Goal: Task Accomplishment & Management: Complete application form

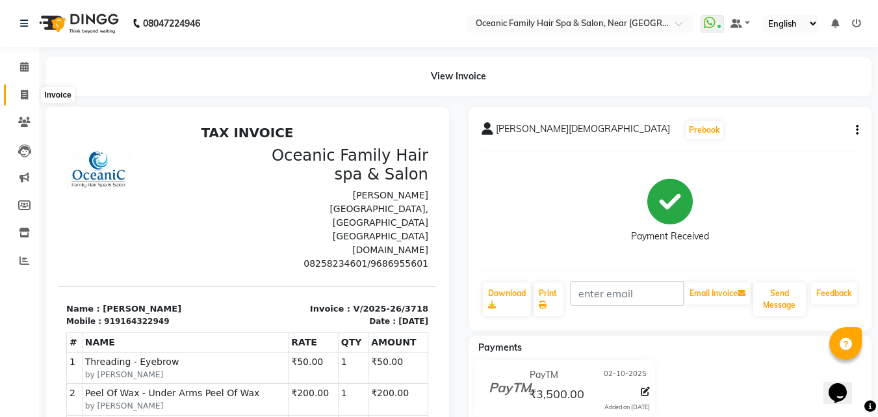
click at [30, 90] on span at bounding box center [24, 95] width 23 height 15
select select "service"
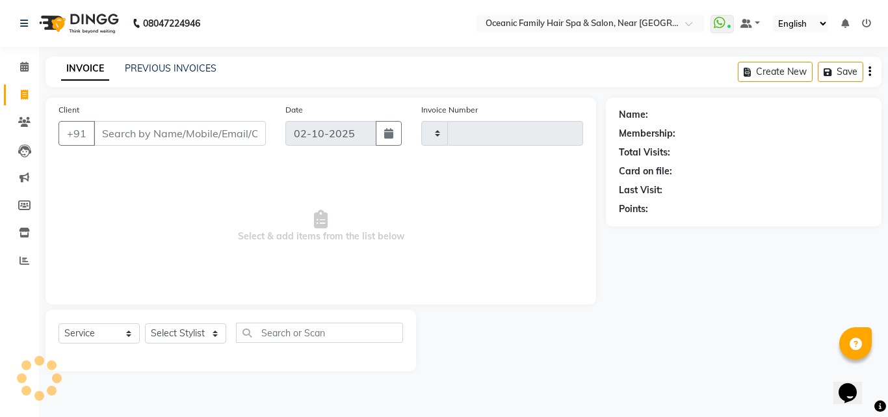
type input "3719"
select select "4366"
click at [192, 331] on select "Select Stylist" at bounding box center [185, 333] width 81 height 20
select select "23958"
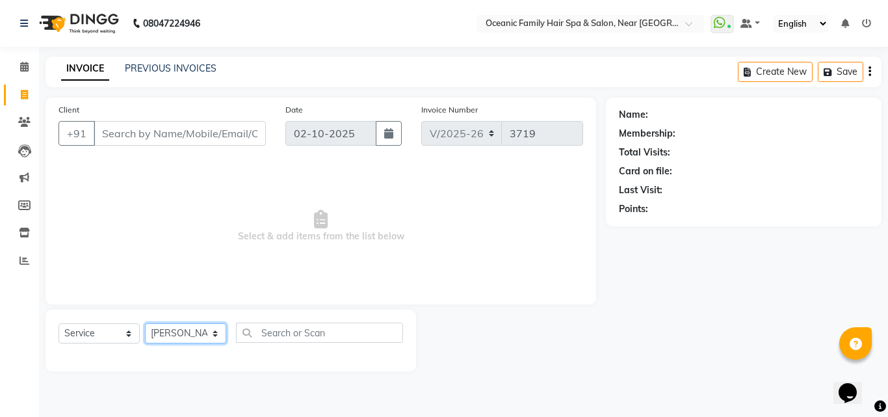
click at [145, 323] on select "Select Stylist [PERSON_NAME] [PERSON_NAME] [PERSON_NAME] Riyasat [PERSON_NAME] …" at bounding box center [185, 333] width 81 height 20
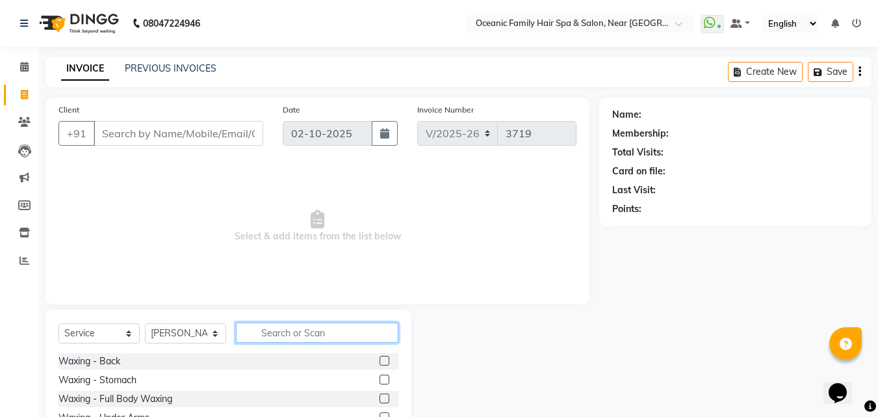
click at [270, 333] on input "text" at bounding box center [317, 332] width 162 height 20
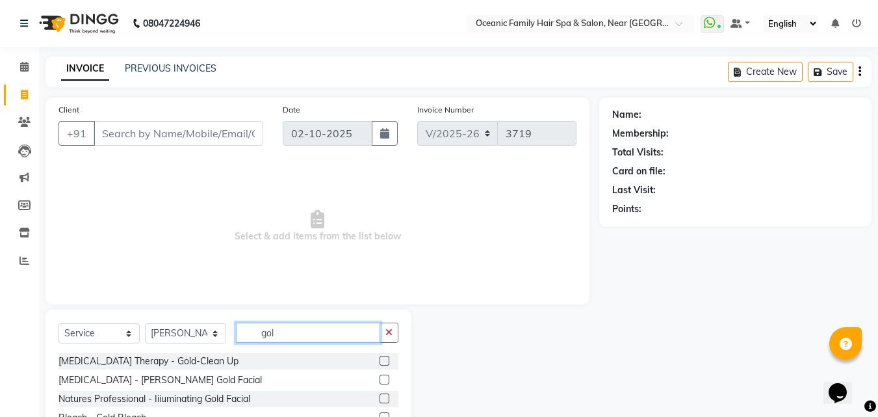
scroll to position [49, 0]
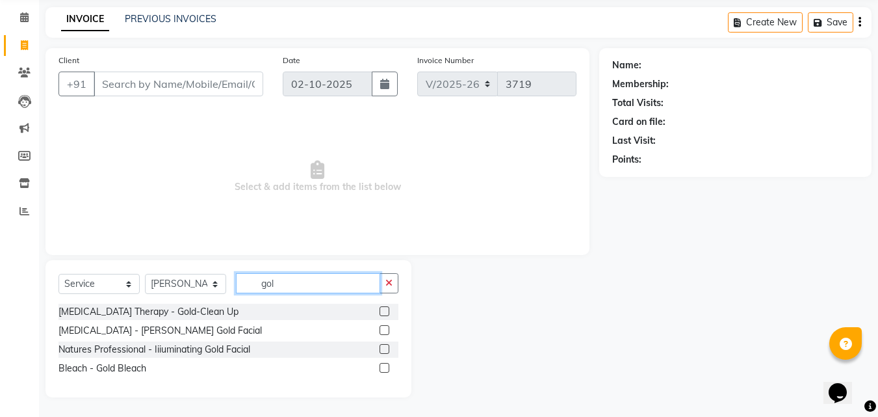
type input "gol"
click at [388, 350] on label at bounding box center [385, 349] width 10 height 10
click at [388, 350] on input "checkbox" at bounding box center [384, 349] width 8 height 8
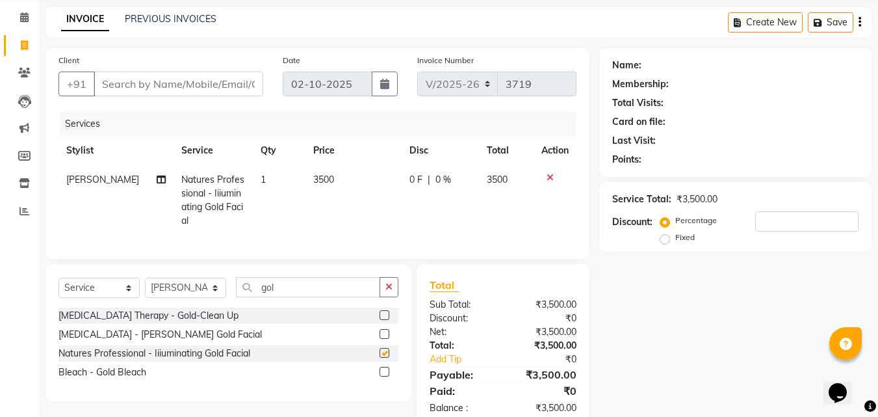
checkbox input "false"
click at [207, 298] on select "Select Stylist [PERSON_NAME] [PERSON_NAME] [PERSON_NAME] Riyasat [PERSON_NAME] …" at bounding box center [185, 287] width 81 height 20
select select "23960"
click at [145, 287] on select "Select Stylist [PERSON_NAME] [PERSON_NAME] [PERSON_NAME] Riyasat [PERSON_NAME] …" at bounding box center [185, 287] width 81 height 20
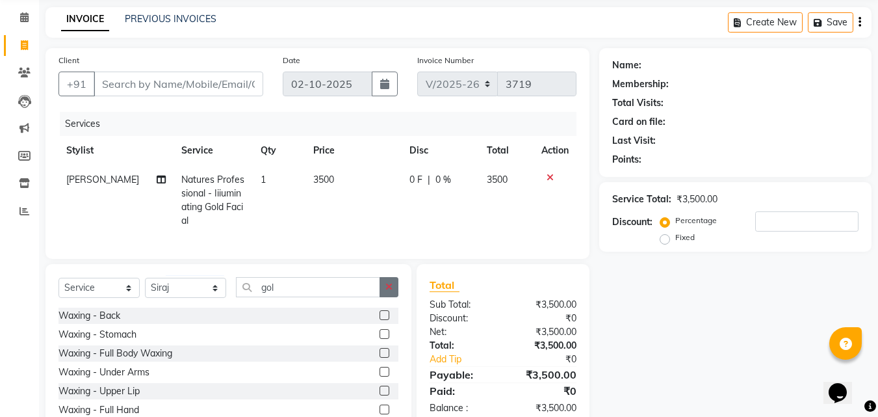
click at [390, 291] on icon "button" at bounding box center [388, 286] width 7 height 9
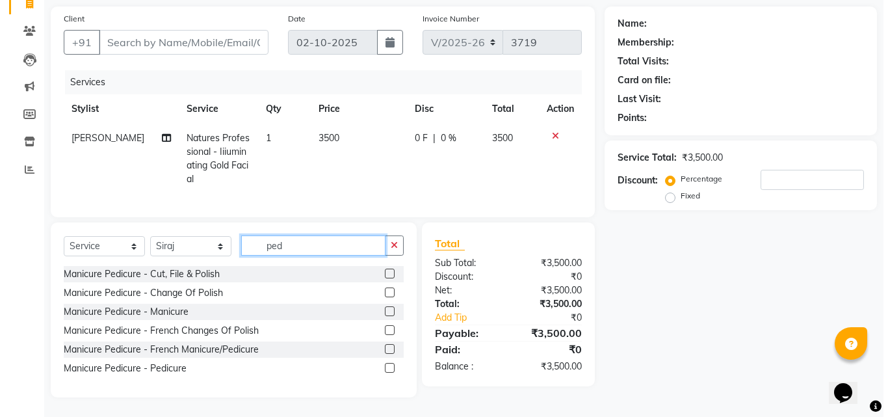
scroll to position [101, 0]
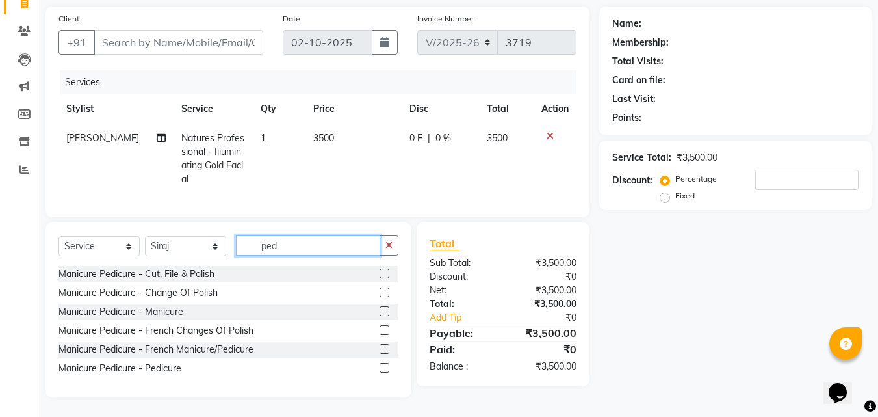
type input "ped"
click at [388, 367] on label at bounding box center [385, 368] width 10 height 10
click at [388, 367] on input "checkbox" at bounding box center [384, 368] width 8 height 8
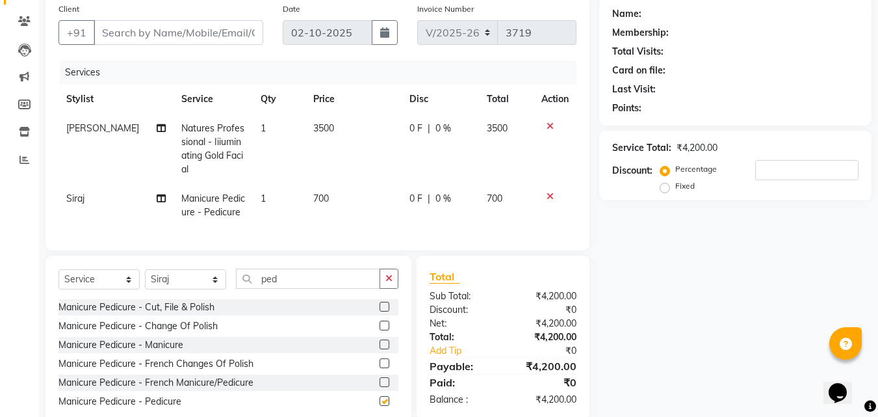
checkbox input "false"
click at [191, 25] on input "Client" at bounding box center [179, 32] width 170 height 25
type input "9"
type input "0"
type input "9972979932"
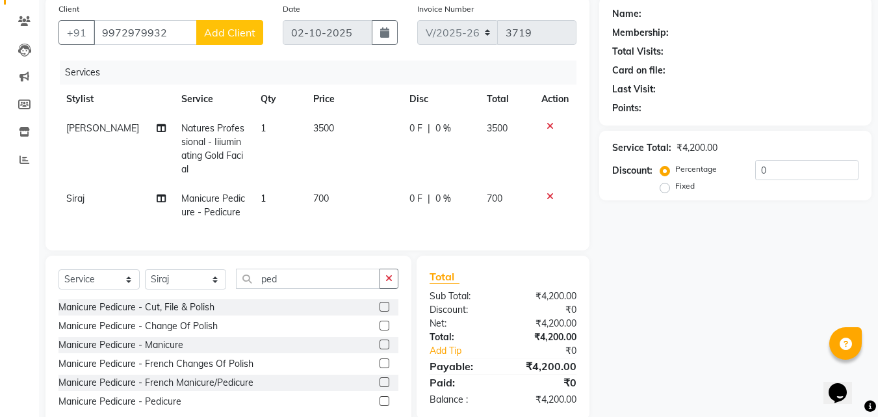
click at [249, 28] on span "Add Client" at bounding box center [229, 32] width 51 height 13
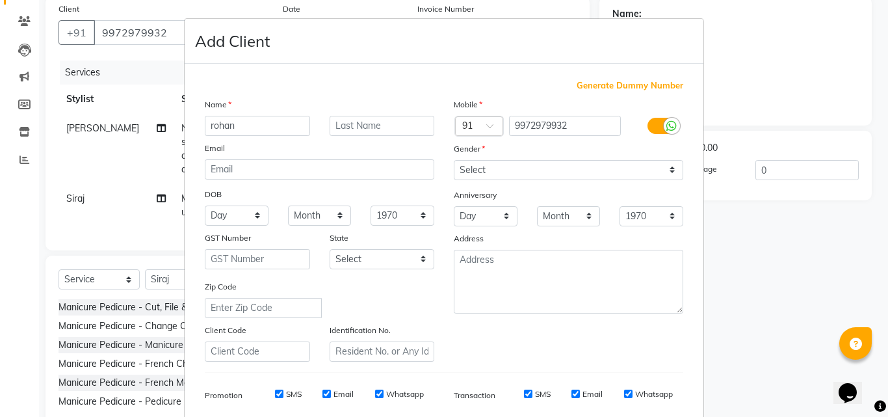
type input "rohan"
click at [638, 162] on select "Select [DEMOGRAPHIC_DATA] [DEMOGRAPHIC_DATA] Other Prefer Not To Say" at bounding box center [568, 170] width 229 height 20
select select "[DEMOGRAPHIC_DATA]"
click at [454, 160] on select "Select [DEMOGRAPHIC_DATA] [DEMOGRAPHIC_DATA] Other Prefer Not To Say" at bounding box center [568, 170] width 229 height 20
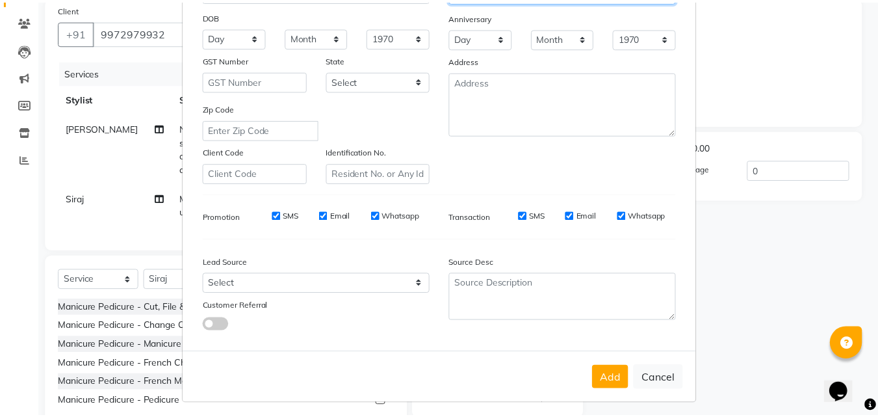
scroll to position [183, 0]
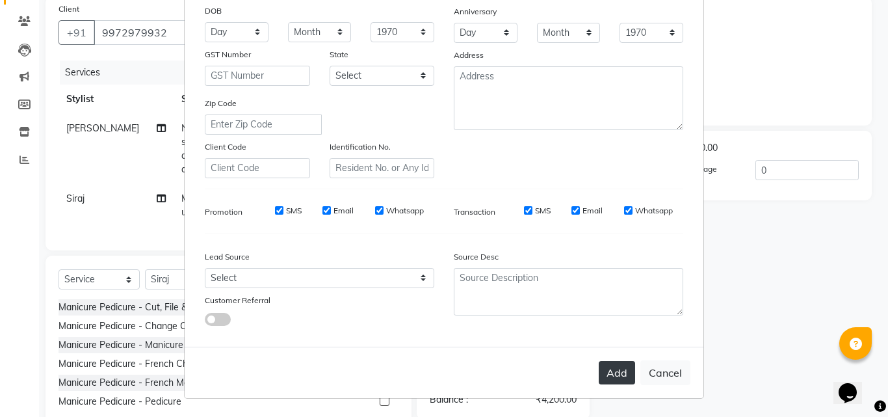
click at [612, 374] on button "Add" at bounding box center [617, 372] width 36 height 23
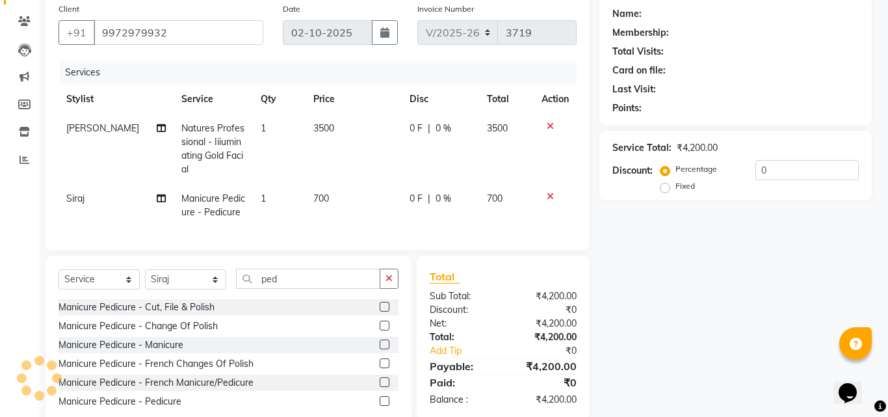
select select
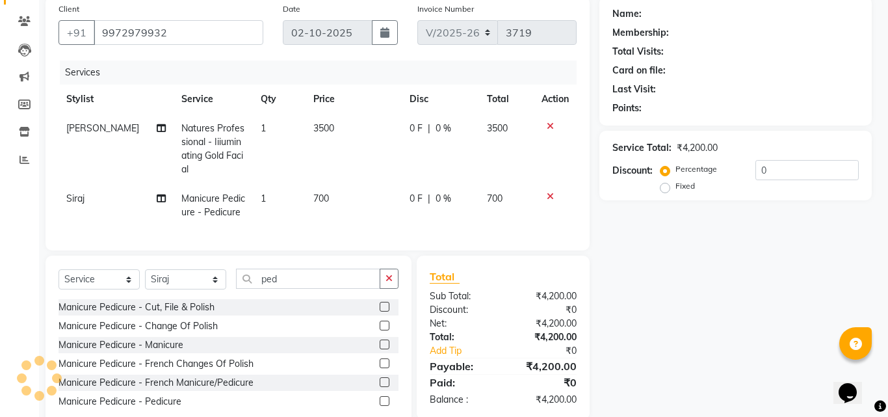
select select
checkbox input "false"
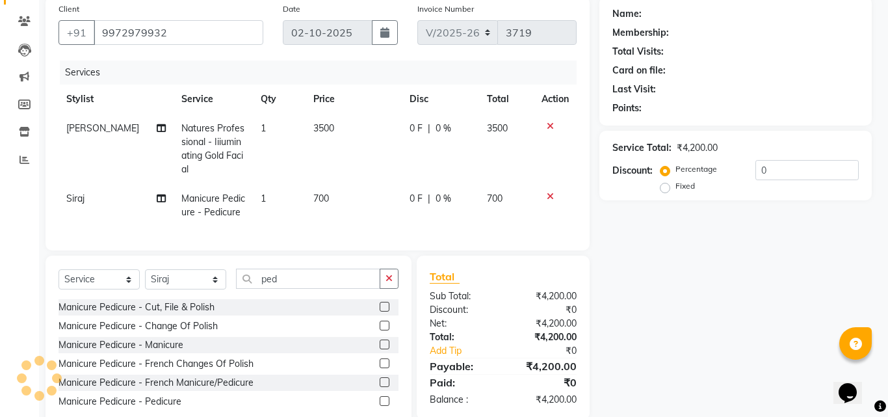
checkbox input "false"
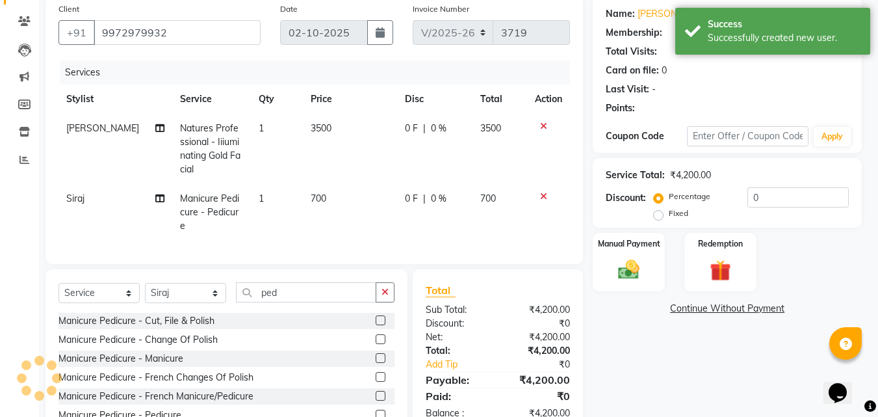
select select "1: Object"
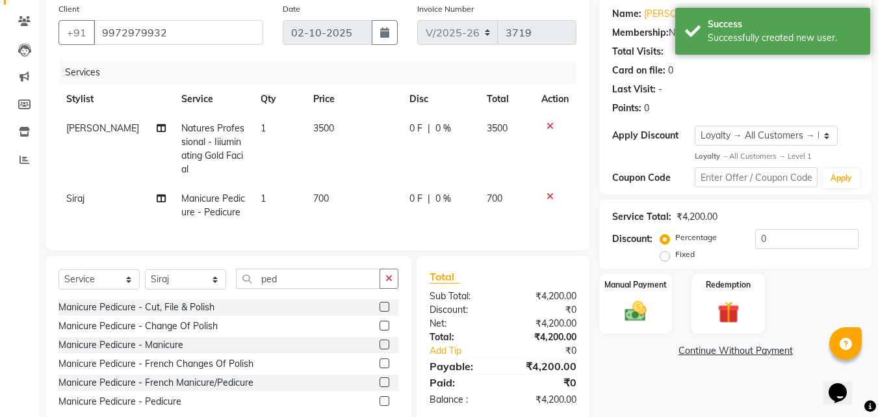
scroll to position [144, 0]
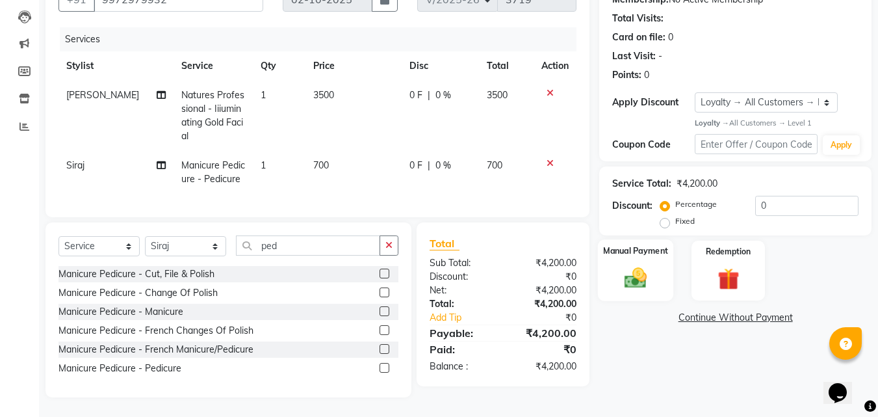
click at [641, 249] on div "Manual Payment" at bounding box center [636, 270] width 76 height 62
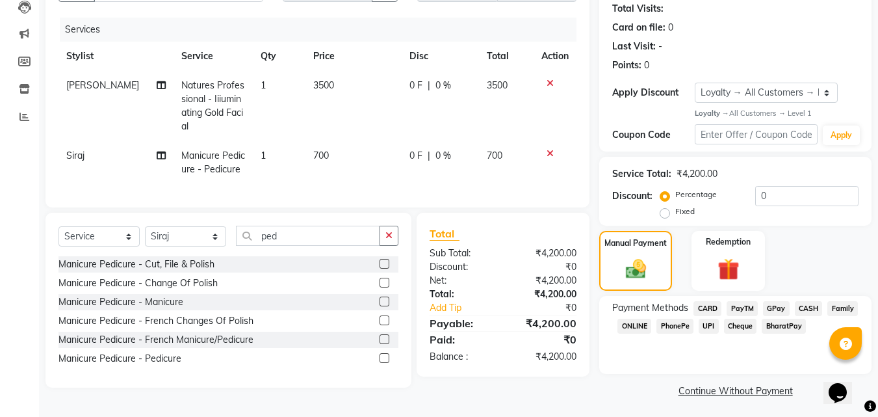
click at [806, 310] on span "CASH" at bounding box center [809, 308] width 28 height 15
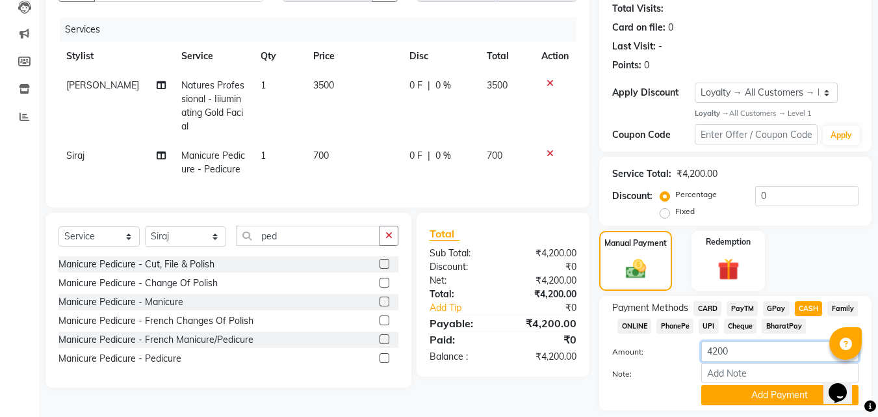
click at [766, 346] on input "4200" at bounding box center [779, 351] width 157 height 20
type input "4"
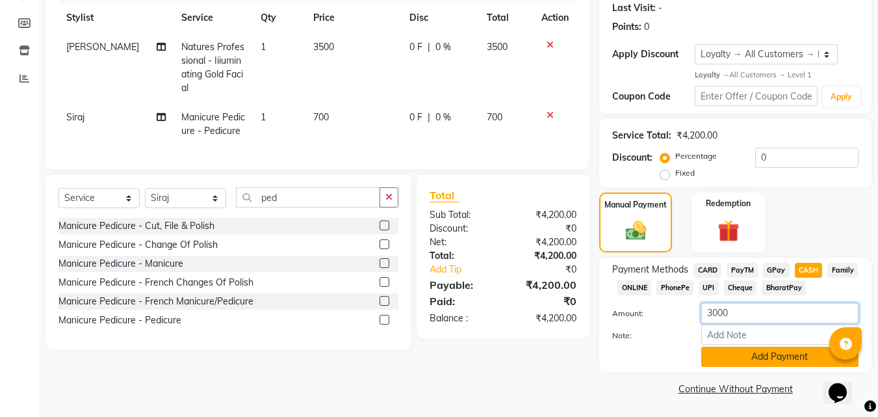
scroll to position [183, 0]
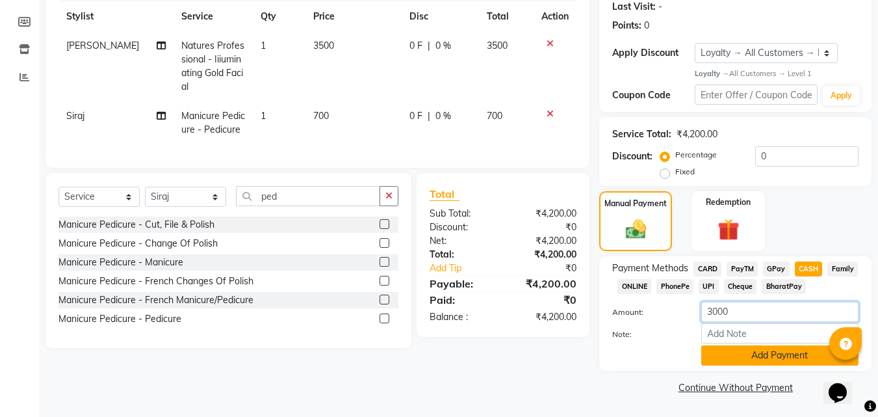
type input "3000"
click at [759, 355] on button "Add Payment" at bounding box center [779, 355] width 157 height 20
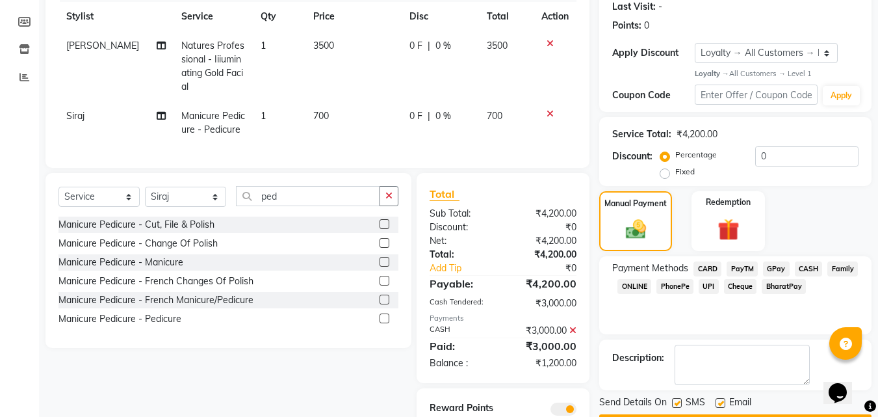
click at [749, 269] on span "PayTM" at bounding box center [742, 268] width 31 height 15
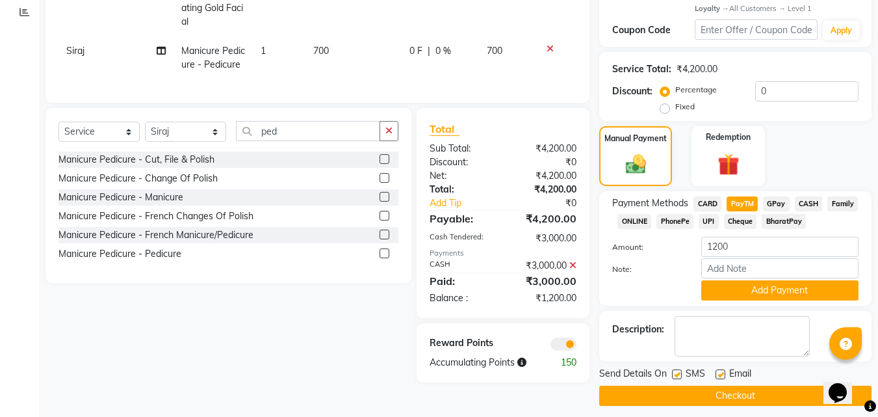
scroll to position [257, 0]
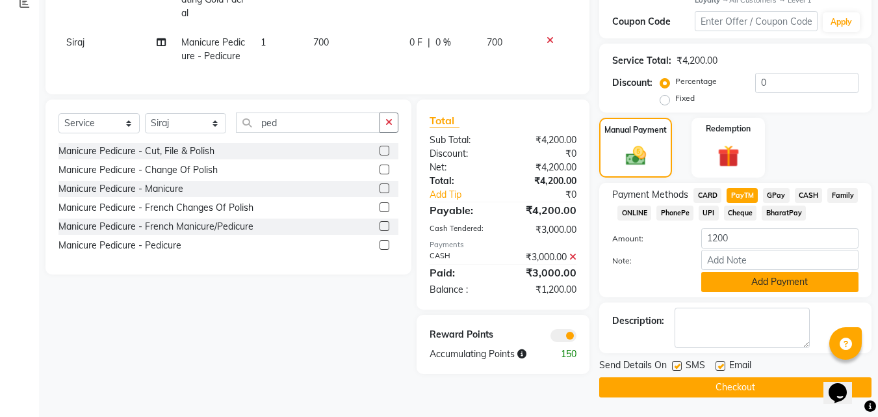
click at [773, 285] on button "Add Payment" at bounding box center [779, 282] width 157 height 20
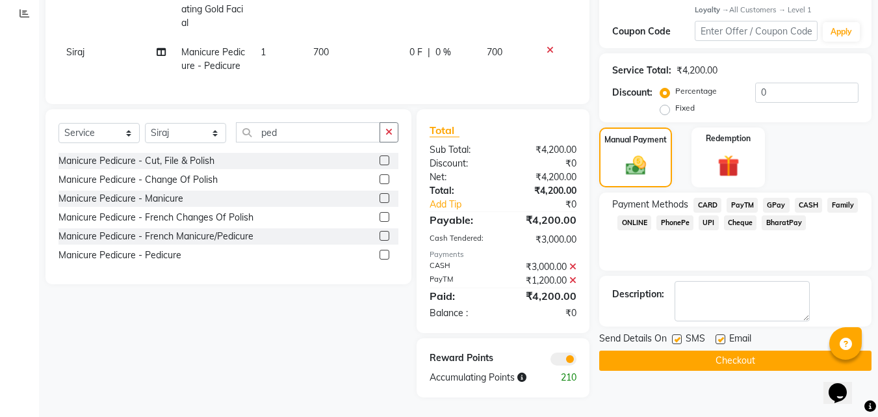
click at [716, 355] on button "Checkout" at bounding box center [735, 360] width 272 height 20
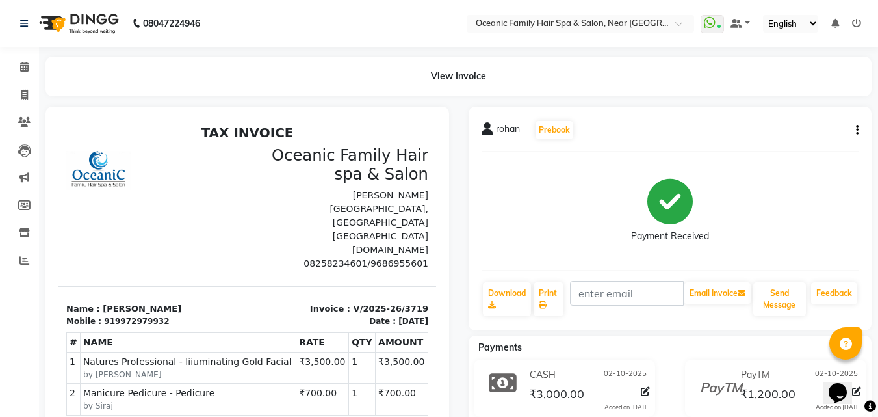
click at [21, 105] on li "Invoice" at bounding box center [19, 95] width 39 height 28
click at [21, 97] on icon at bounding box center [24, 95] width 7 height 10
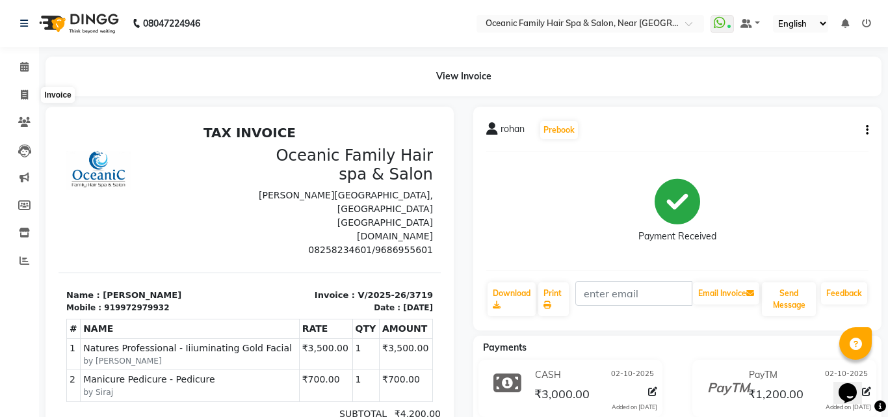
select select "4366"
select select "service"
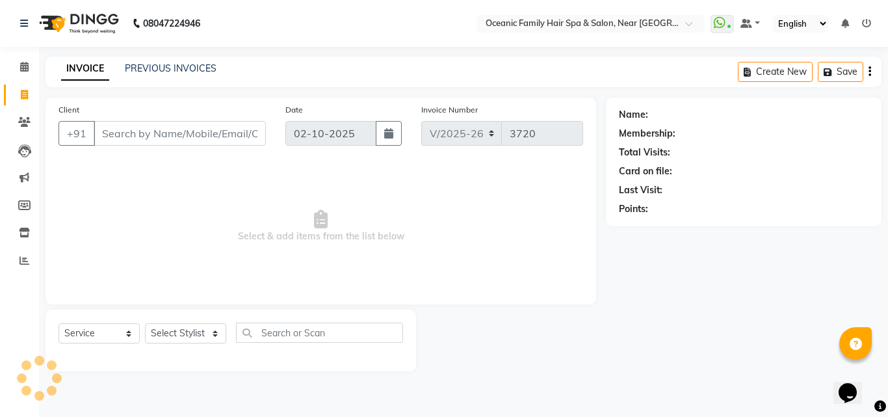
click at [174, 127] on input "Client" at bounding box center [180, 133] width 172 height 25
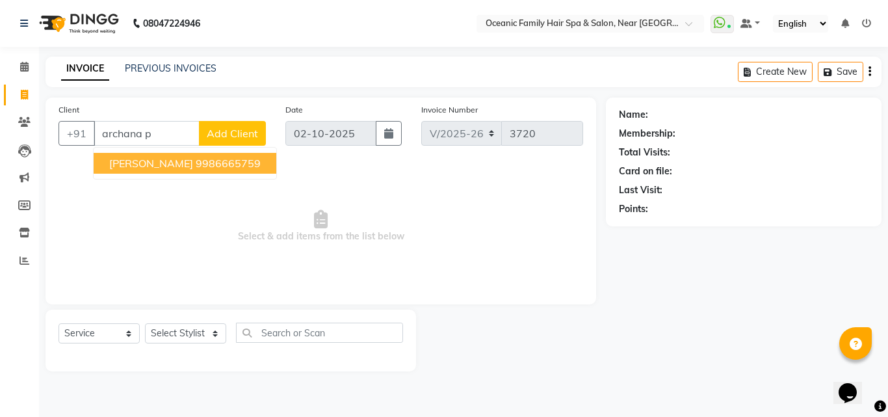
click at [191, 164] on span "[PERSON_NAME]" at bounding box center [151, 163] width 84 height 13
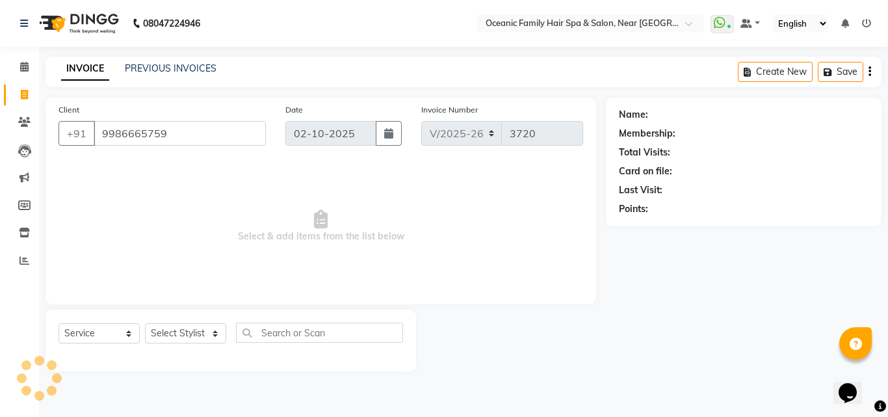
type input "9986665759"
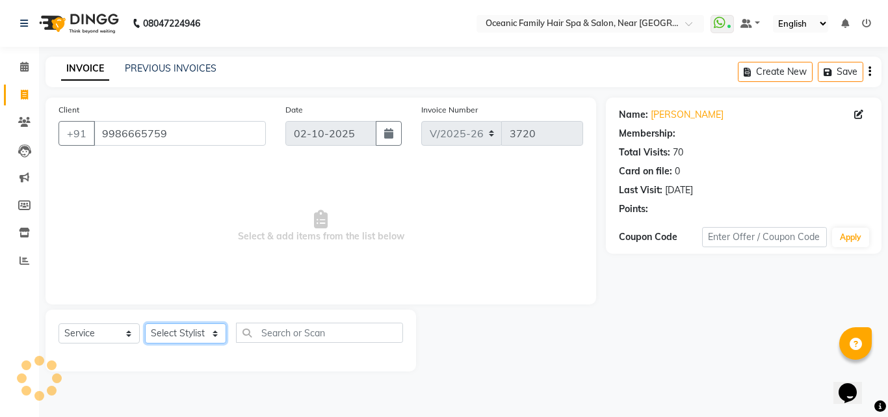
select select "1: Object"
click at [204, 336] on select "Select Stylist [PERSON_NAME] [PERSON_NAME] [PERSON_NAME] Riyasat [PERSON_NAME] …" at bounding box center [185, 333] width 81 height 20
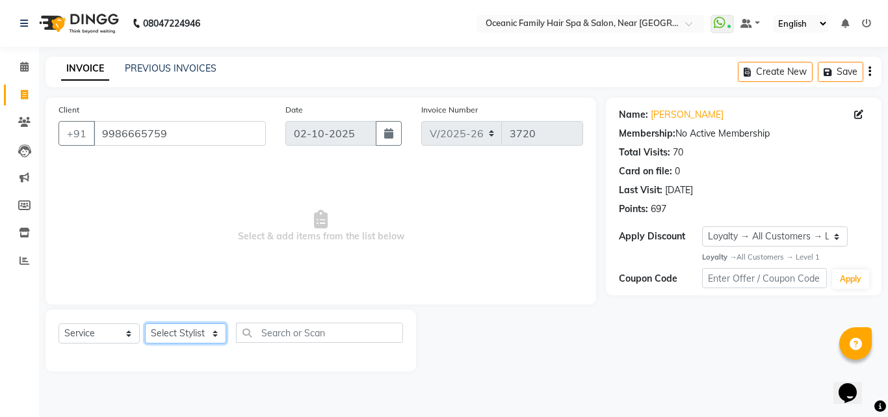
select select "23958"
click at [145, 323] on select "Select Stylist [PERSON_NAME] [PERSON_NAME] [PERSON_NAME] Riyasat [PERSON_NAME] …" at bounding box center [185, 333] width 81 height 20
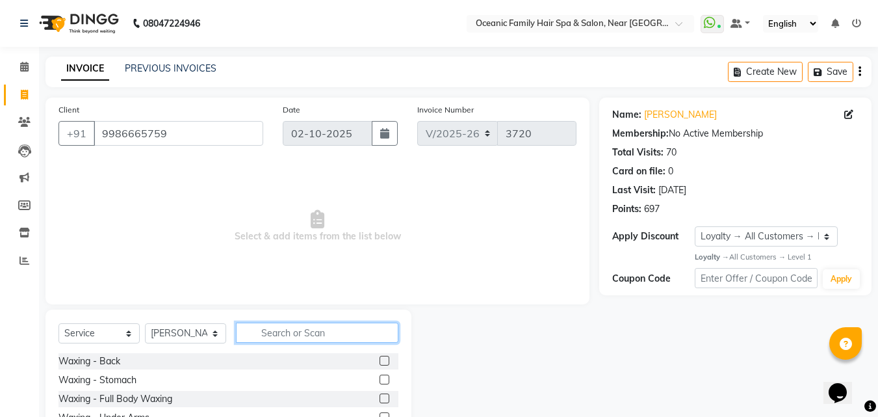
click at [302, 327] on input "text" at bounding box center [317, 332] width 162 height 20
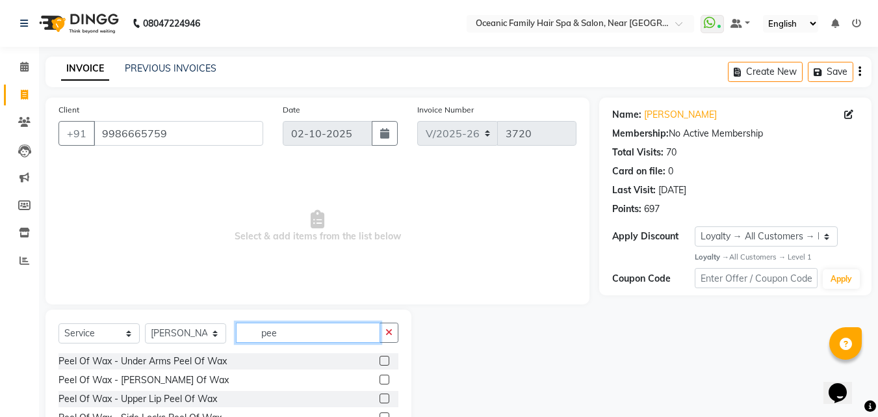
scroll to position [68, 0]
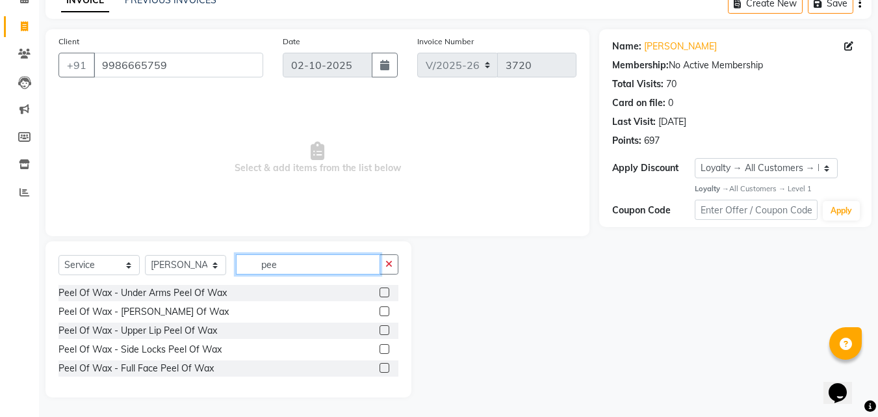
type input "pee"
click at [382, 326] on label at bounding box center [385, 330] width 10 height 10
click at [382, 326] on input "checkbox" at bounding box center [384, 330] width 8 height 8
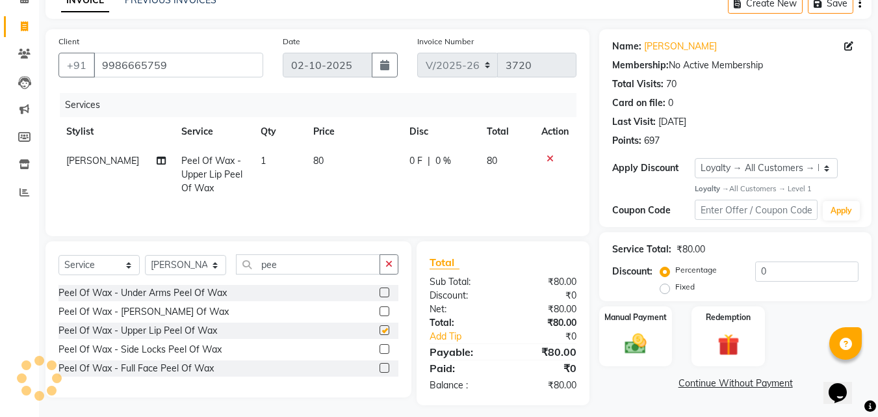
checkbox input "false"
click at [202, 269] on select "Select Stylist [PERSON_NAME] [PERSON_NAME] [PERSON_NAME] Riyasat [PERSON_NAME] …" at bounding box center [185, 265] width 81 height 20
select select "23948"
click at [145, 255] on select "Select Stylist [PERSON_NAME] [PERSON_NAME] [PERSON_NAME] Riyasat [PERSON_NAME] …" at bounding box center [185, 265] width 81 height 20
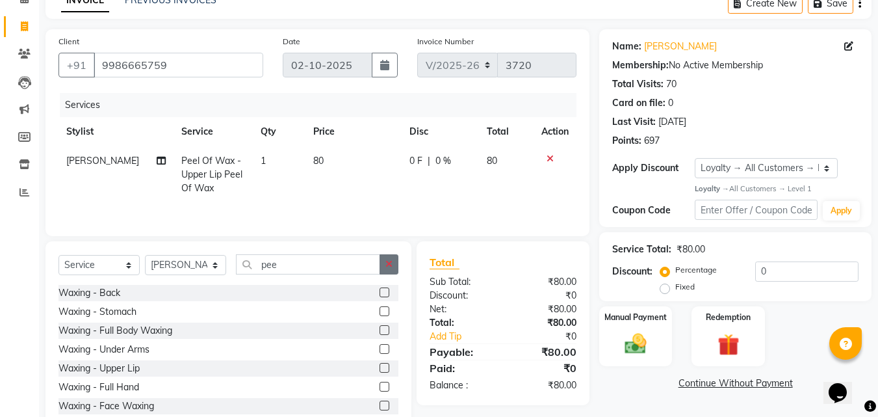
click at [394, 268] on button "button" at bounding box center [389, 264] width 19 height 20
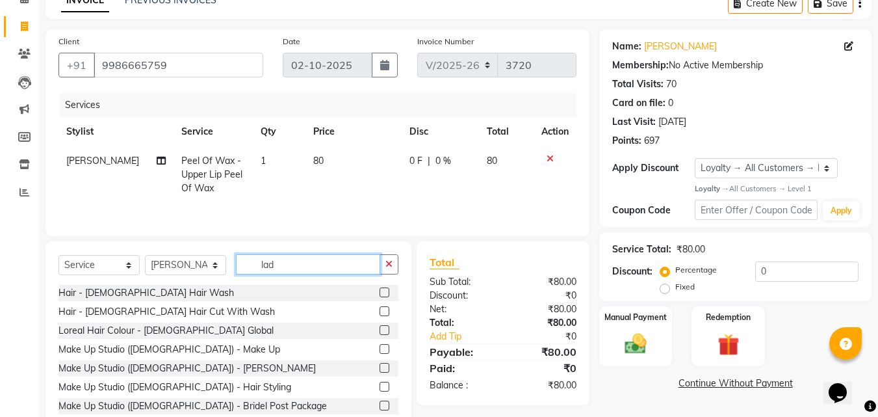
type input "lad"
drag, startPoint x: 372, startPoint y: 291, endPoint x: 389, endPoint y: 285, distance: 17.3
click at [380, 290] on label at bounding box center [385, 292] width 10 height 10
click at [380, 290] on input "checkbox" at bounding box center [384, 293] width 8 height 8
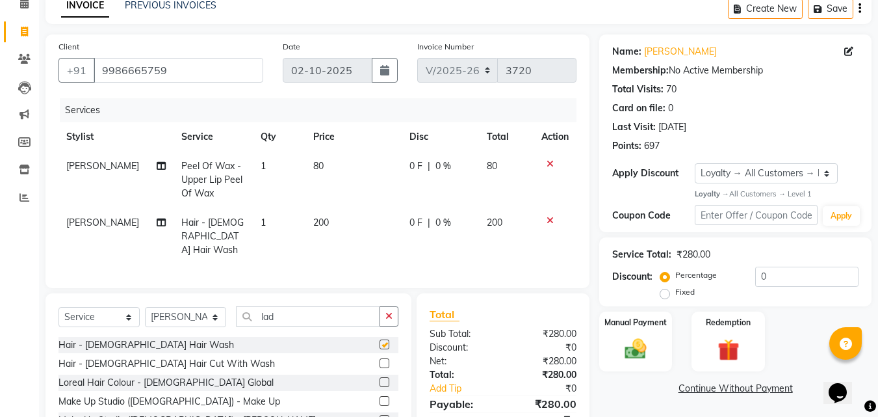
checkbox input "false"
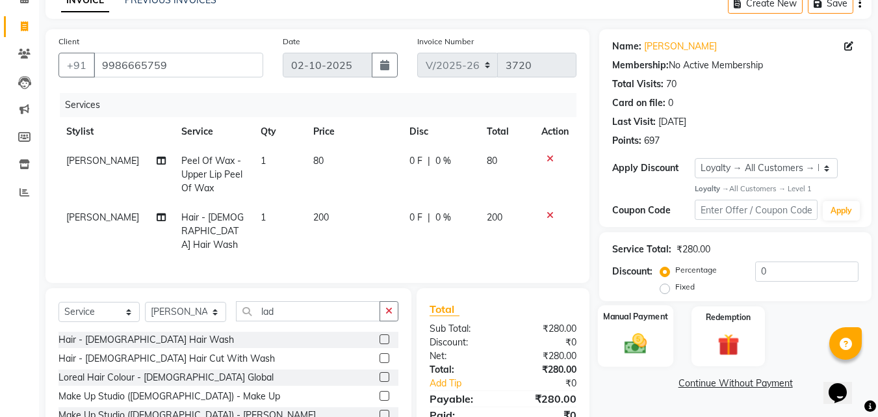
click at [617, 345] on img at bounding box center [635, 344] width 36 height 26
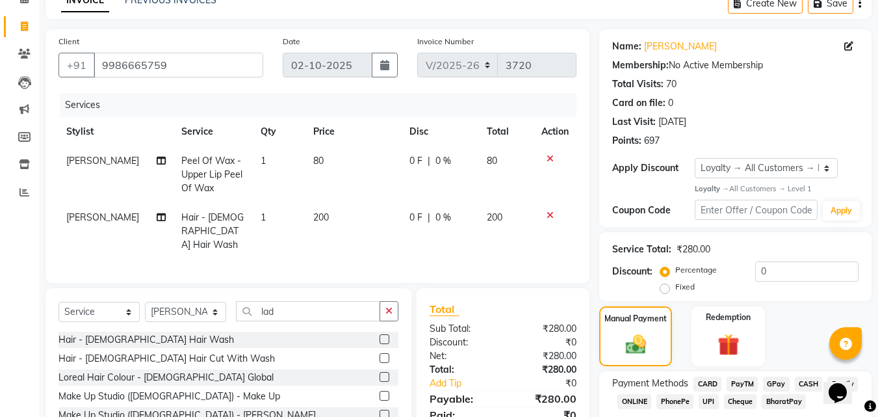
click at [748, 381] on span "PayTM" at bounding box center [742, 383] width 31 height 15
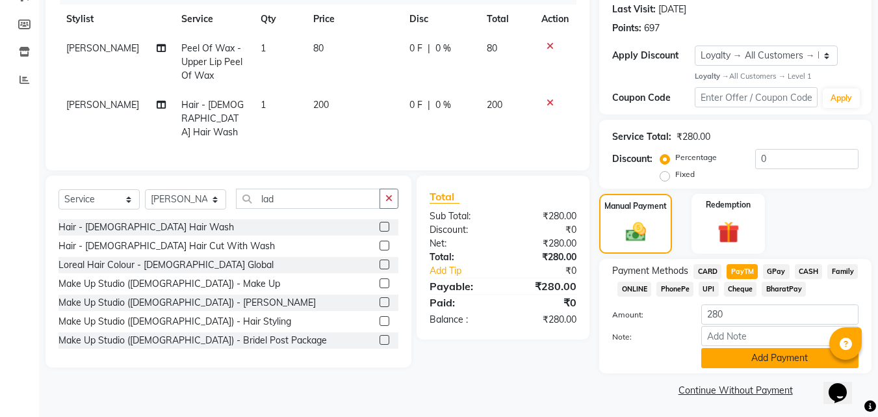
scroll to position [183, 0]
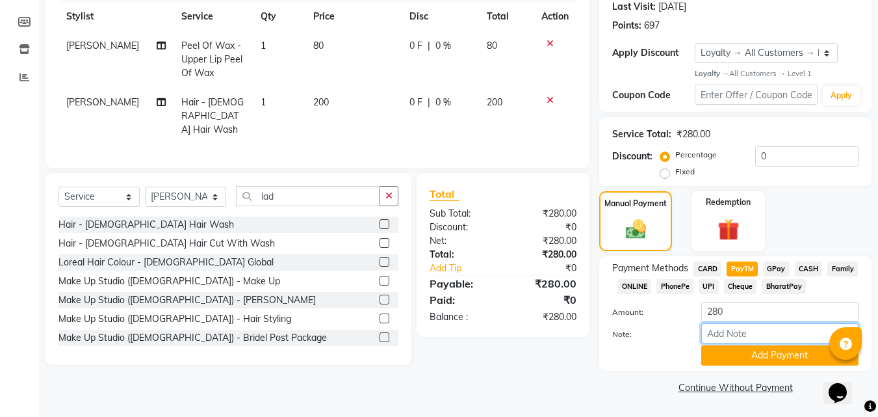
click at [749, 341] on input "Note:" at bounding box center [779, 333] width 157 height 20
click at [747, 357] on button "Add Payment" at bounding box center [779, 355] width 157 height 20
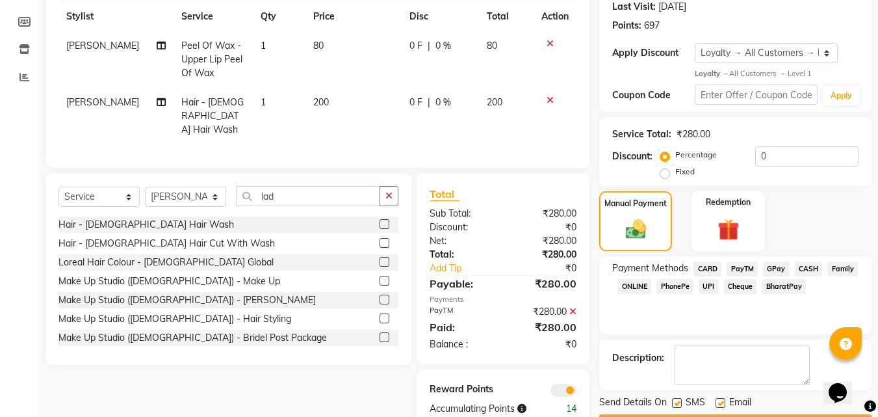
scroll to position [220, 0]
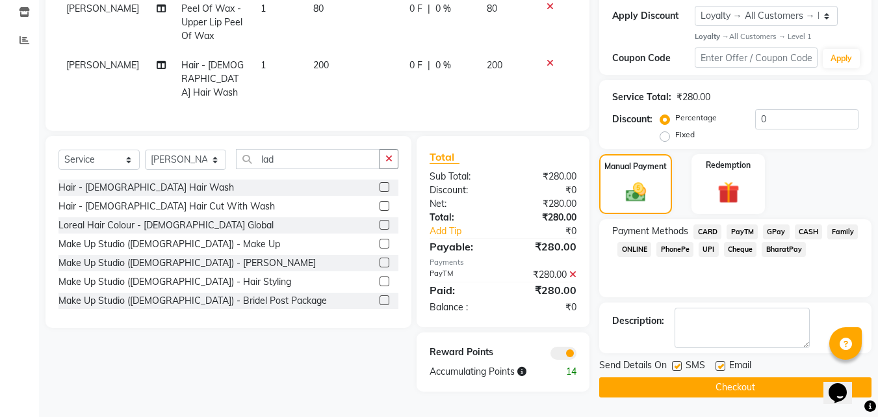
click at [636, 389] on button "Checkout" at bounding box center [735, 387] width 272 height 20
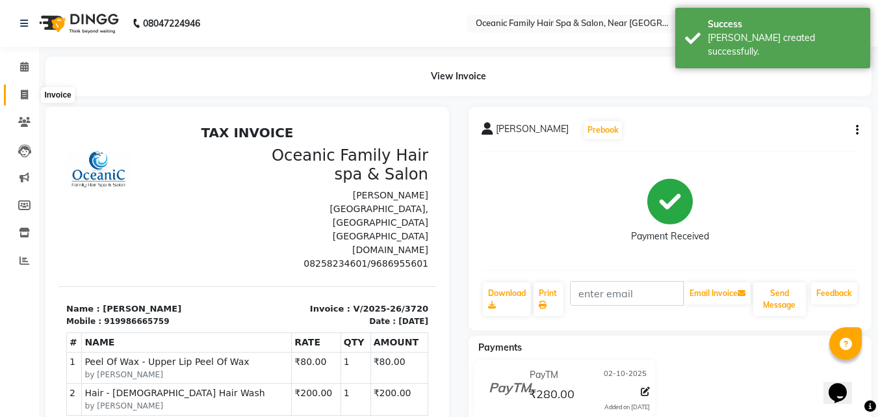
click at [27, 97] on icon at bounding box center [24, 95] width 7 height 10
select select "service"
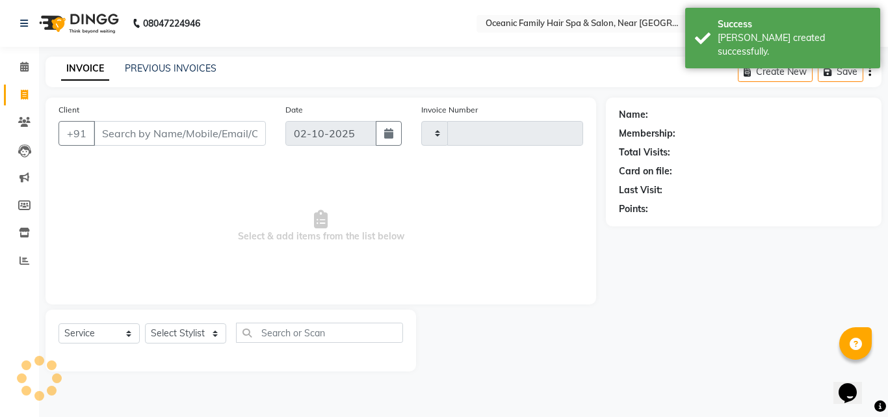
type input "3721"
select select "4366"
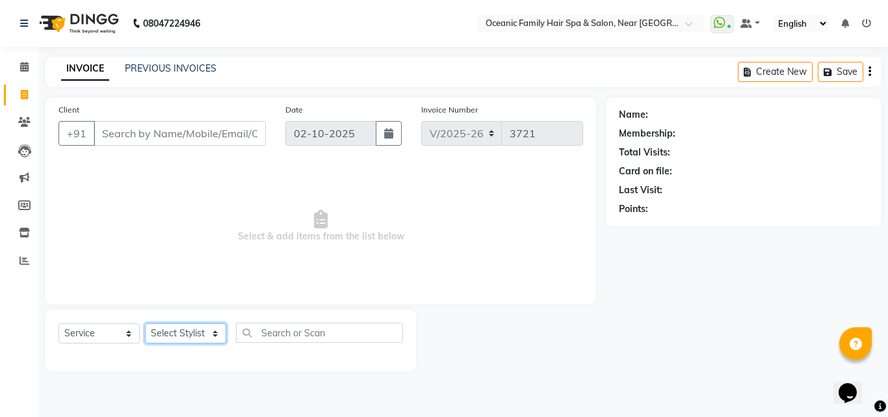
click at [188, 337] on select "Select Stylist [PERSON_NAME] [PERSON_NAME] [PERSON_NAME] Riyasat [PERSON_NAME] …" at bounding box center [185, 333] width 81 height 20
click at [145, 323] on select "Select Stylist [PERSON_NAME] [PERSON_NAME] [PERSON_NAME] Riyasat [PERSON_NAME] …" at bounding box center [185, 333] width 81 height 20
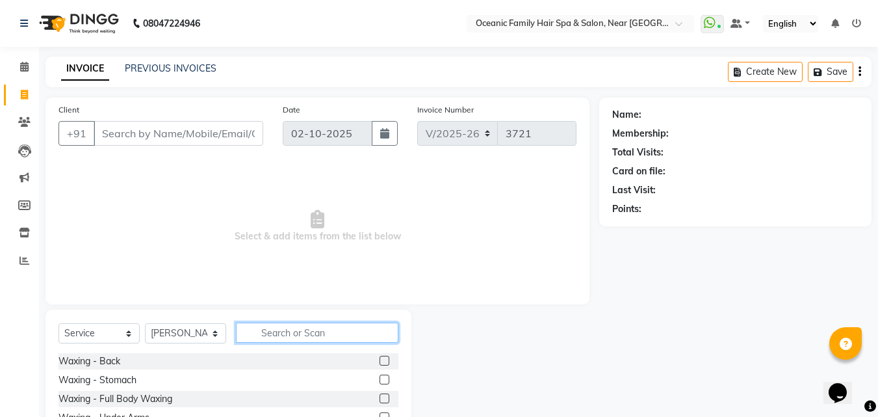
click at [277, 334] on input "text" at bounding box center [317, 332] width 162 height 20
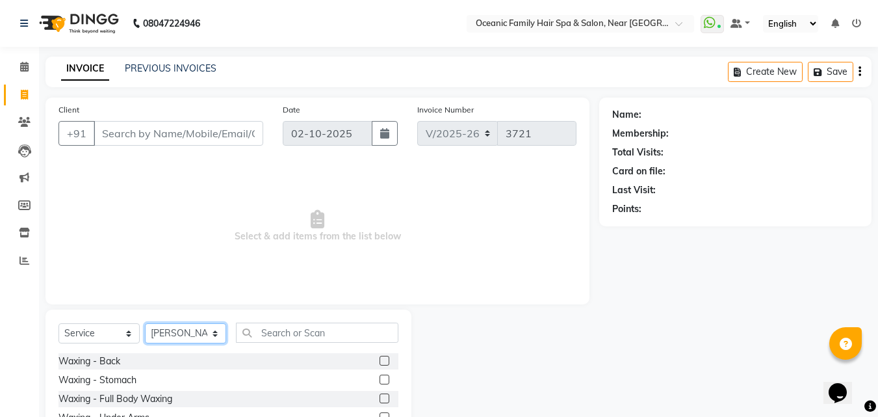
click at [180, 329] on select "Select Stylist [PERSON_NAME] [PERSON_NAME] [PERSON_NAME] Riyasat [PERSON_NAME] …" at bounding box center [185, 333] width 81 height 20
select select "23947"
click at [145, 323] on select "Select Stylist [PERSON_NAME] [PERSON_NAME] [PERSON_NAME] Riyasat [PERSON_NAME] …" at bounding box center [185, 333] width 81 height 20
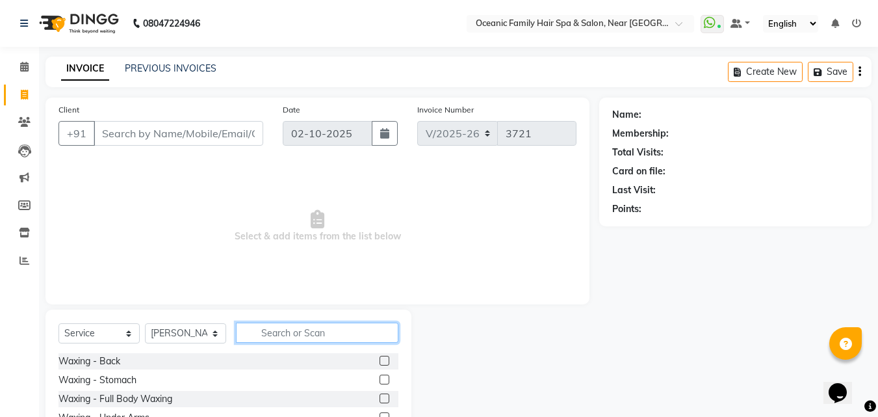
click at [321, 334] on input "text" at bounding box center [317, 332] width 162 height 20
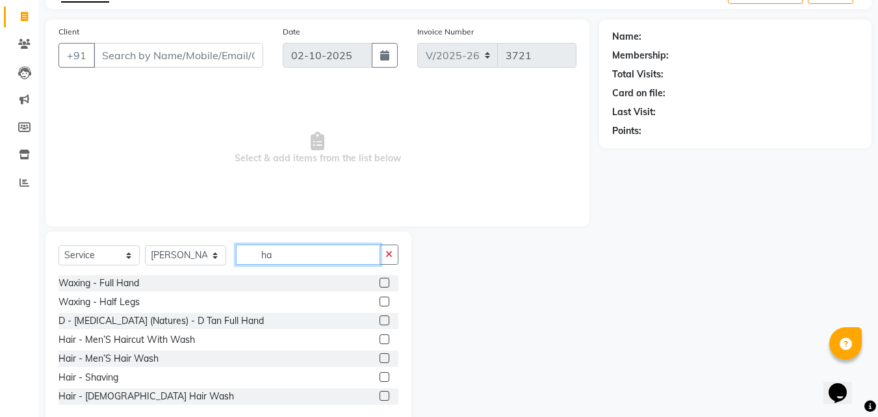
scroll to position [104, 0]
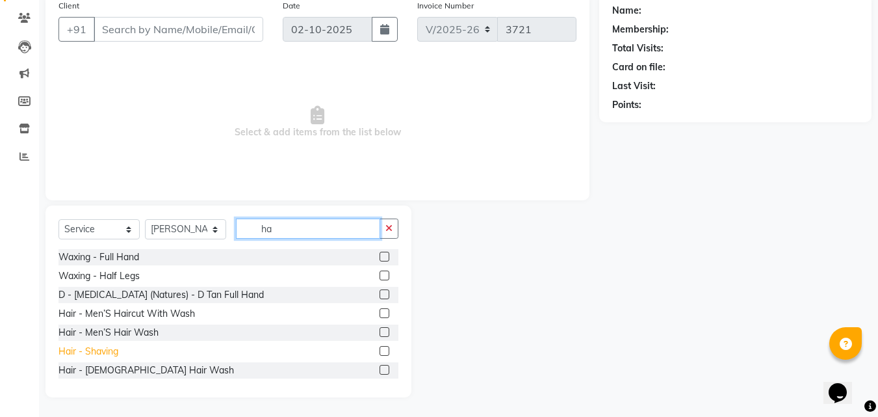
type input "ha"
click at [86, 346] on div "Hair - Shaving" at bounding box center [88, 351] width 60 height 14
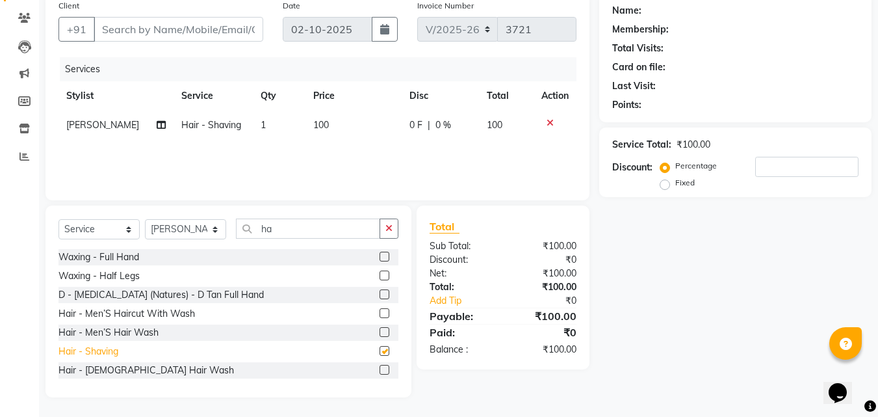
checkbox input "false"
click at [147, 37] on input "Client" at bounding box center [179, 29] width 170 height 25
type input "9"
type input "0"
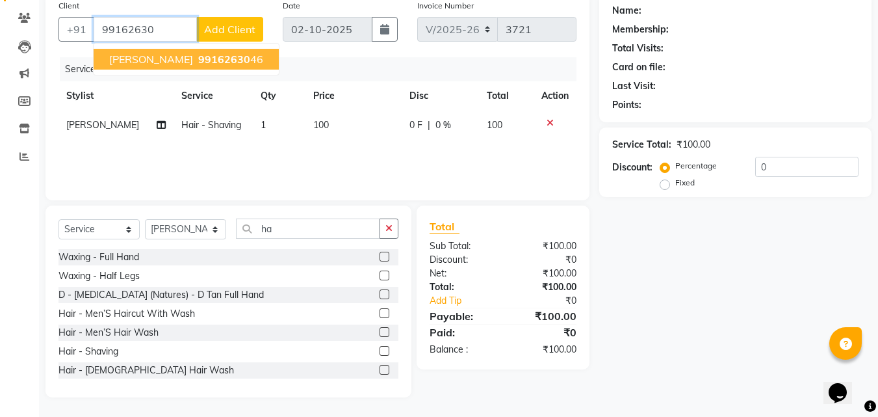
click at [171, 62] on button "[PERSON_NAME] 99162630 46" at bounding box center [186, 59] width 185 height 21
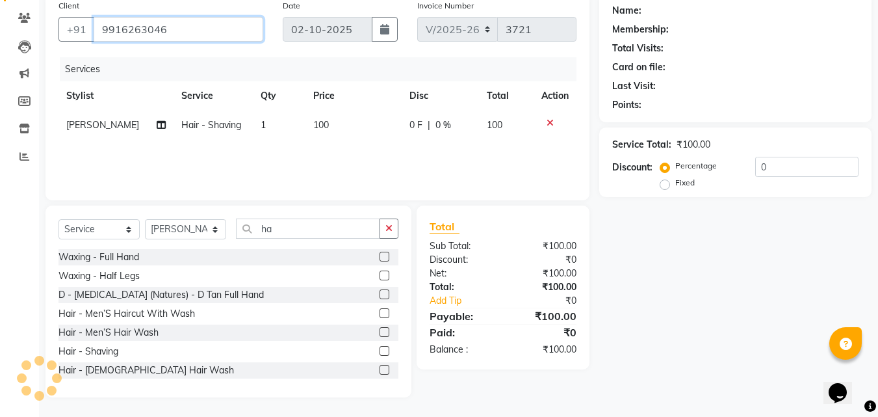
type input "9916263046"
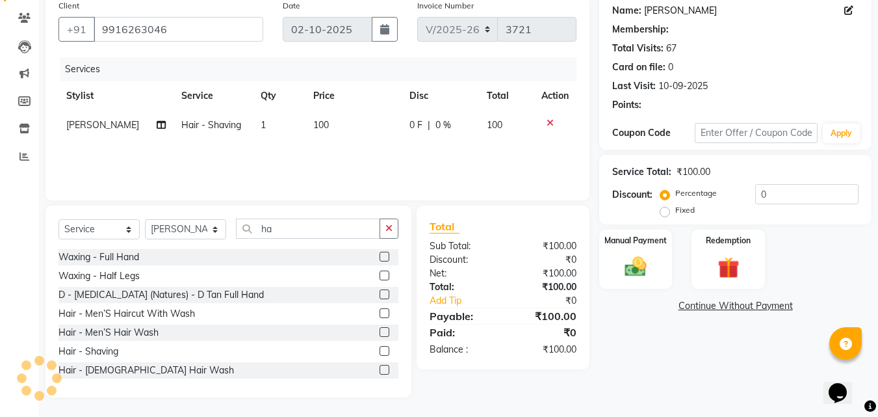
select select "1: Object"
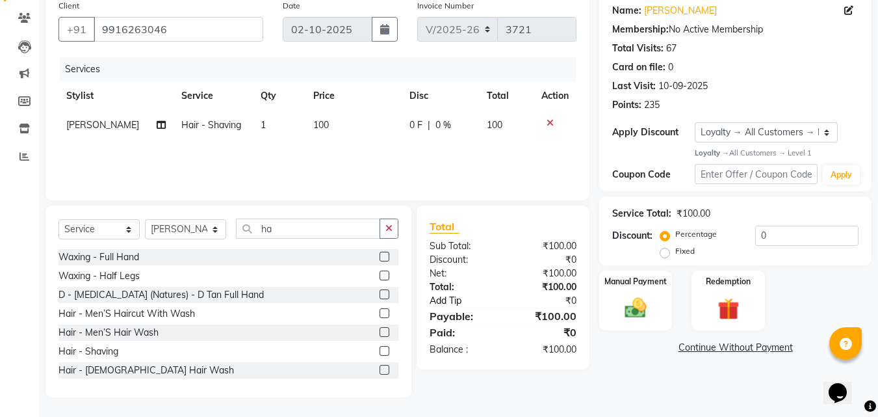
click at [454, 298] on link "Add Tip" at bounding box center [468, 301] width 97 height 14
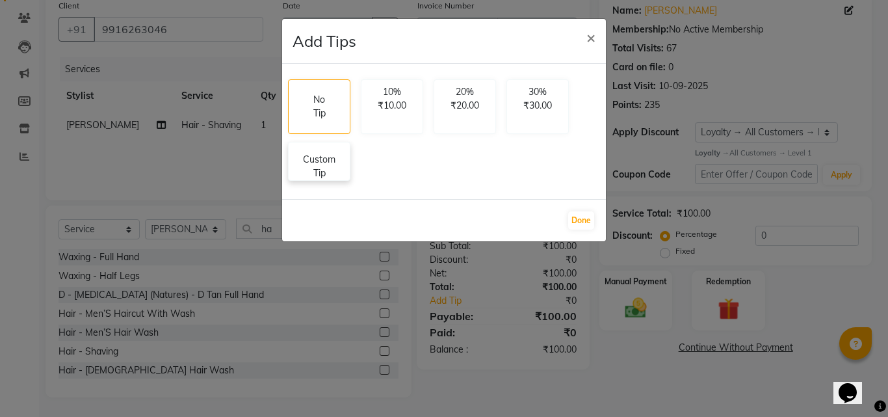
click at [303, 169] on p "Custom Tip" at bounding box center [318, 166] width 45 height 27
select select "23947"
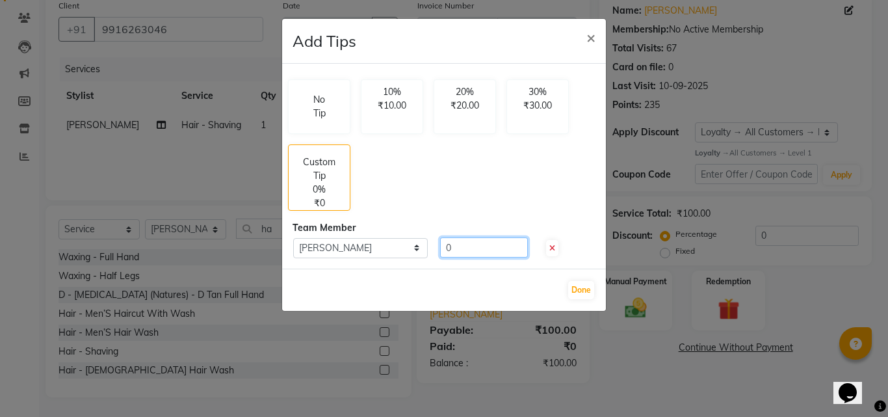
click at [453, 243] on input "0" at bounding box center [484, 247] width 88 height 20
type input "50"
click at [581, 287] on button "Done" at bounding box center [581, 290] width 26 height 18
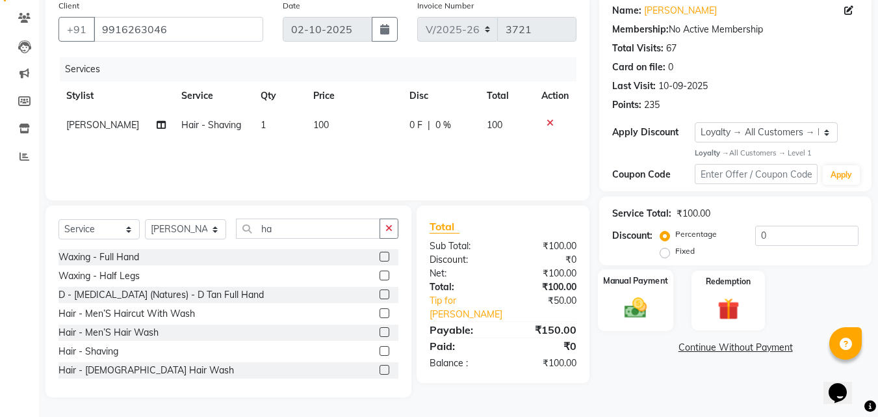
click at [649, 295] on img at bounding box center [635, 308] width 36 height 26
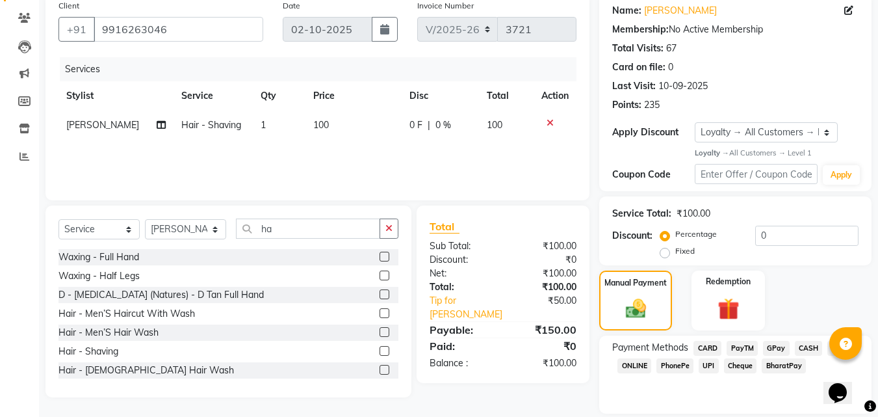
click at [747, 348] on span "PayTM" at bounding box center [742, 348] width 31 height 15
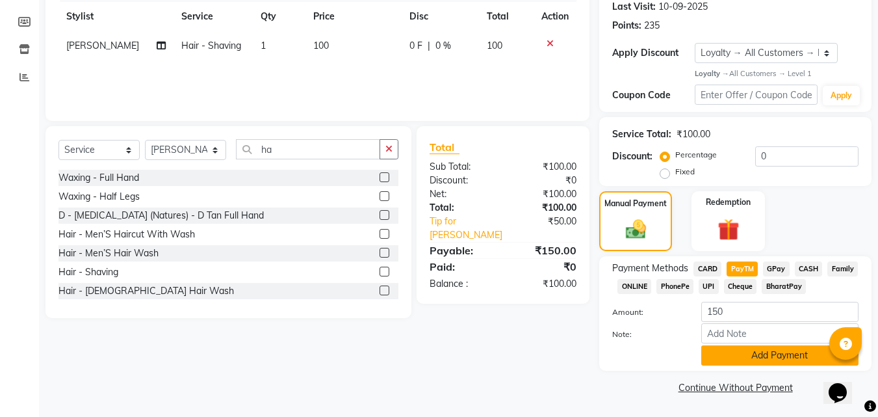
click at [769, 359] on button "Add Payment" at bounding box center [779, 355] width 157 height 20
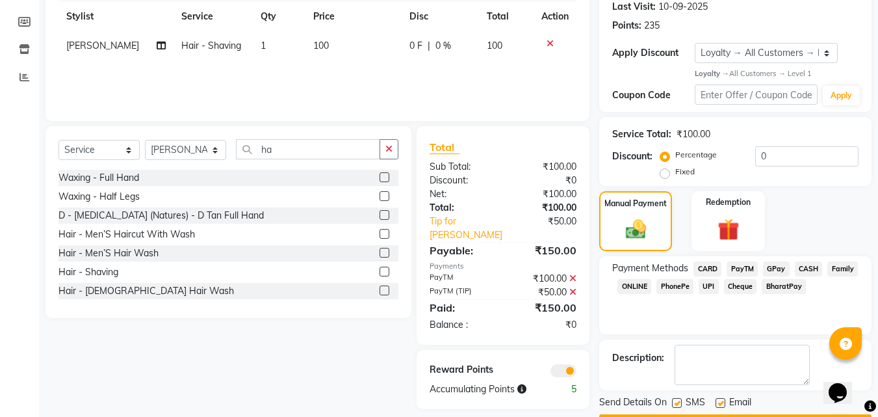
scroll to position [220, 0]
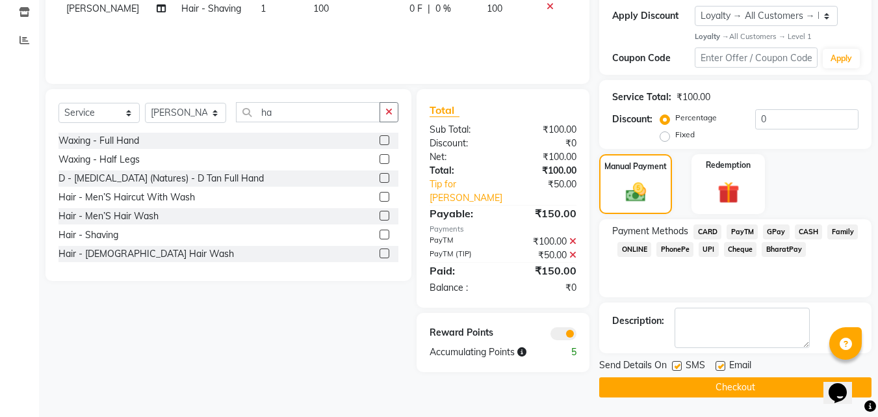
click at [740, 391] on button "Checkout" at bounding box center [735, 387] width 272 height 20
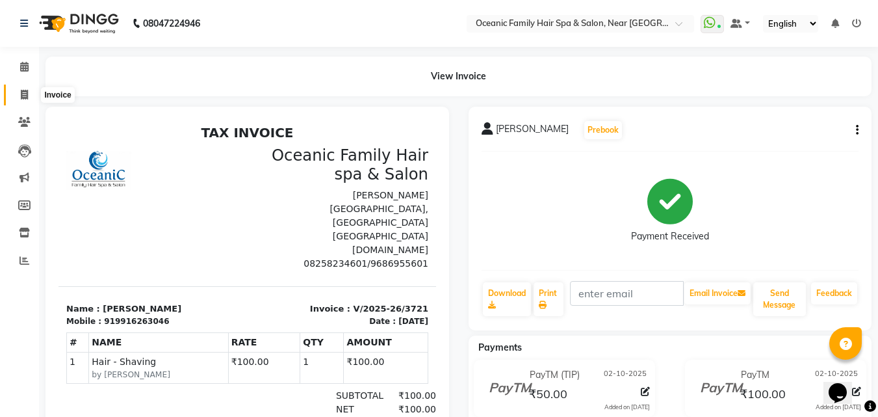
click at [22, 93] on icon at bounding box center [24, 95] width 7 height 10
select select "4366"
select select "service"
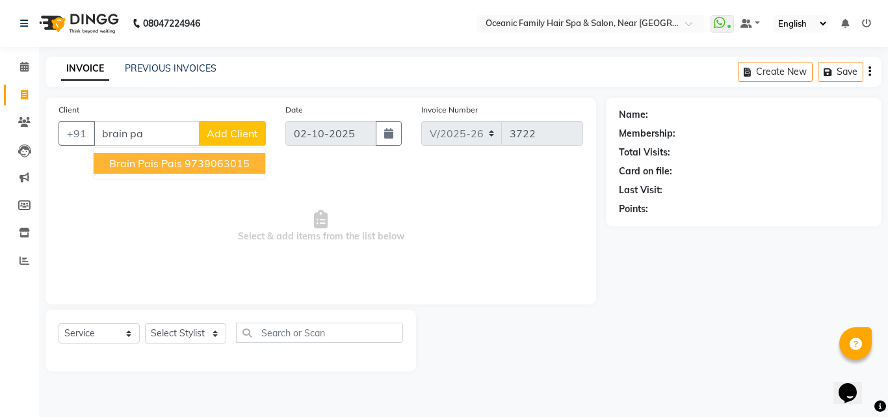
click at [200, 162] on ngb-highlight "9739063015" at bounding box center [217, 163] width 65 height 13
type input "9739063015"
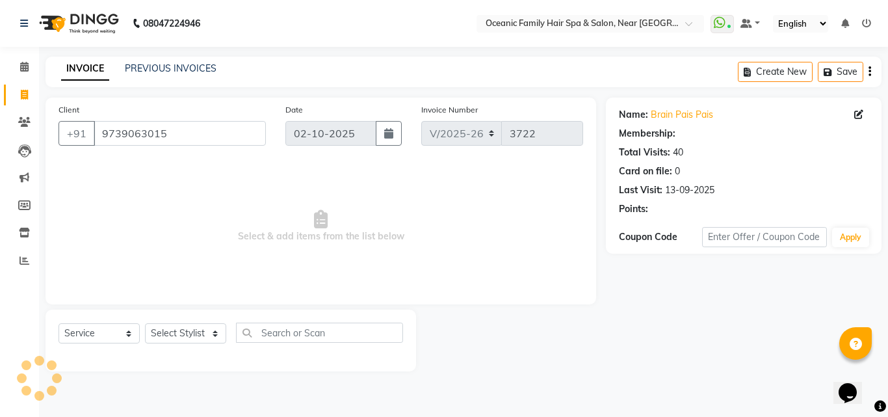
select select "1: Object"
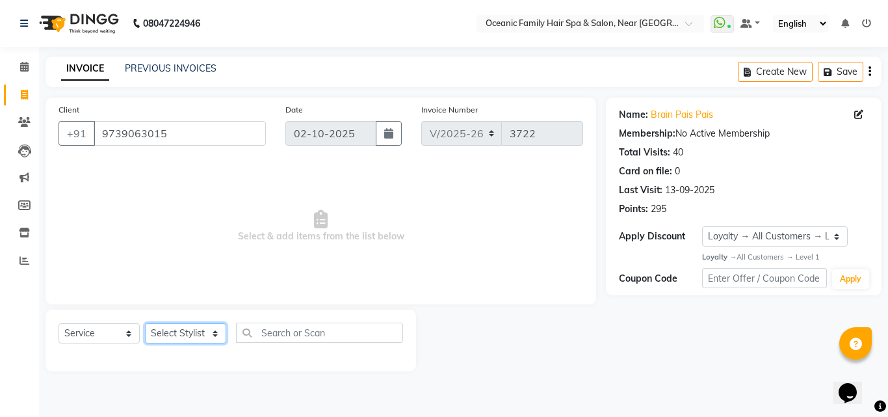
click at [180, 330] on select "Select Stylist [PERSON_NAME] [PERSON_NAME] [PERSON_NAME] Riyasat [PERSON_NAME] …" at bounding box center [185, 333] width 81 height 20
select select "23946"
click at [145, 323] on select "Select Stylist [PERSON_NAME] [PERSON_NAME] [PERSON_NAME] Riyasat [PERSON_NAME] …" at bounding box center [185, 333] width 81 height 20
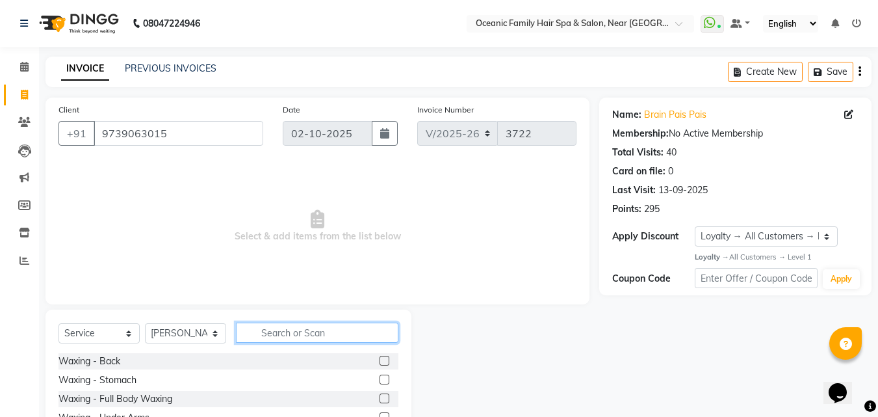
click at [349, 334] on input "text" at bounding box center [317, 332] width 162 height 20
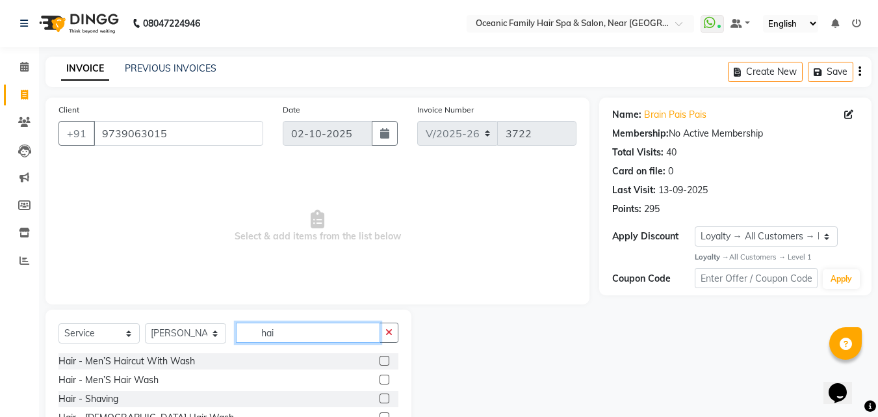
type input "hai"
click at [380, 360] on label at bounding box center [385, 360] width 10 height 10
click at [380, 360] on input "checkbox" at bounding box center [384, 361] width 8 height 8
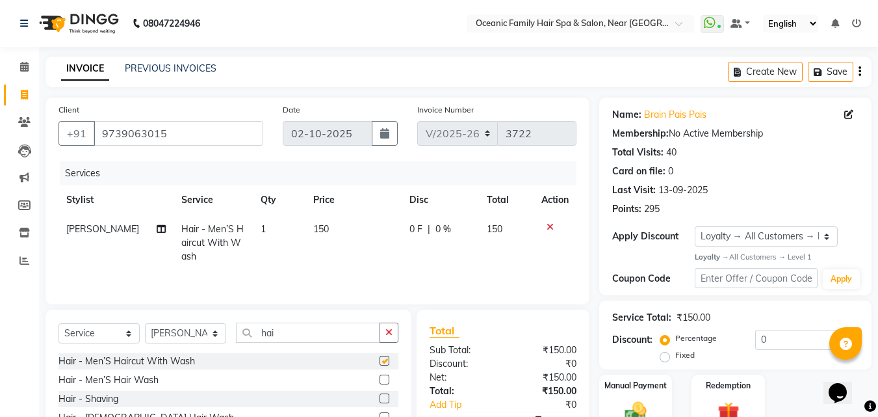
checkbox input "false"
click at [323, 337] on input "hai" at bounding box center [308, 332] width 144 height 20
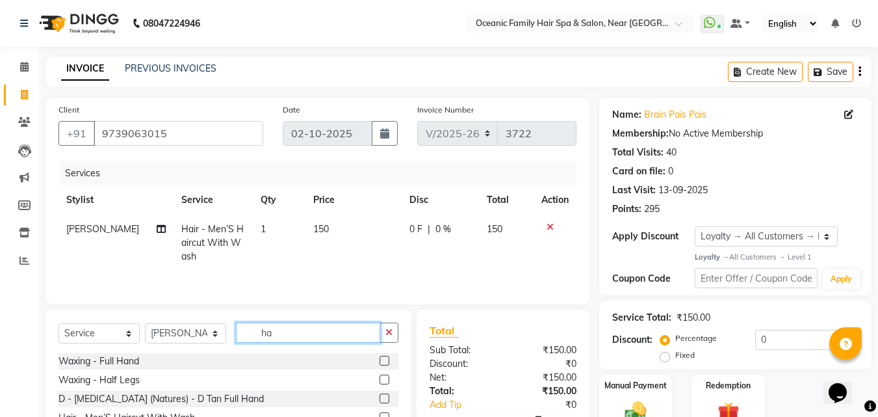
type input "h"
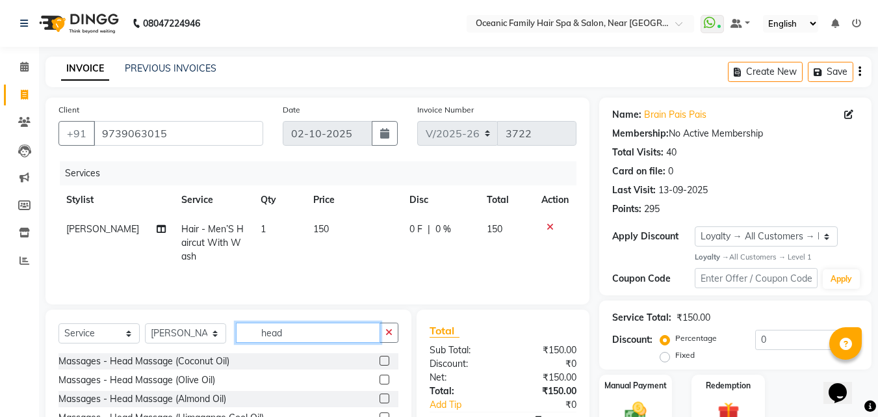
type input "head"
click at [385, 396] on label at bounding box center [385, 398] width 10 height 10
click at [385, 396] on input "checkbox" at bounding box center [384, 398] width 8 height 8
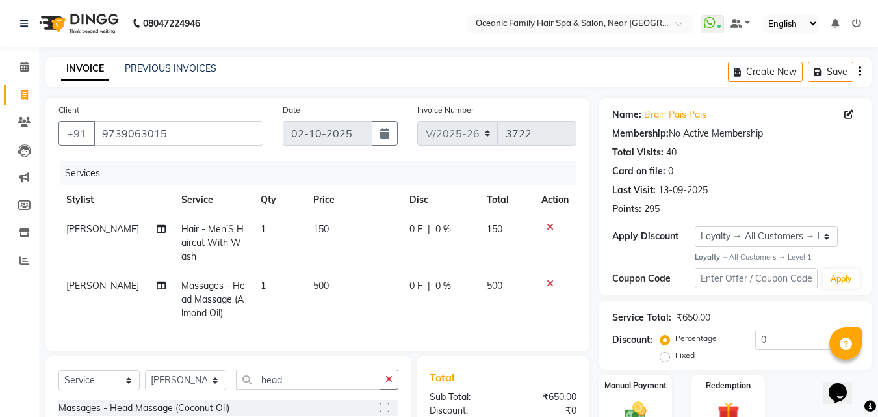
checkbox input "false"
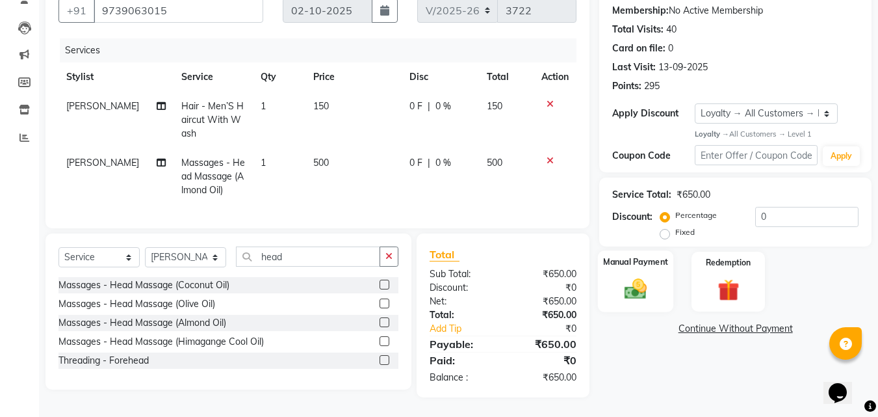
click at [629, 276] on img at bounding box center [635, 289] width 36 height 26
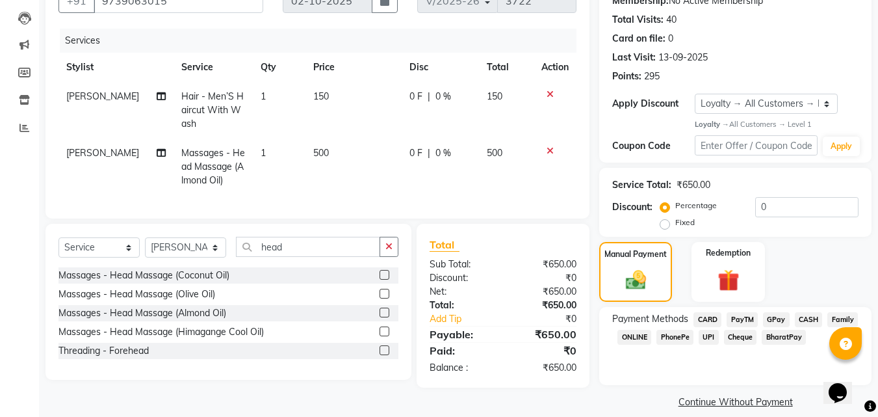
click at [814, 320] on span "CASH" at bounding box center [809, 319] width 28 height 15
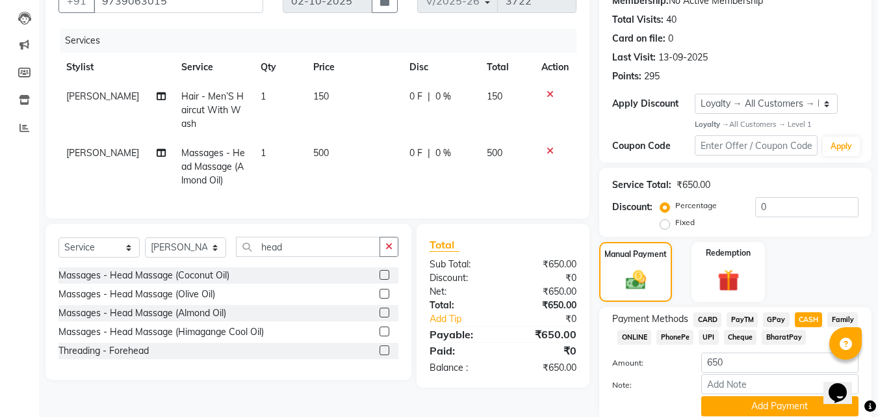
scroll to position [183, 0]
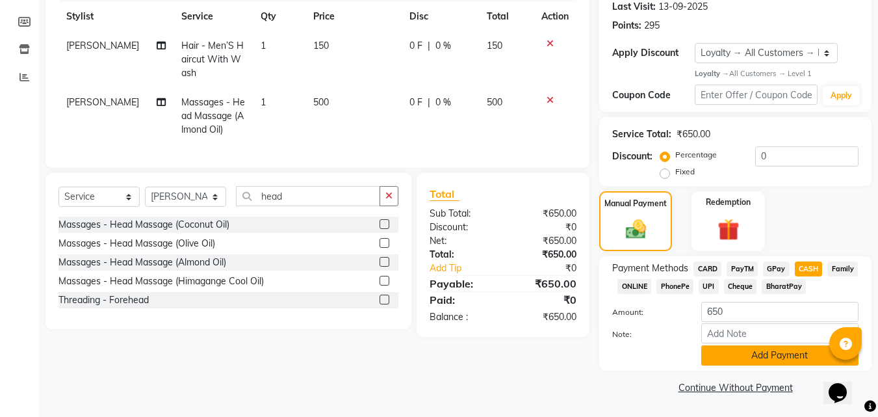
click at [740, 354] on button "Add Payment" at bounding box center [779, 355] width 157 height 20
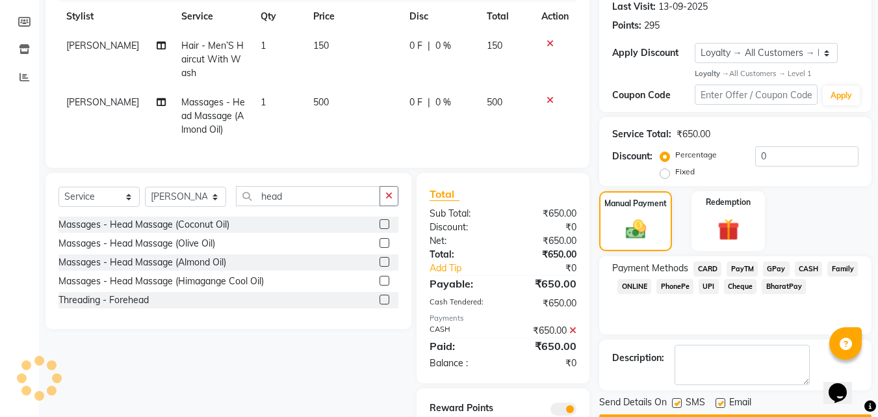
scroll to position [243, 0]
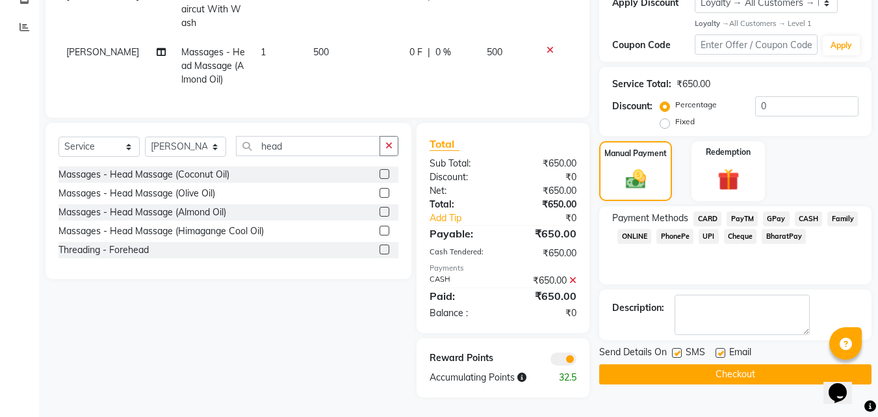
click at [717, 364] on button "Checkout" at bounding box center [735, 374] width 272 height 20
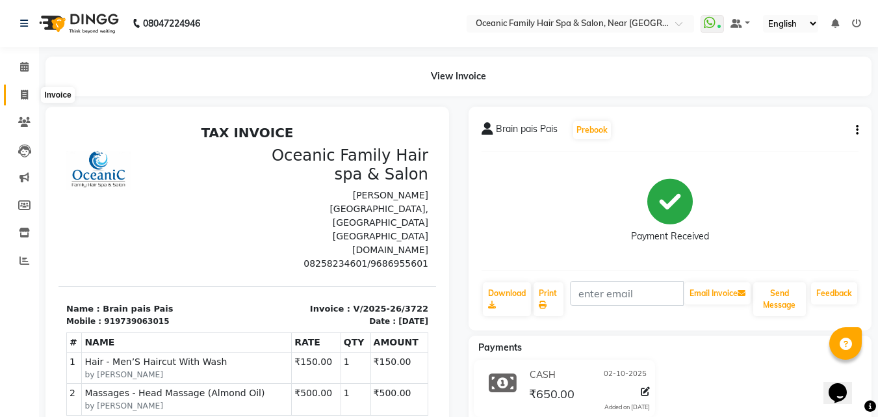
click at [27, 92] on icon at bounding box center [24, 95] width 7 height 10
select select "4366"
select select "service"
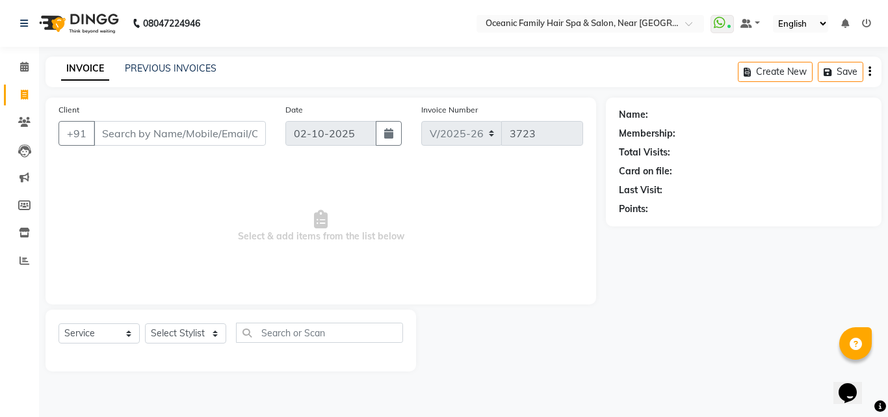
click at [148, 133] on input "Client" at bounding box center [180, 133] width 172 height 25
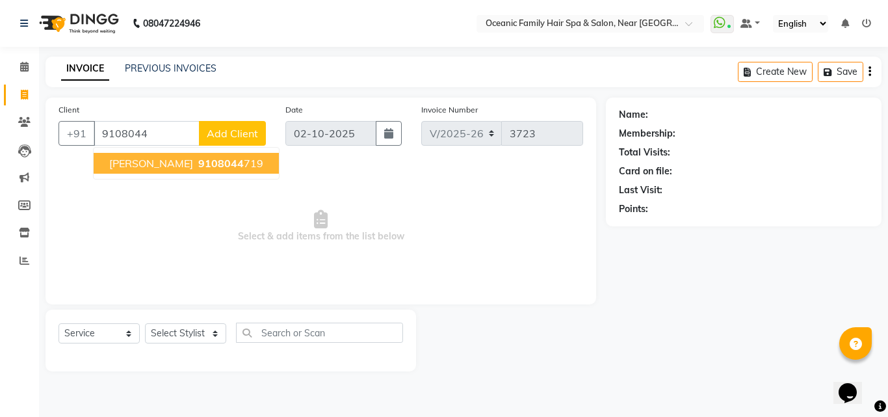
click at [198, 166] on span "9108044" at bounding box center [220, 163] width 45 height 13
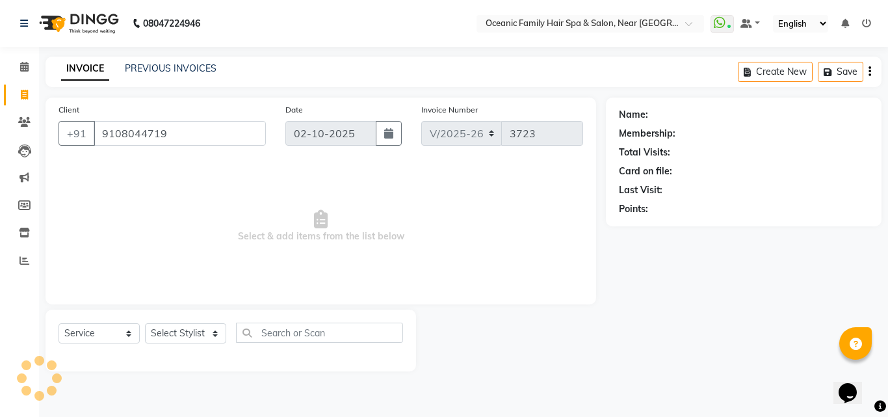
type input "9108044719"
select select "1: Object"
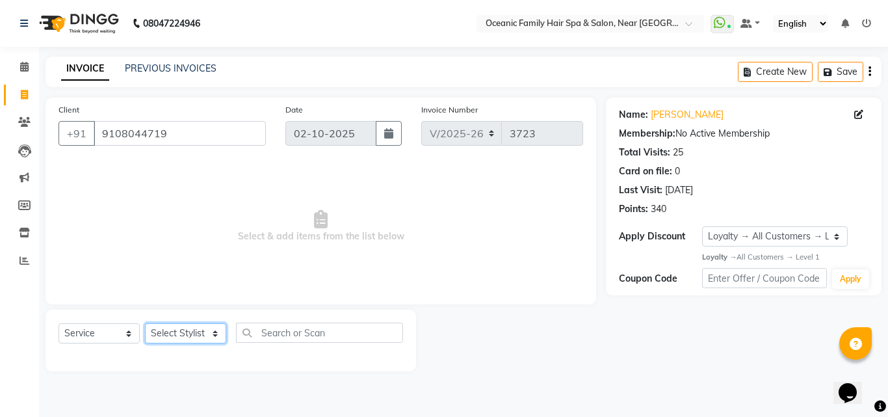
click at [187, 332] on select "Select Stylist [PERSON_NAME] [PERSON_NAME] [PERSON_NAME] Riyasat [PERSON_NAME] …" at bounding box center [185, 333] width 81 height 20
select select "23960"
click at [145, 323] on select "Select Stylist [PERSON_NAME] [PERSON_NAME] [PERSON_NAME] Riyasat [PERSON_NAME] …" at bounding box center [185, 333] width 81 height 20
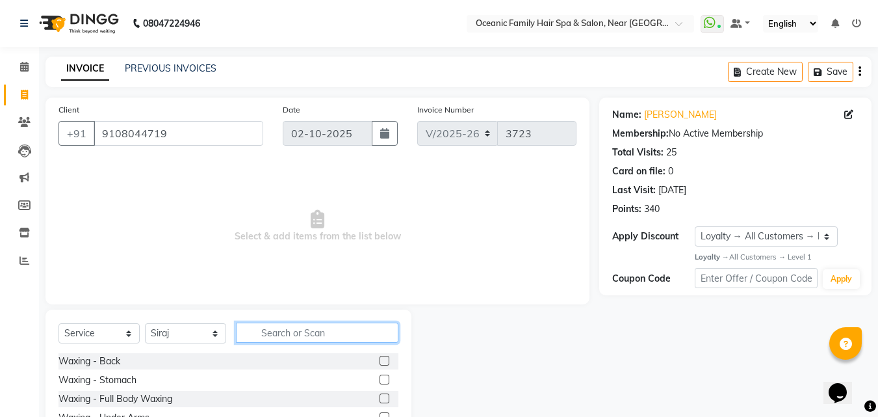
click at [296, 334] on input "text" at bounding box center [317, 332] width 162 height 20
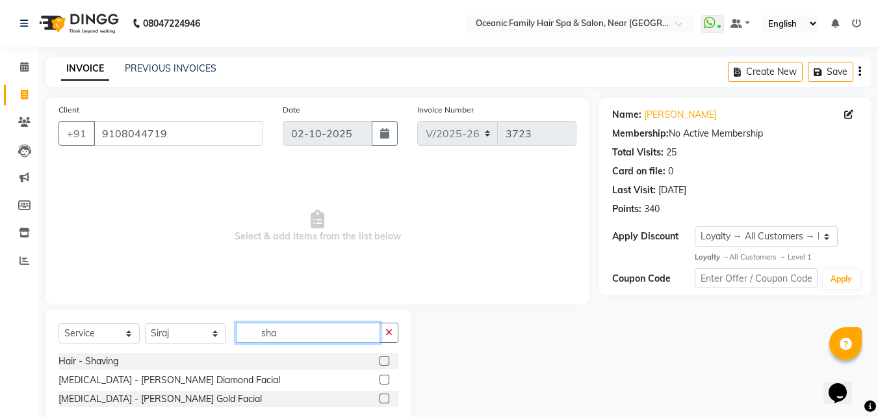
type input "sha"
click at [383, 359] on label at bounding box center [385, 360] width 10 height 10
click at [383, 359] on input "checkbox" at bounding box center [384, 361] width 8 height 8
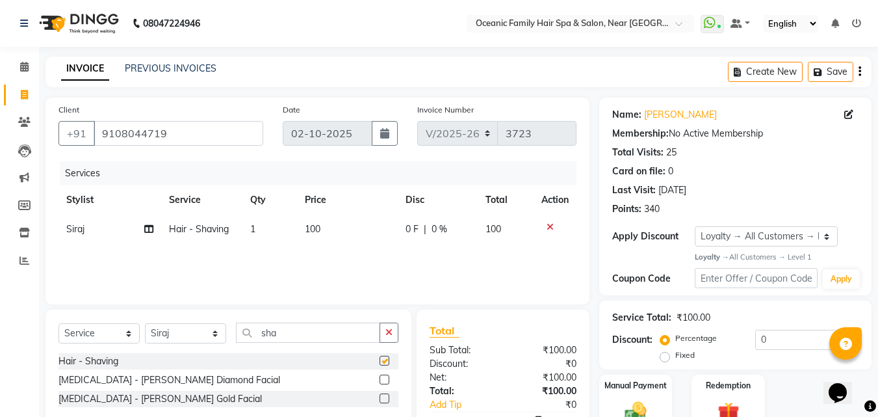
checkbox input "false"
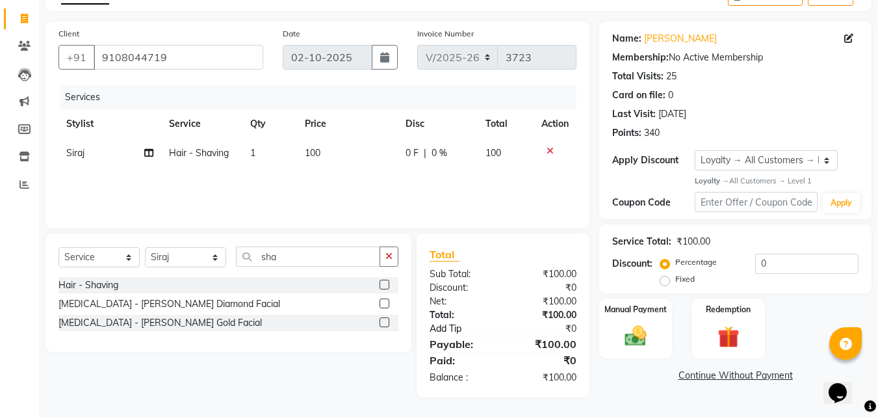
click at [455, 329] on link "Add Tip" at bounding box center [468, 329] width 97 height 14
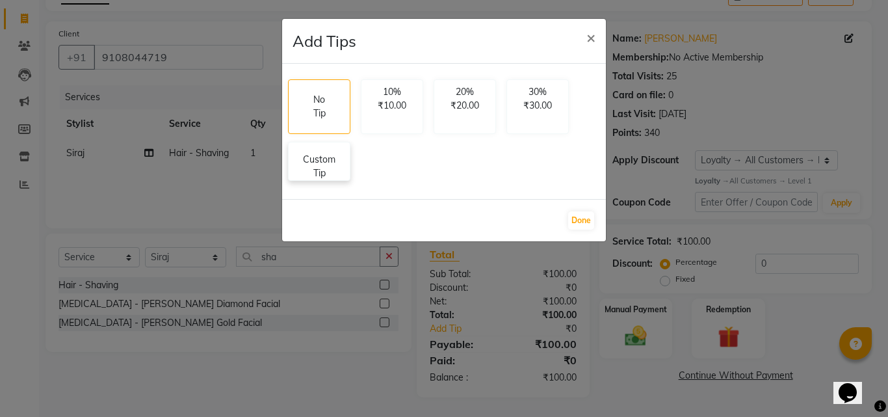
click at [313, 167] on p "Custom Tip" at bounding box center [318, 166] width 45 height 27
select select "23960"
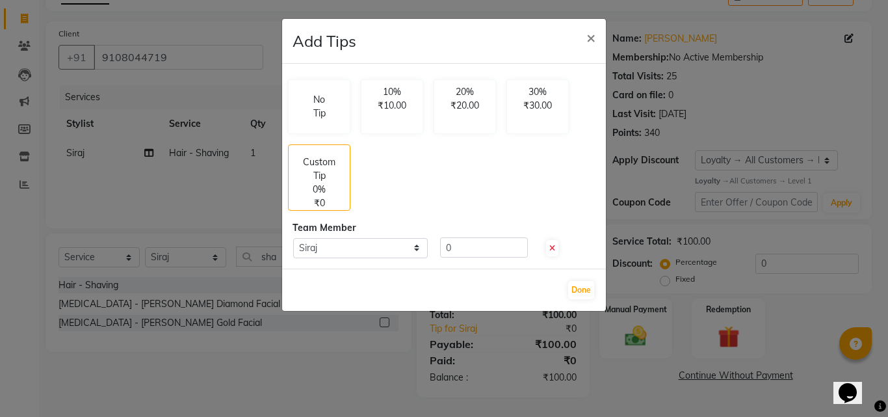
click at [494, 257] on div "Select Siraj 0" at bounding box center [444, 247] width 322 height 21
click at [489, 249] on input "0" at bounding box center [484, 247] width 88 height 20
type input "50"
click at [573, 294] on button "Done" at bounding box center [581, 290] width 26 height 18
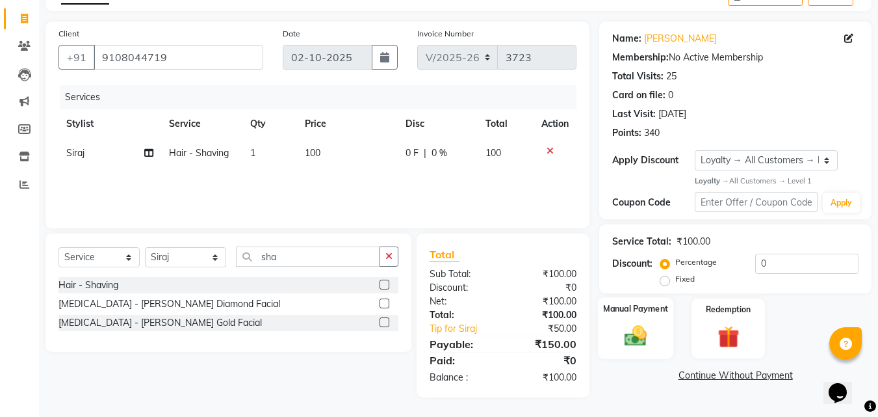
click at [636, 325] on img at bounding box center [635, 336] width 36 height 26
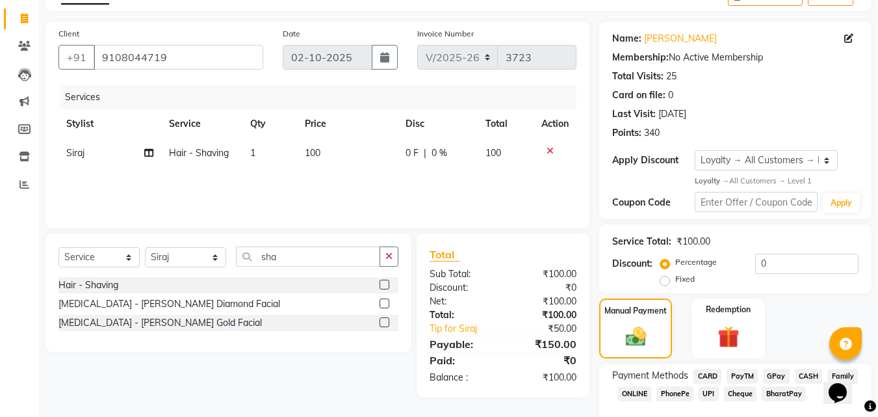
scroll to position [147, 0]
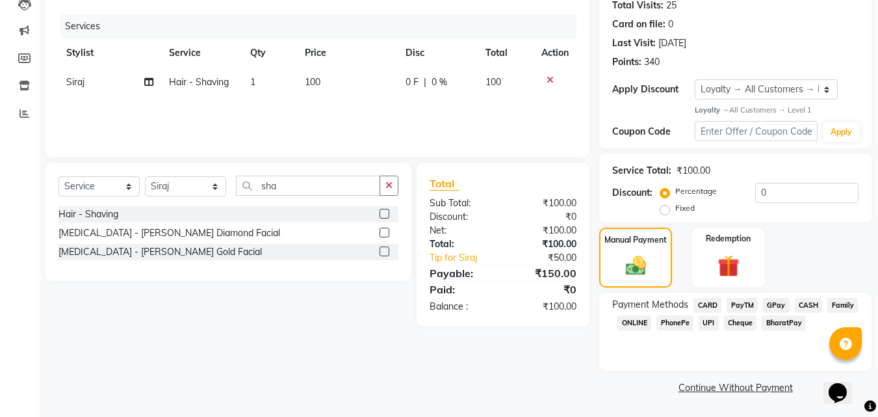
click at [741, 304] on span "PayTM" at bounding box center [742, 305] width 31 height 15
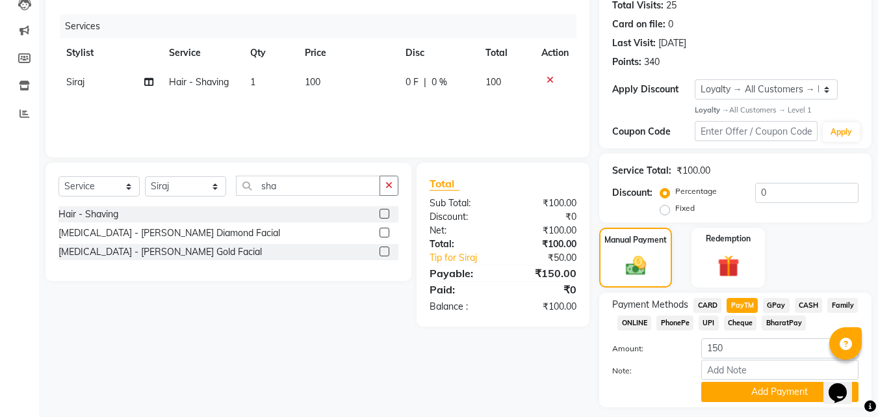
scroll to position [183, 0]
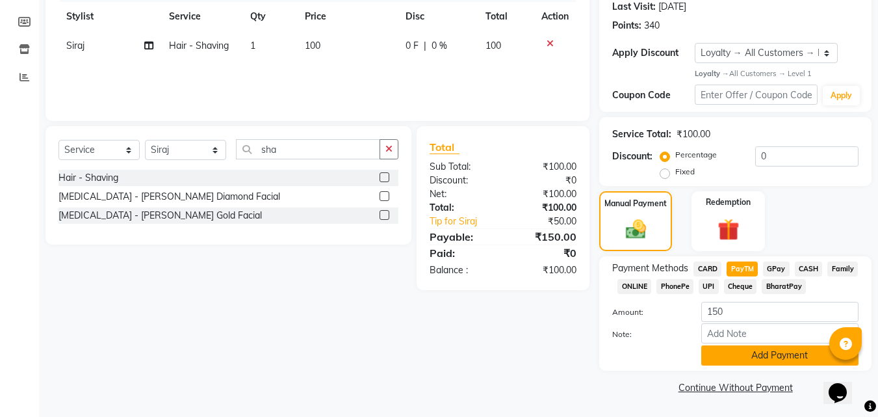
click at [746, 352] on button "Add Payment" at bounding box center [779, 355] width 157 height 20
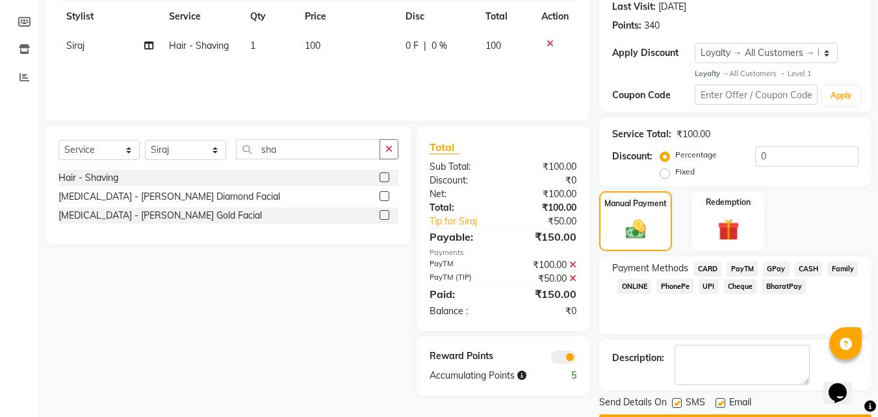
scroll to position [220, 0]
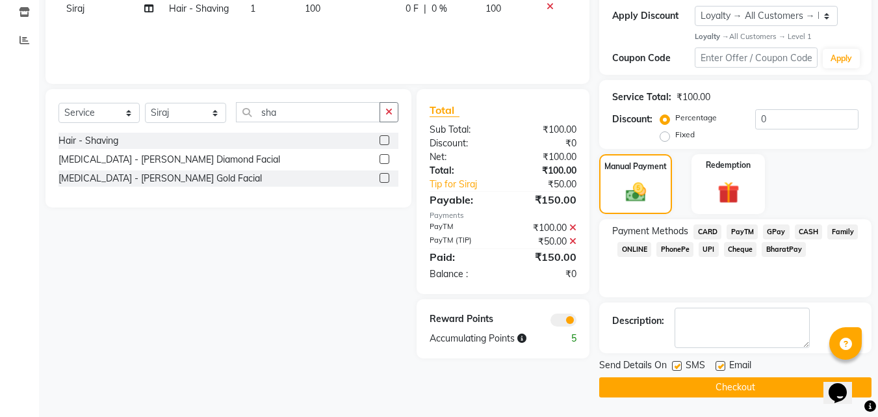
click at [701, 386] on button "Checkout" at bounding box center [735, 387] width 272 height 20
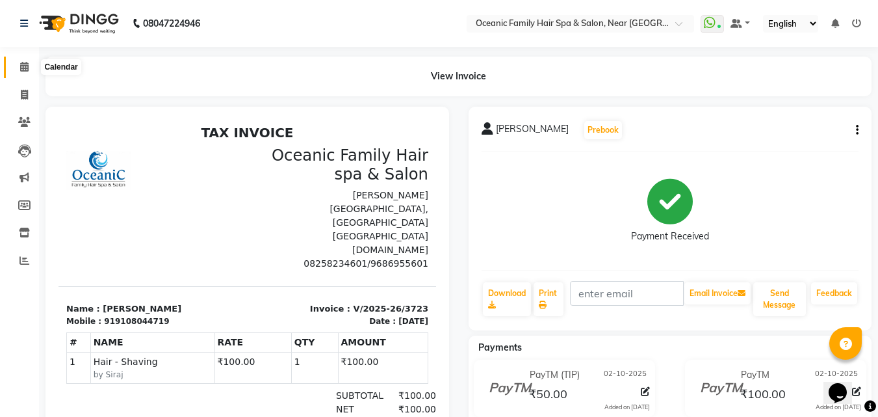
click at [18, 64] on span at bounding box center [24, 67] width 23 height 15
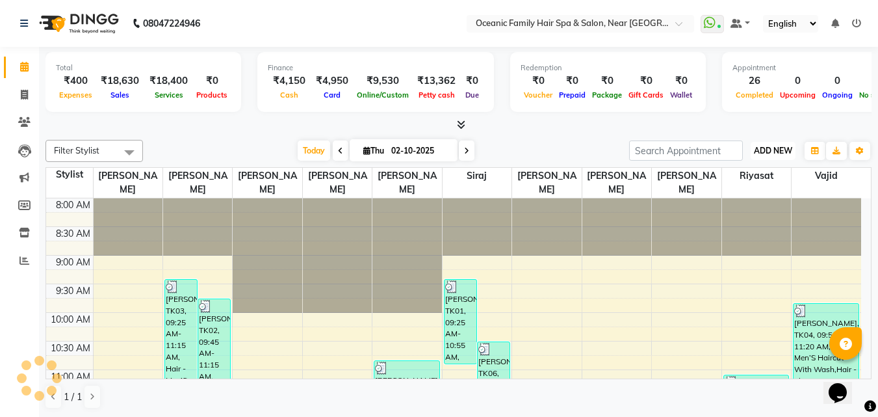
click at [775, 151] on span "ADD NEW" at bounding box center [773, 151] width 38 height 10
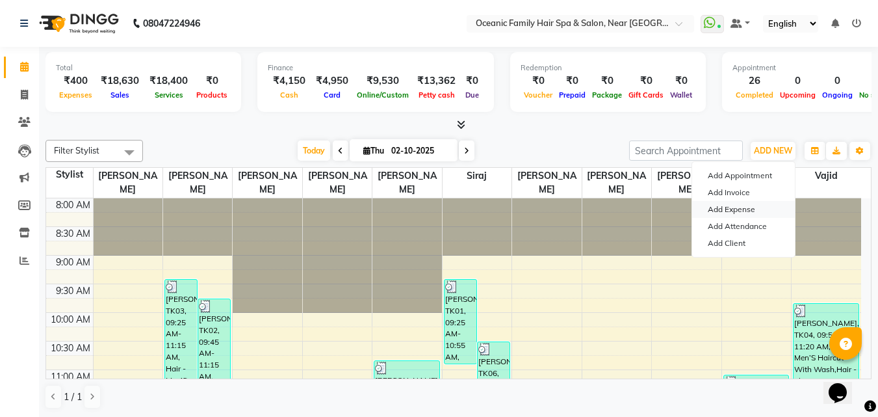
click at [733, 207] on link "Add Expense" at bounding box center [743, 209] width 103 height 17
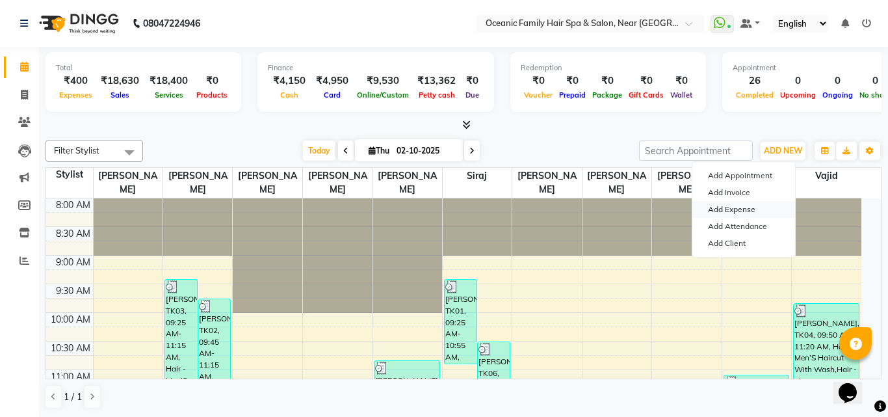
select select "1"
select select "3172"
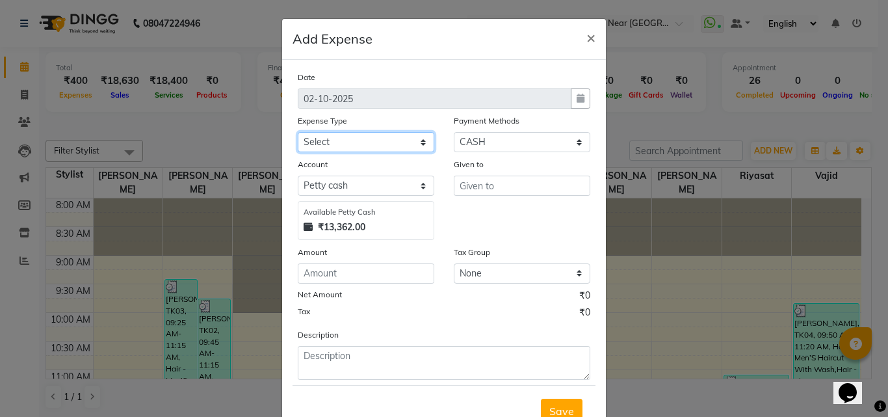
click at [358, 145] on select "Select [PERSON_NAME] [PERSON_NAME] [PERSON_NAME] Bank charges Cash transfer to …" at bounding box center [366, 142] width 136 height 20
select select "5558"
click at [298, 132] on select "Select [PERSON_NAME] [PERSON_NAME] [PERSON_NAME] Bank charges Cash transfer to …" at bounding box center [366, 142] width 136 height 20
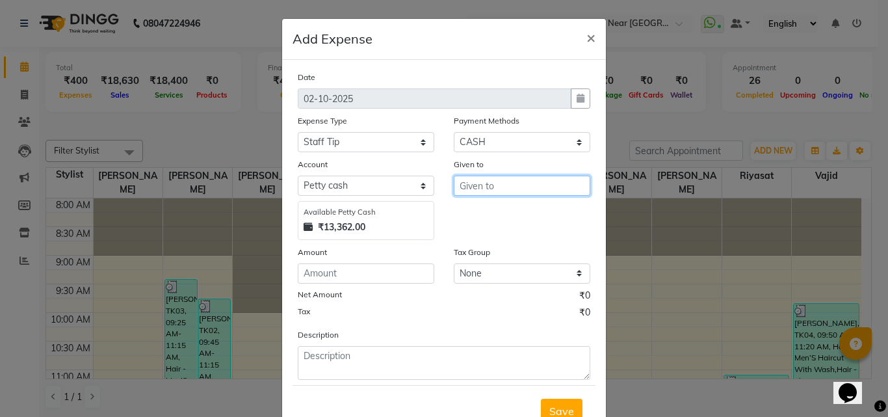
click at [495, 183] on input "text" at bounding box center [522, 185] width 136 height 20
click at [493, 231] on ngb-highlight "Ar un Thakur" at bounding box center [500, 233] width 60 height 13
type input "[PERSON_NAME]"
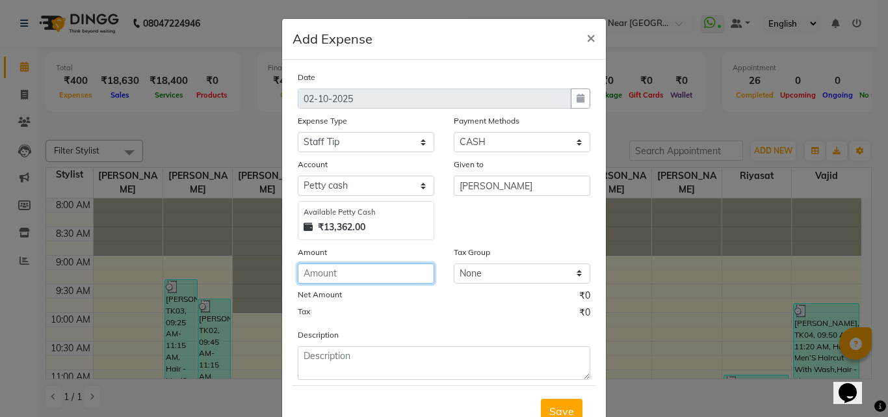
click at [363, 264] on input "number" at bounding box center [366, 273] width 136 height 20
type input "50"
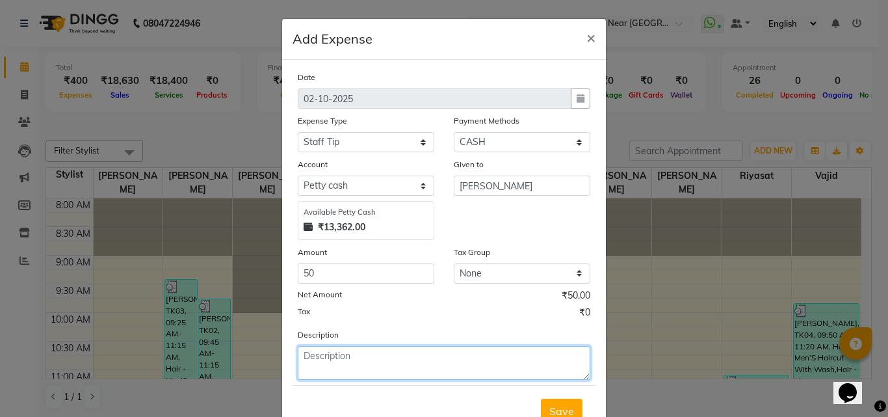
click at [348, 367] on textarea at bounding box center [444, 363] width 292 height 34
type textarea "[PERSON_NAME]"
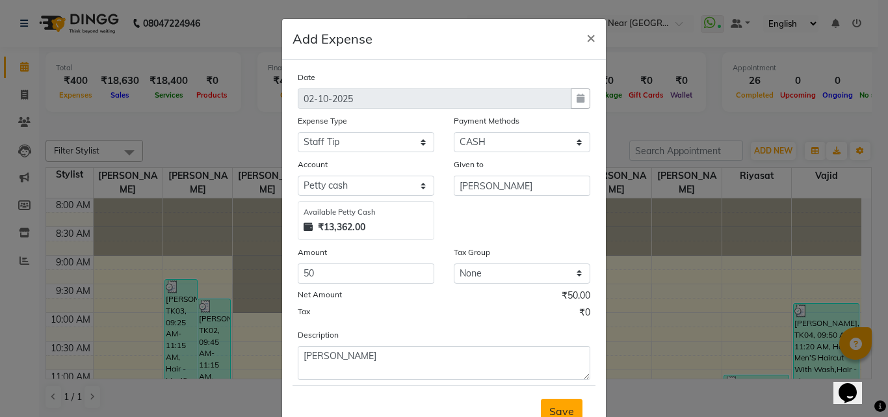
click at [557, 408] on span "Save" at bounding box center [561, 410] width 25 height 13
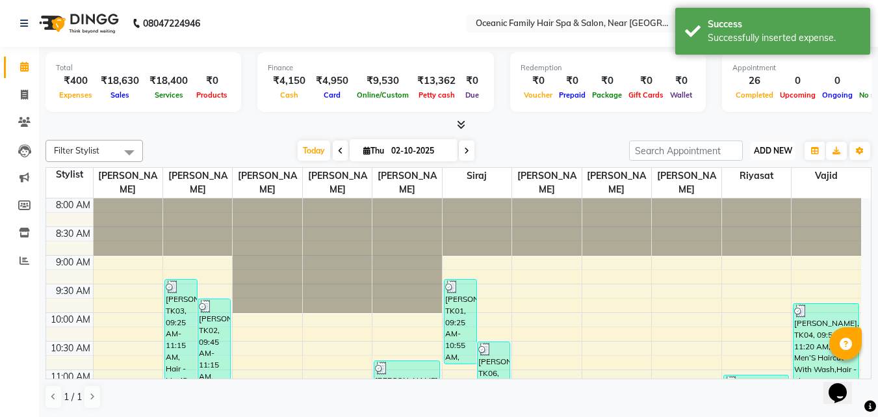
click at [767, 146] on span "ADD NEW" at bounding box center [773, 151] width 38 height 10
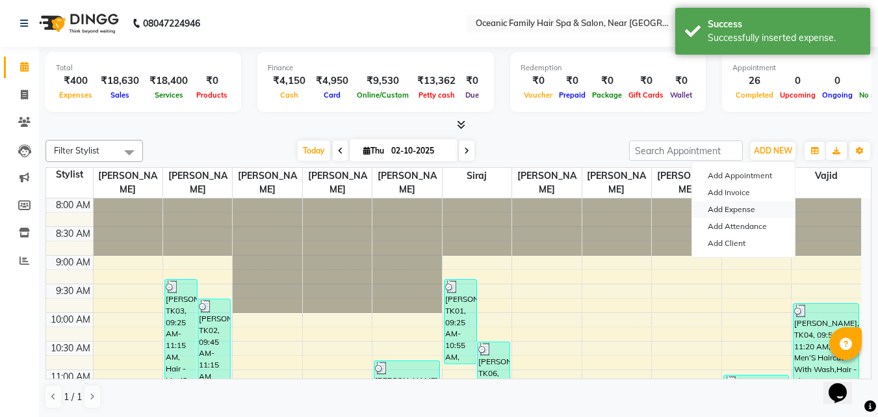
click at [740, 207] on link "Add Expense" at bounding box center [743, 209] width 103 height 17
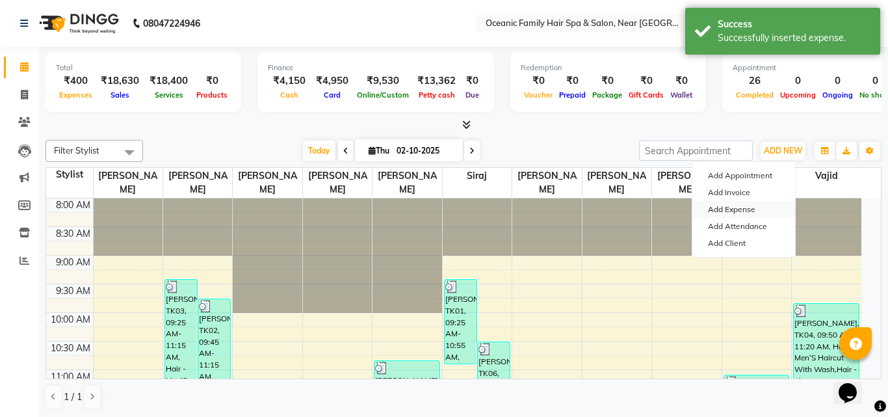
select select "3173"
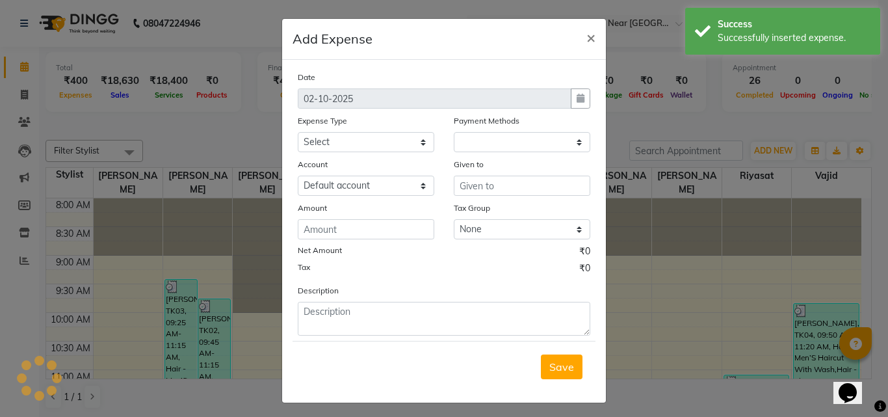
select select "1"
select select "3172"
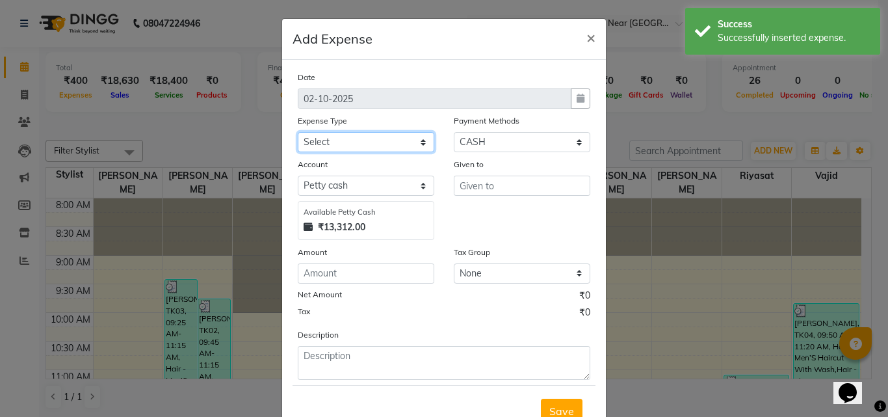
click at [345, 146] on select "Select [PERSON_NAME] [PERSON_NAME] [PERSON_NAME] Bank charges Cash transfer to …" at bounding box center [366, 142] width 136 height 20
select select "5558"
click at [298, 132] on select "Select [PERSON_NAME] [PERSON_NAME] [PERSON_NAME] Bank charges Cash transfer to …" at bounding box center [366, 142] width 136 height 20
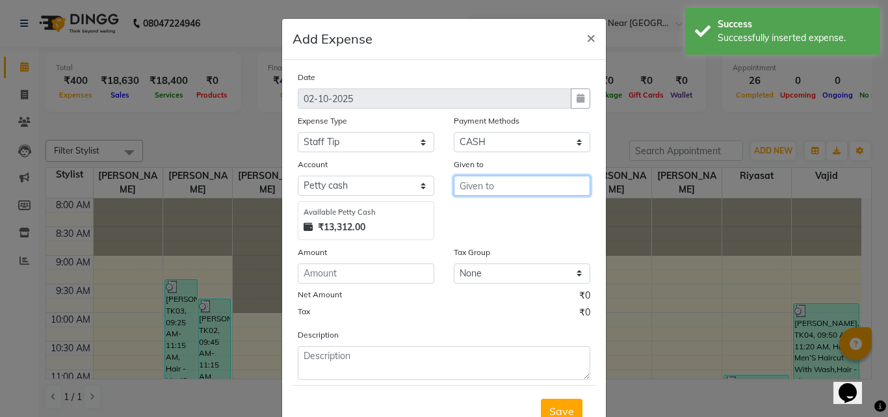
click at [462, 188] on input "text" at bounding box center [522, 185] width 136 height 20
click at [507, 237] on ngb-highlight "Ar un Thakur" at bounding box center [500, 233] width 60 height 13
type input "[PERSON_NAME]"
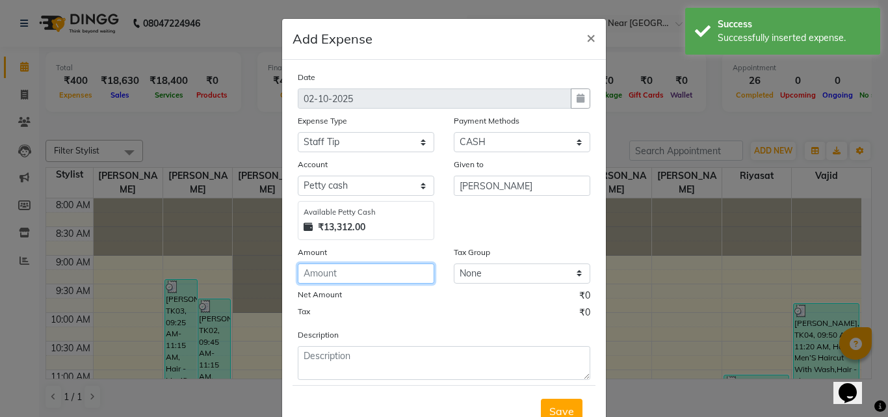
click at [396, 280] on input "number" at bounding box center [366, 273] width 136 height 20
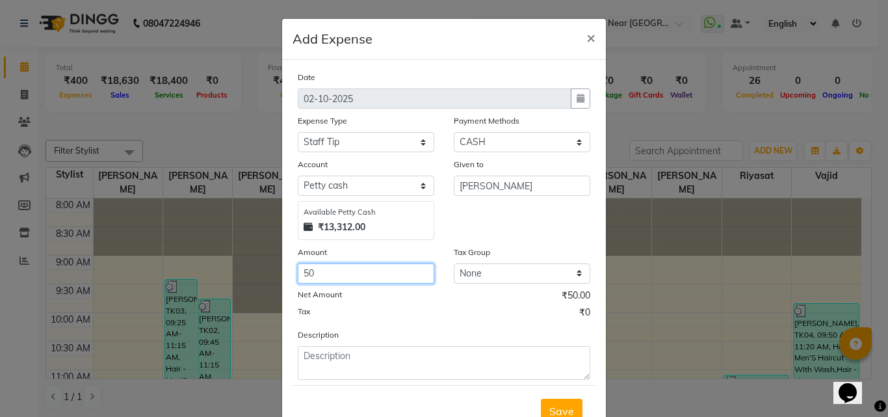
type input "50"
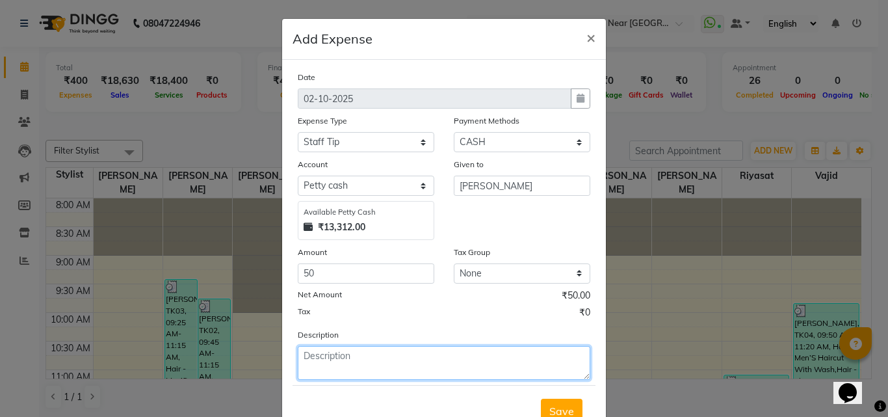
click at [367, 368] on textarea at bounding box center [444, 363] width 292 height 34
type textarea "Siraj"
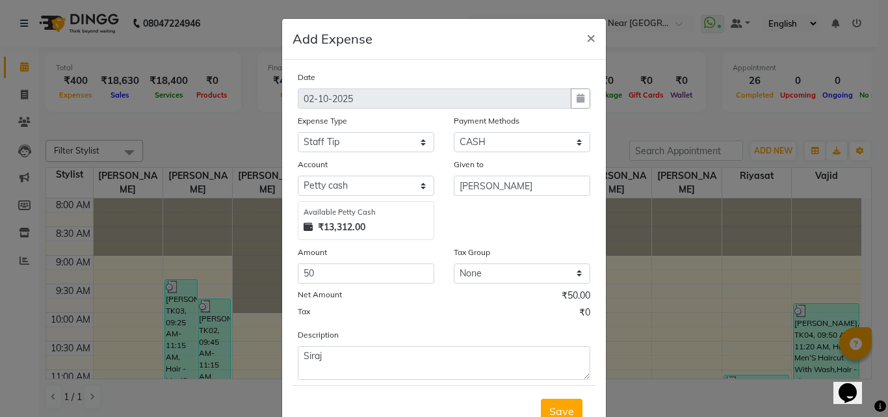
click at [554, 404] on span "Save" at bounding box center [561, 410] width 25 height 13
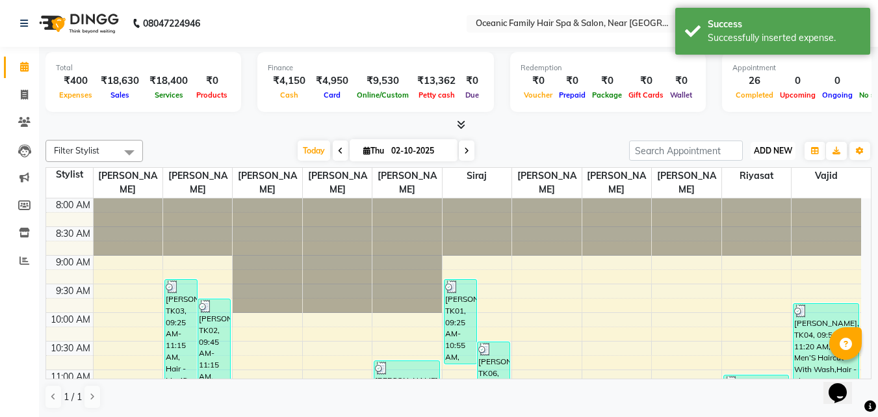
drag, startPoint x: 773, startPoint y: 152, endPoint x: 738, endPoint y: 199, distance: 58.9
click at [773, 152] on span "ADD NEW" at bounding box center [773, 151] width 38 height 10
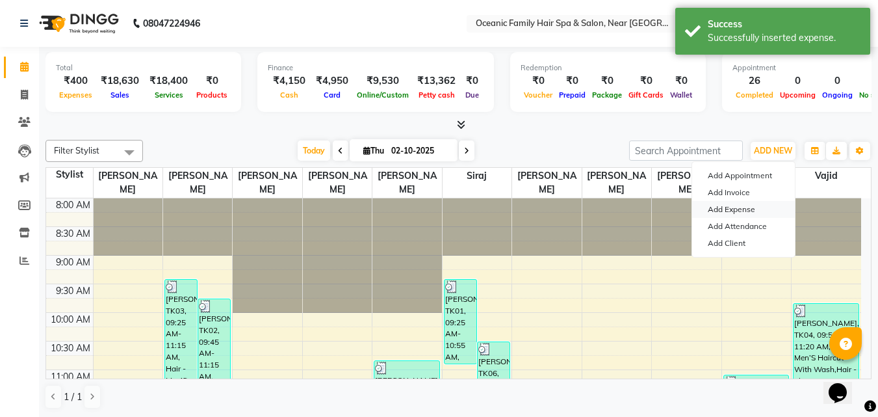
click at [736, 209] on link "Add Expense" at bounding box center [743, 209] width 103 height 17
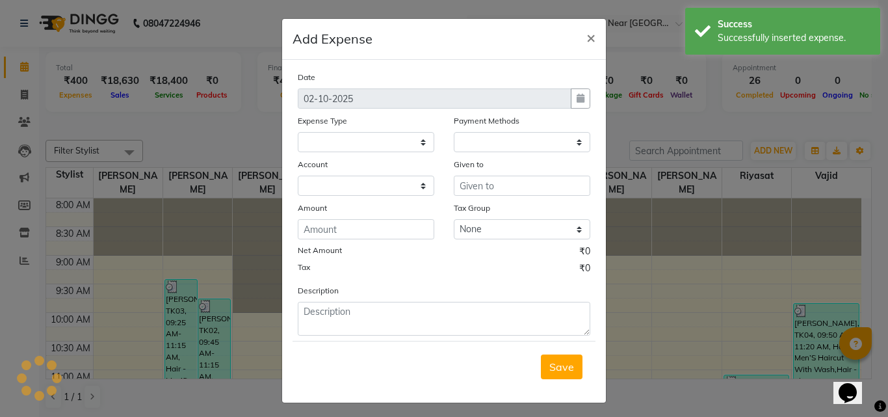
select select
select select "1"
select select "3172"
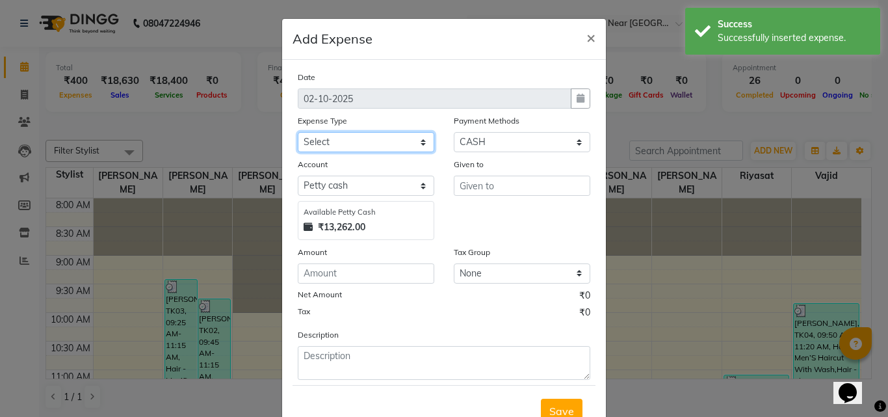
click at [358, 144] on select "Select [PERSON_NAME] [PERSON_NAME] [PERSON_NAME] Bank charges Cash transfer to …" at bounding box center [366, 142] width 136 height 20
select select "5587"
click at [298, 132] on select "Select [PERSON_NAME] [PERSON_NAME] [PERSON_NAME] Bank charges Cash transfer to …" at bounding box center [366, 142] width 136 height 20
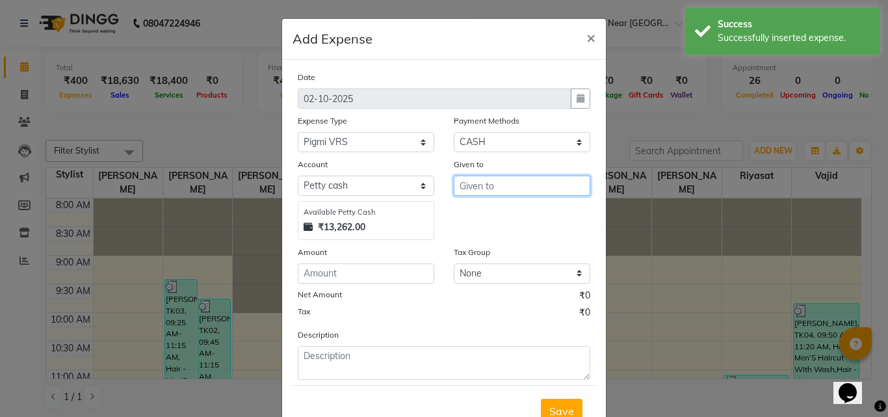
click at [487, 181] on input "text" at bounding box center [522, 185] width 136 height 20
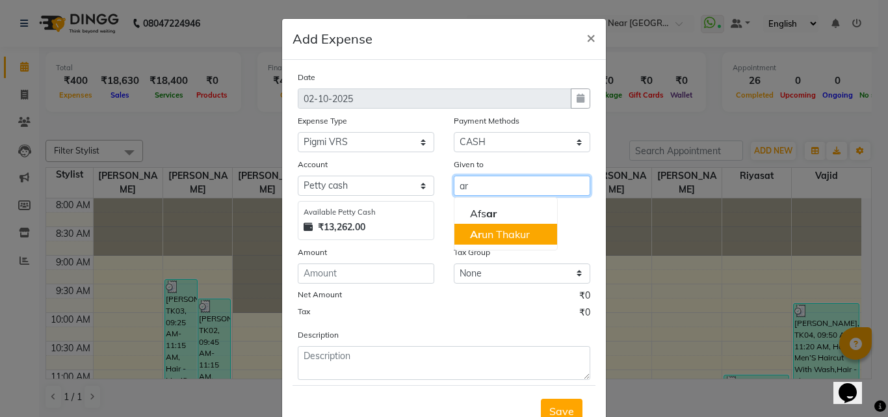
click at [503, 238] on ngb-highlight "Ar un Thakur" at bounding box center [500, 233] width 60 height 13
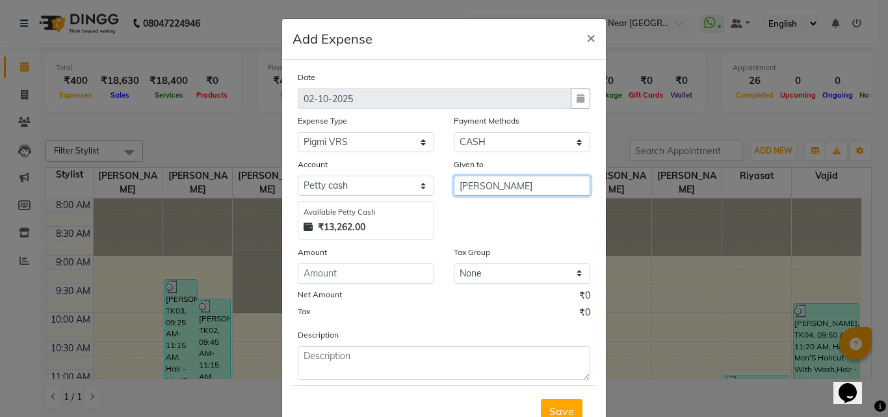
type input "[PERSON_NAME]"
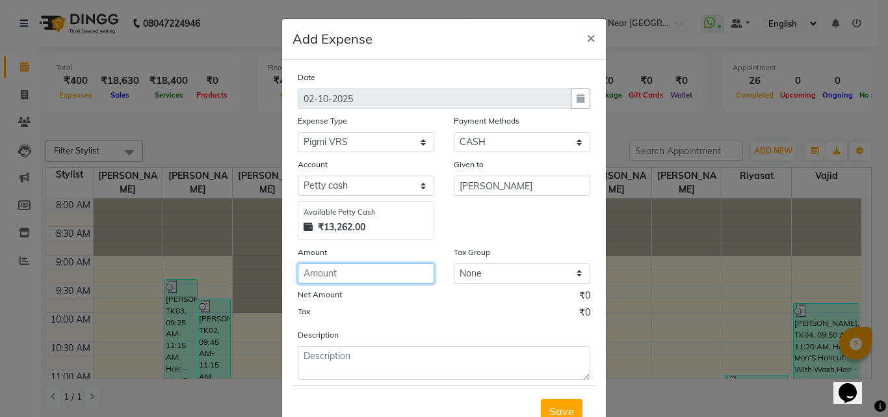
click at [394, 268] on input "number" at bounding box center [366, 273] width 136 height 20
type input "2000"
click at [558, 406] on span "Save" at bounding box center [561, 410] width 25 height 13
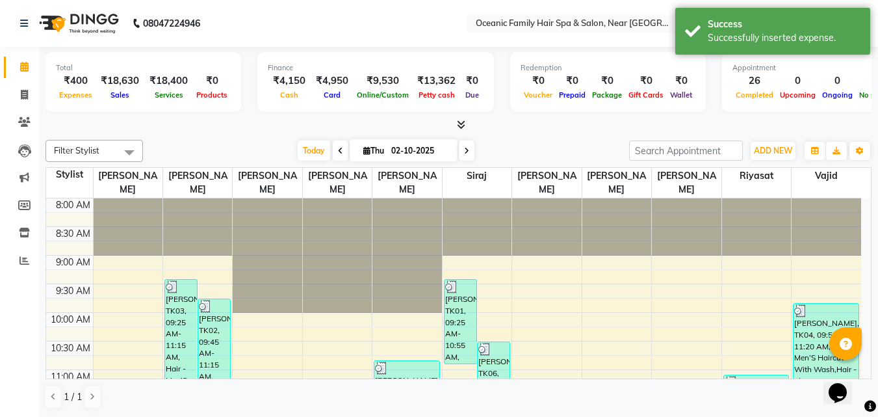
click at [349, 19] on nav "08047224946 Select Location × Oceanic Family Hair Spa & Salon, Near [GEOGRAPHIC…" at bounding box center [439, 23] width 878 height 47
click at [21, 93] on icon at bounding box center [24, 95] width 7 height 10
select select "service"
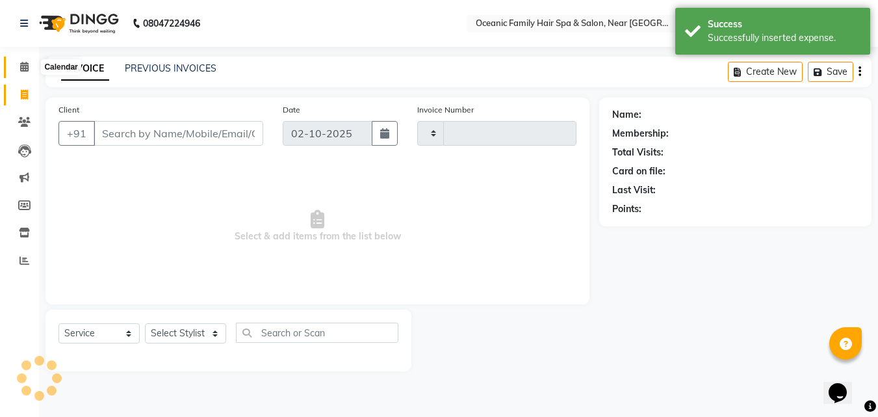
type input "3724"
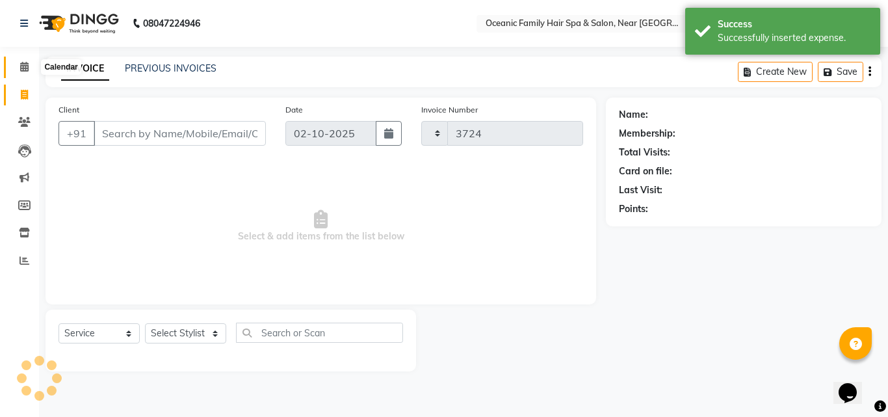
click at [25, 74] on span at bounding box center [24, 67] width 23 height 15
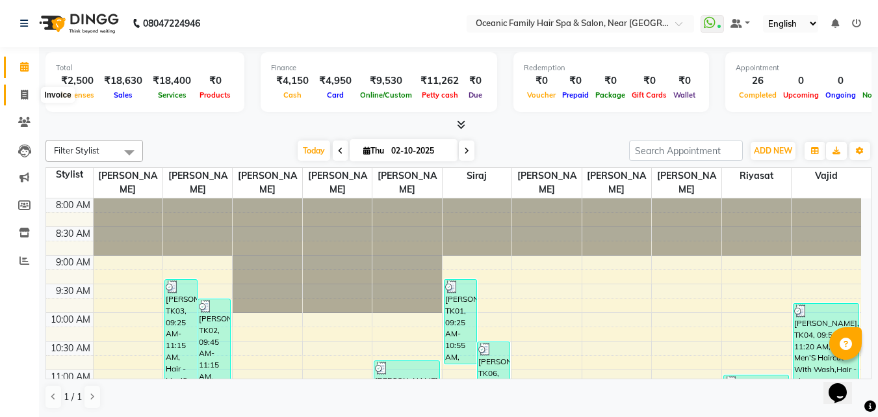
click at [21, 96] on icon at bounding box center [24, 95] width 7 height 10
select select "4366"
select select "service"
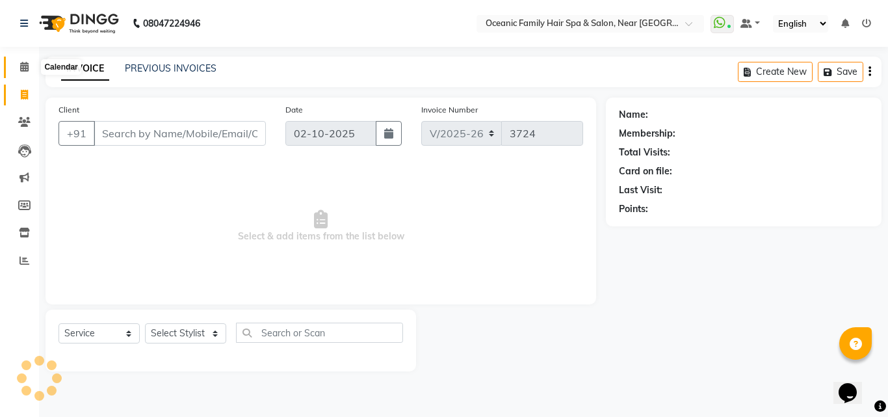
click at [25, 63] on icon at bounding box center [24, 67] width 8 height 10
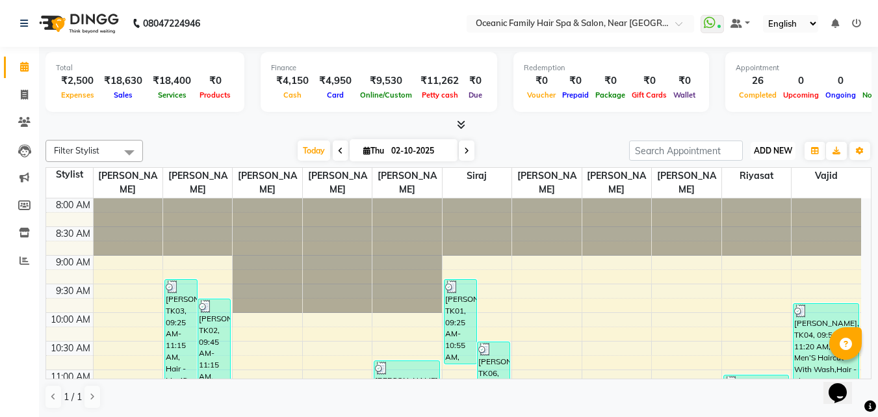
click at [766, 151] on span "ADD NEW" at bounding box center [773, 151] width 38 height 10
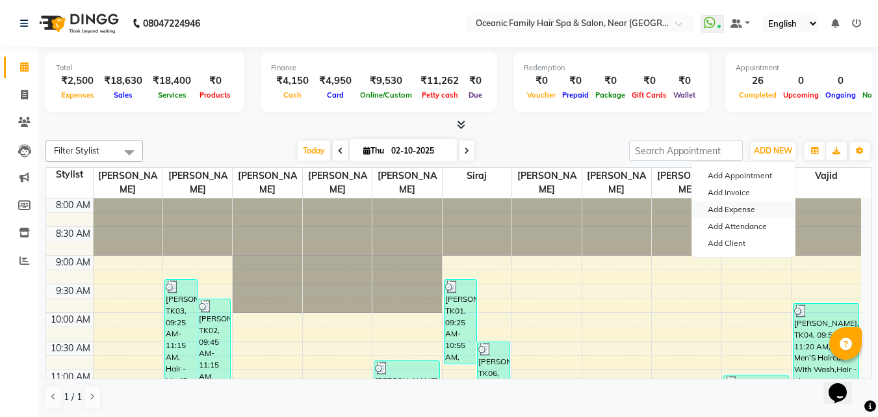
click at [723, 208] on link "Add Expense" at bounding box center [743, 209] width 103 height 17
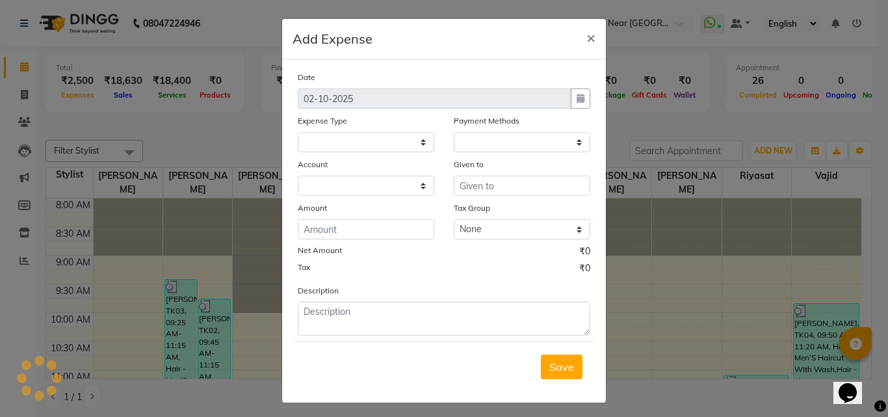
select select "1"
select select "3172"
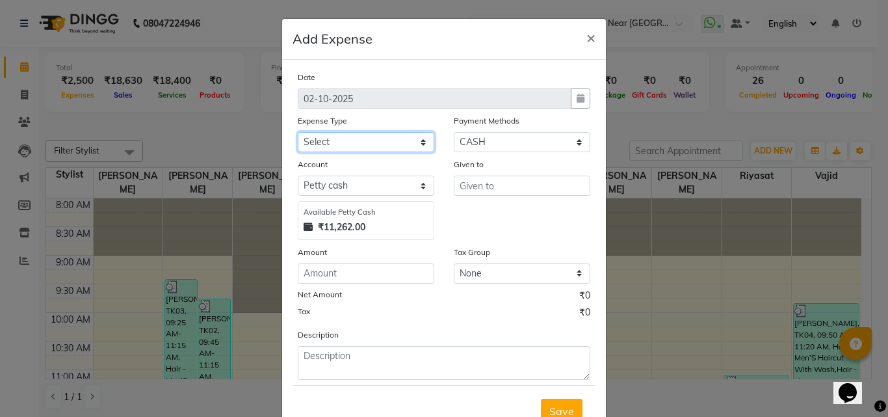
click at [341, 139] on select "Select [PERSON_NAME] [PERSON_NAME] [PERSON_NAME] Bank charges Cash transfer to …" at bounding box center [366, 142] width 136 height 20
select select "5541"
click at [298, 132] on select "Select [PERSON_NAME] [PERSON_NAME] [PERSON_NAME] Bank charges Cash transfer to …" at bounding box center [366, 142] width 136 height 20
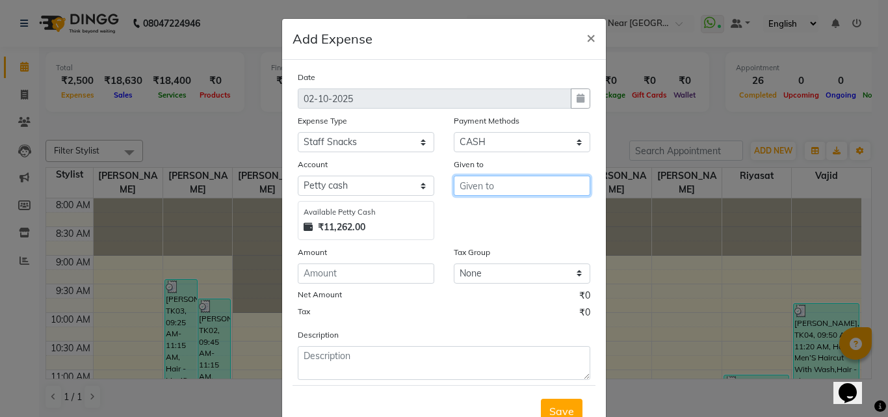
click at [479, 186] on input "text" at bounding box center [522, 185] width 136 height 20
click at [485, 233] on ngb-highlight "Ar un Thakur" at bounding box center [500, 233] width 60 height 13
type input "[PERSON_NAME]"
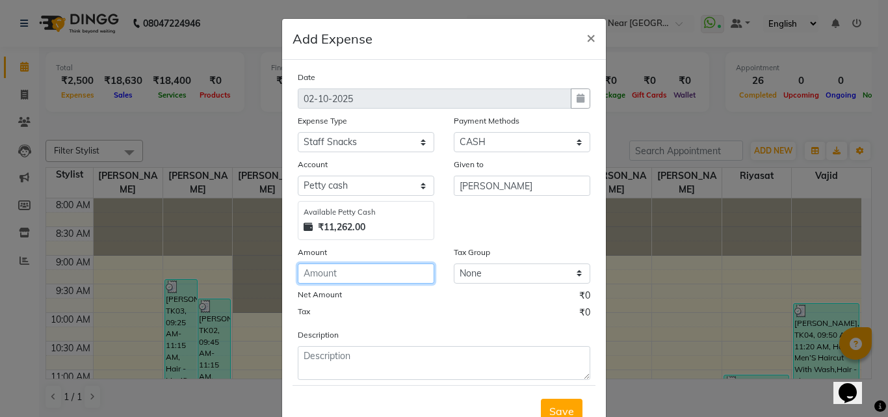
click at [387, 280] on input "number" at bounding box center [366, 273] width 136 height 20
type input "90"
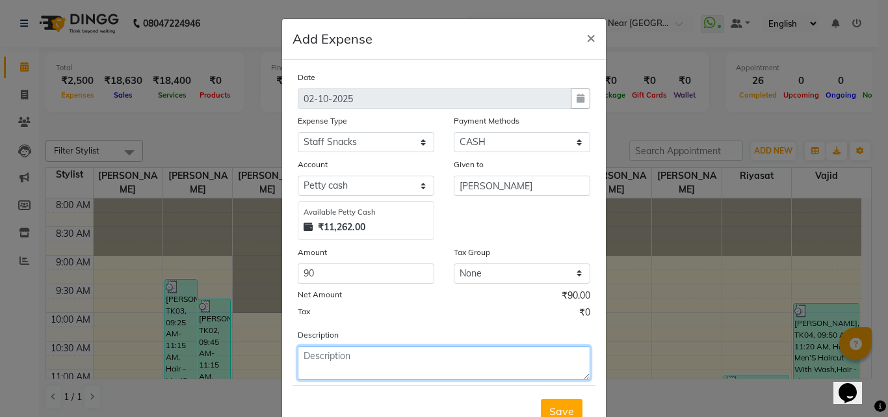
click at [396, 366] on textarea at bounding box center [444, 363] width 292 height 34
type textarea "Tea"
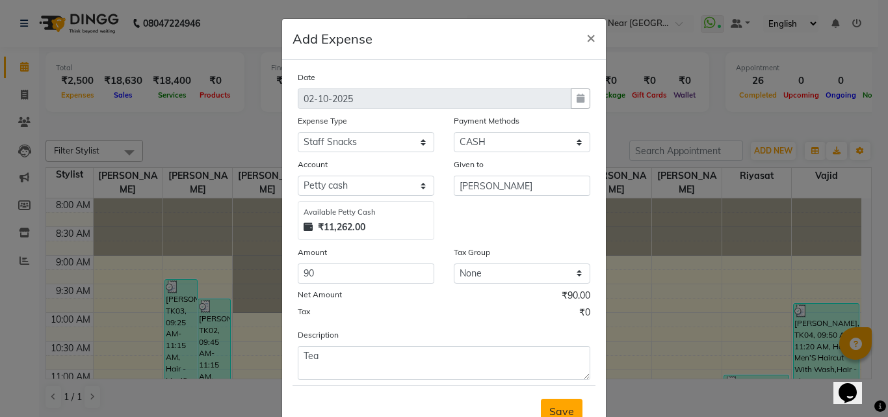
click at [554, 408] on span "Save" at bounding box center [561, 410] width 25 height 13
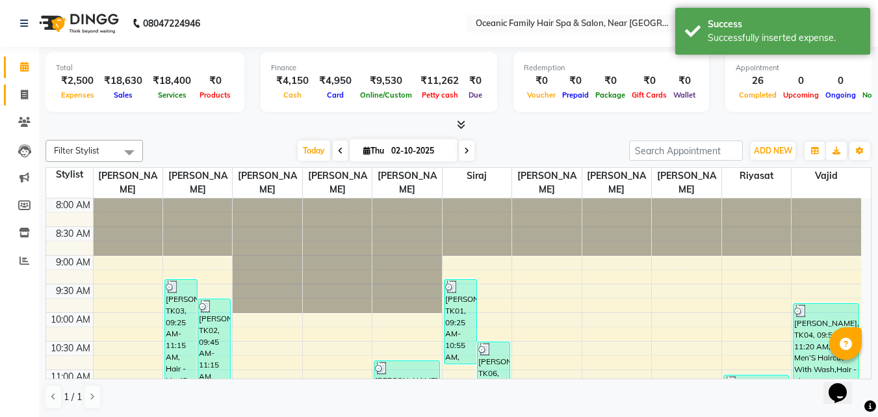
click at [25, 84] on link "Invoice" at bounding box center [19, 94] width 31 height 21
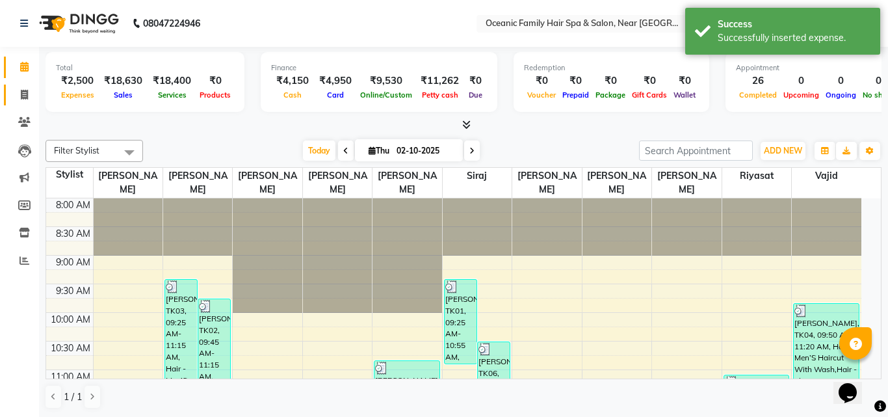
select select "4366"
select select "service"
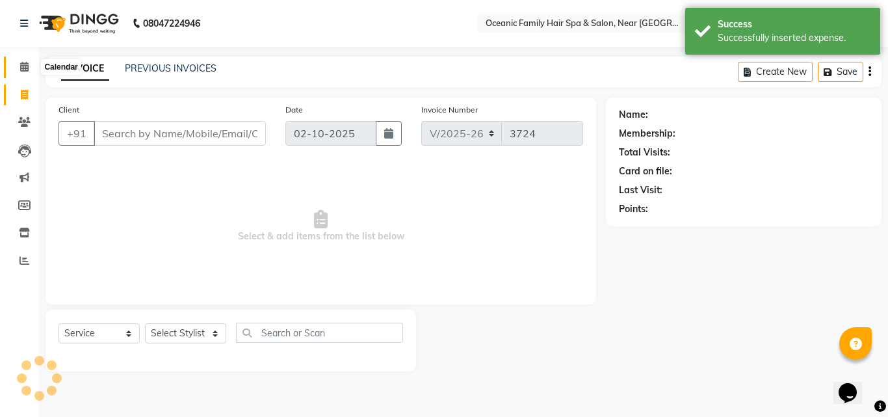
click at [25, 73] on span at bounding box center [24, 67] width 23 height 15
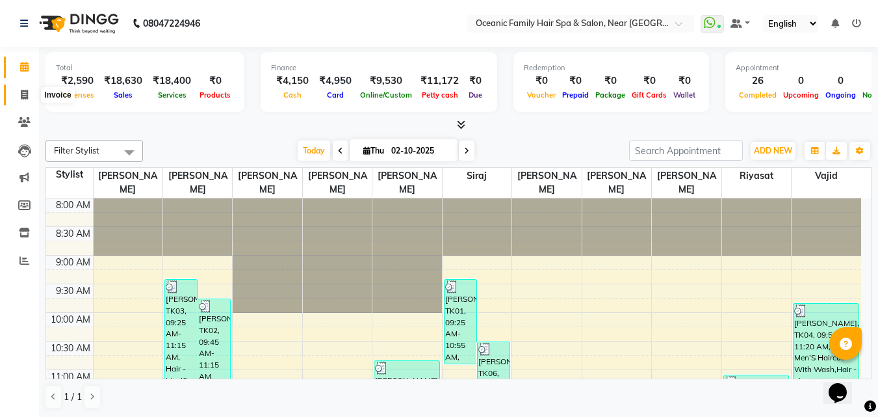
click at [23, 93] on icon at bounding box center [24, 95] width 7 height 10
select select "service"
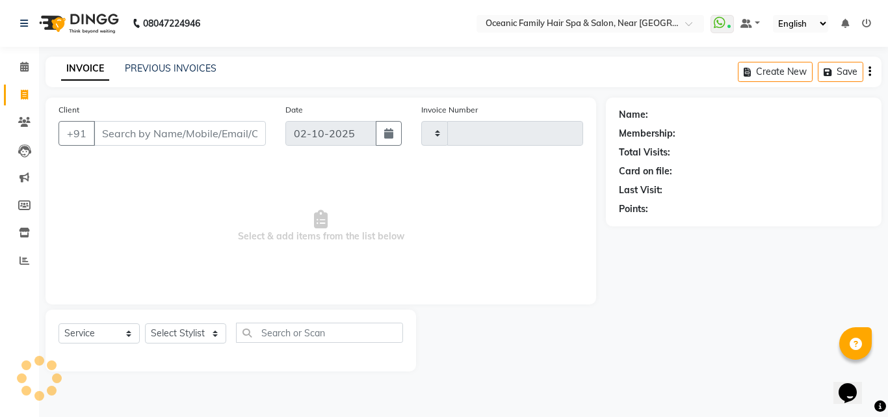
type input "3724"
select select "4366"
click at [170, 337] on select "Select Stylist [PERSON_NAME] [PERSON_NAME] [PERSON_NAME] Riyasat [PERSON_NAME] …" at bounding box center [185, 333] width 81 height 20
select select "23958"
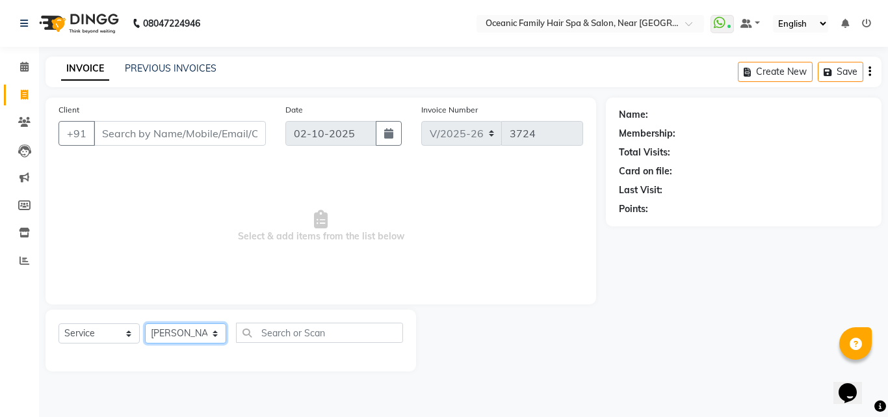
click at [145, 323] on select "Select Stylist [PERSON_NAME] [PERSON_NAME] [PERSON_NAME] Riyasat [PERSON_NAME] …" at bounding box center [185, 333] width 81 height 20
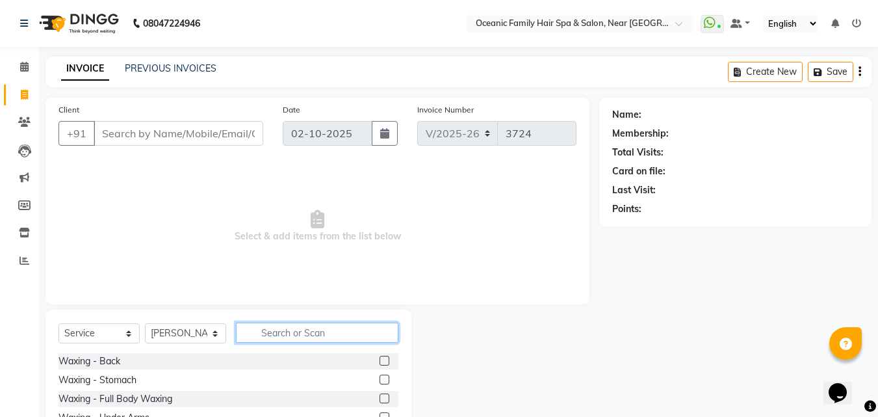
click at [305, 339] on input "text" at bounding box center [317, 332] width 162 height 20
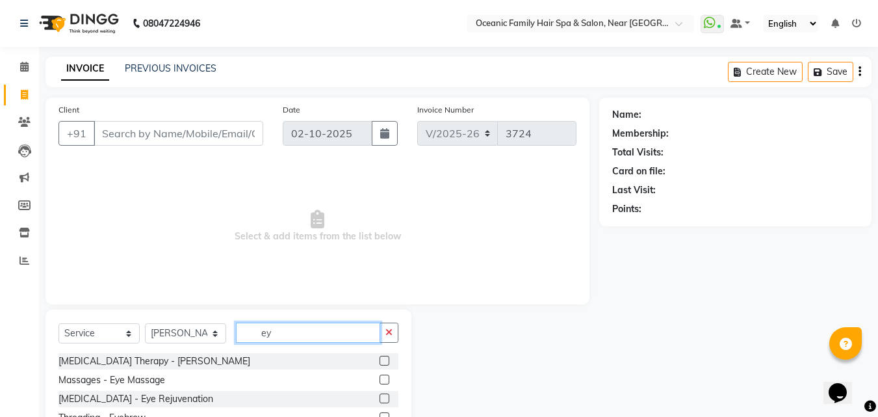
scroll to position [49, 0]
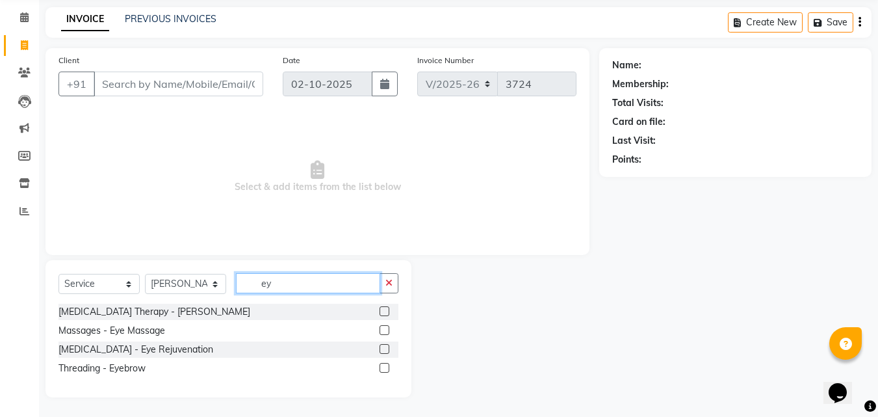
type input "ey"
click at [386, 367] on label at bounding box center [385, 368] width 10 height 10
click at [386, 367] on input "checkbox" at bounding box center [384, 368] width 8 height 8
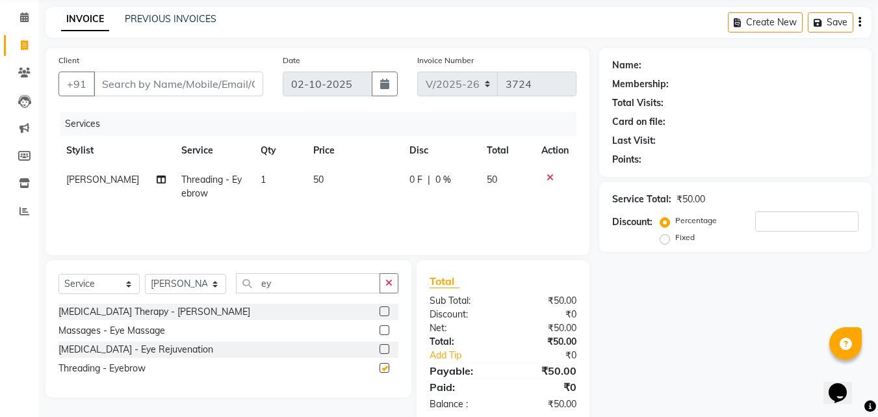
checkbox input "false"
click at [133, 87] on input "Client" at bounding box center [179, 83] width 170 height 25
type input "9"
type input "0"
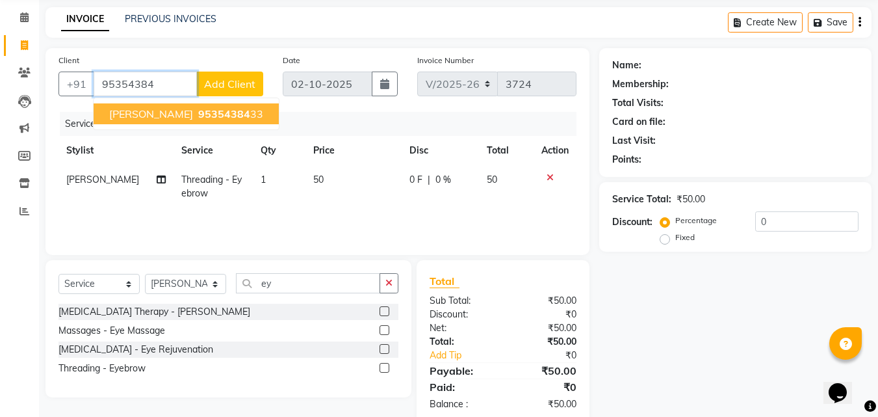
click at [198, 116] on span "95354384" at bounding box center [224, 113] width 52 height 13
type input "9535438433"
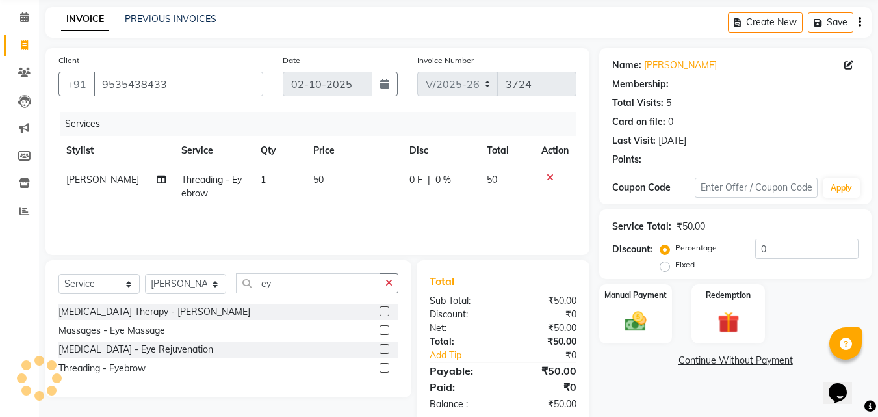
select select "1: Object"
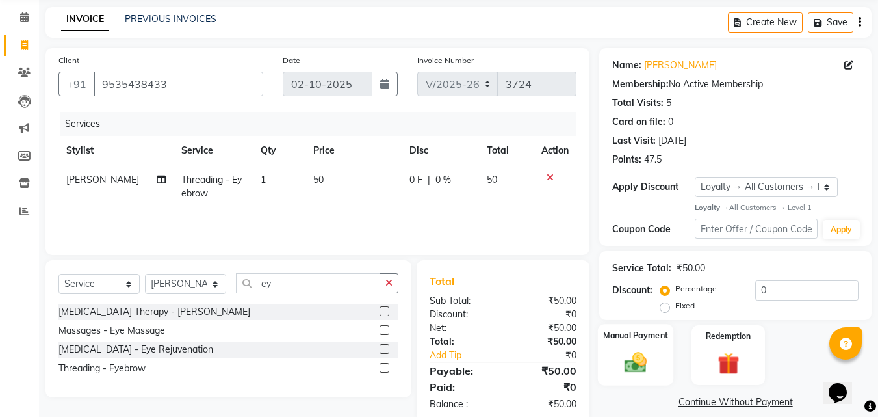
click at [654, 357] on img at bounding box center [635, 363] width 36 height 26
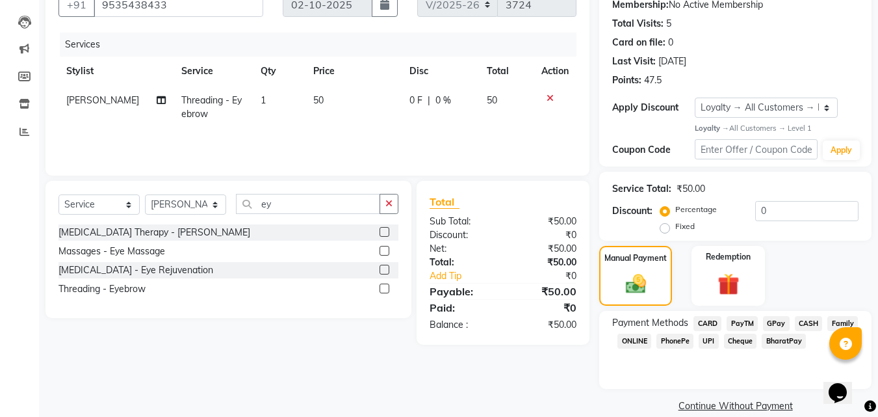
click at [810, 325] on span "CASH" at bounding box center [809, 323] width 28 height 15
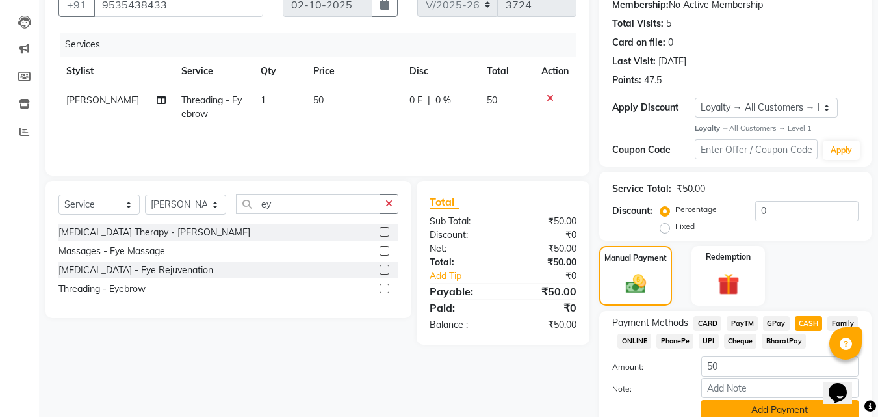
scroll to position [183, 0]
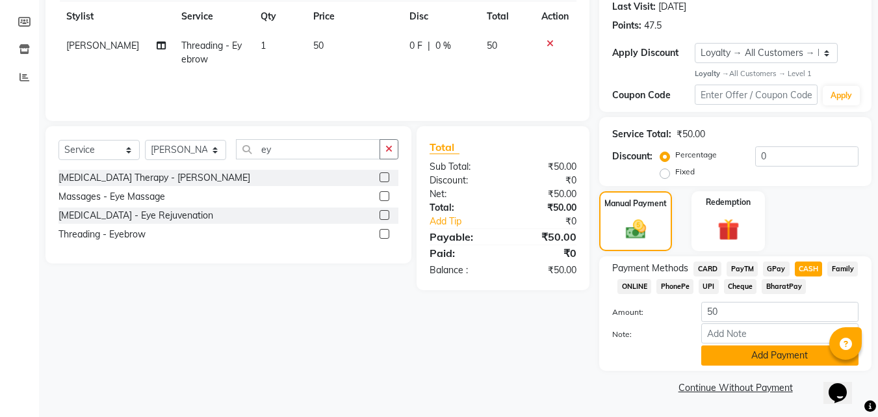
click at [757, 356] on button "Add Payment" at bounding box center [779, 355] width 157 height 20
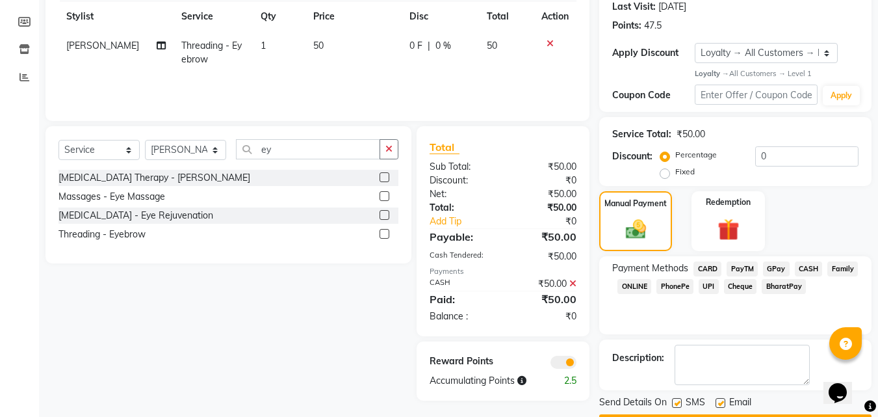
scroll to position [220, 0]
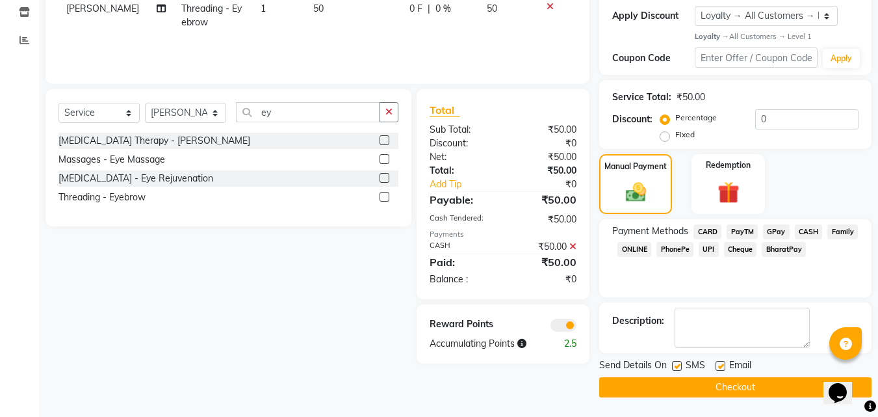
click at [752, 380] on button "Checkout" at bounding box center [735, 387] width 272 height 20
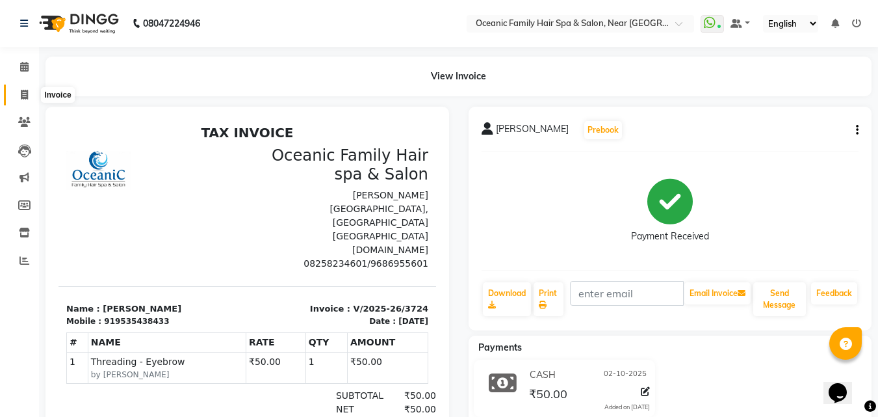
click at [25, 90] on icon at bounding box center [24, 95] width 7 height 10
select select "service"
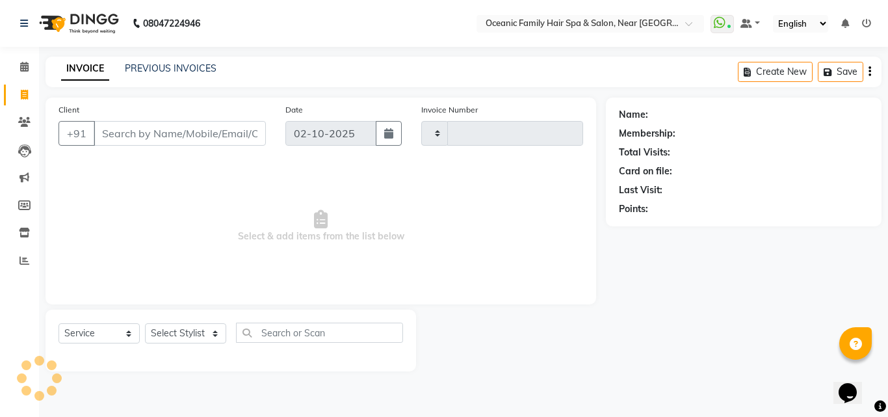
type input "3725"
select select "4366"
click at [24, 66] on icon at bounding box center [24, 67] width 8 height 10
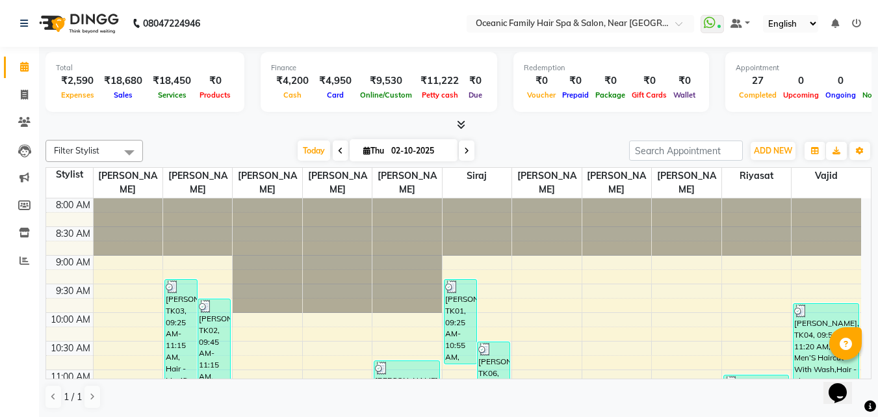
click at [300, 27] on nav "08047224946 Select Location × Oceanic Family Hair Spa & Salon, Near [GEOGRAPHIC…" at bounding box center [439, 23] width 878 height 47
click at [19, 96] on span at bounding box center [24, 95] width 23 height 15
select select "service"
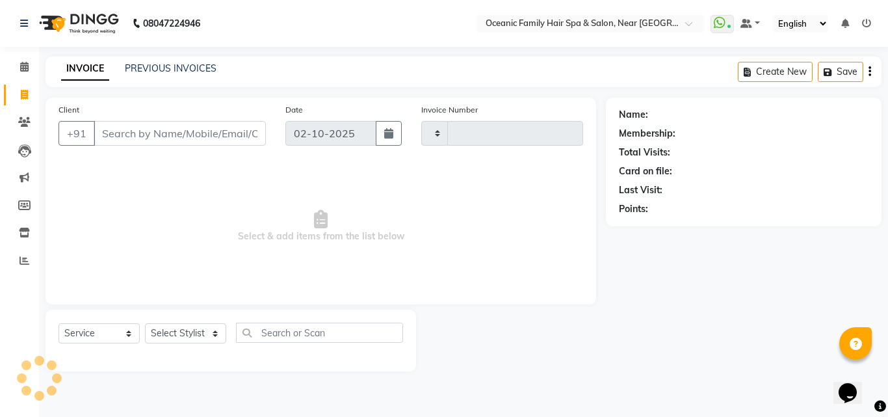
type input "3725"
select select "4366"
click at [25, 68] on icon at bounding box center [24, 67] width 8 height 10
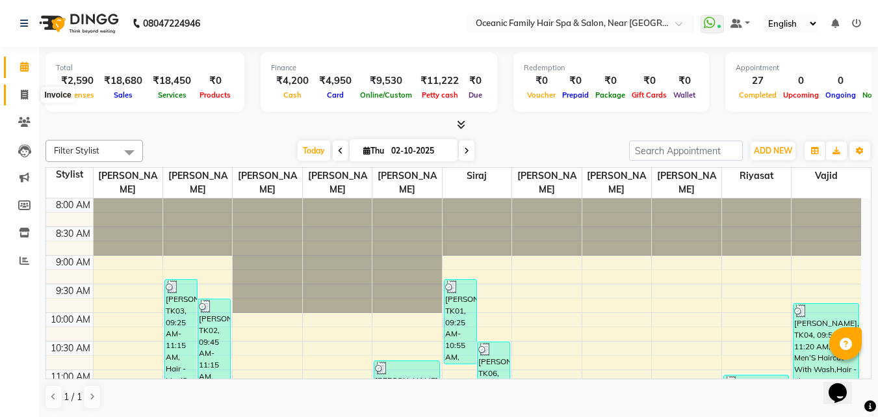
click at [24, 97] on icon at bounding box center [24, 95] width 7 height 10
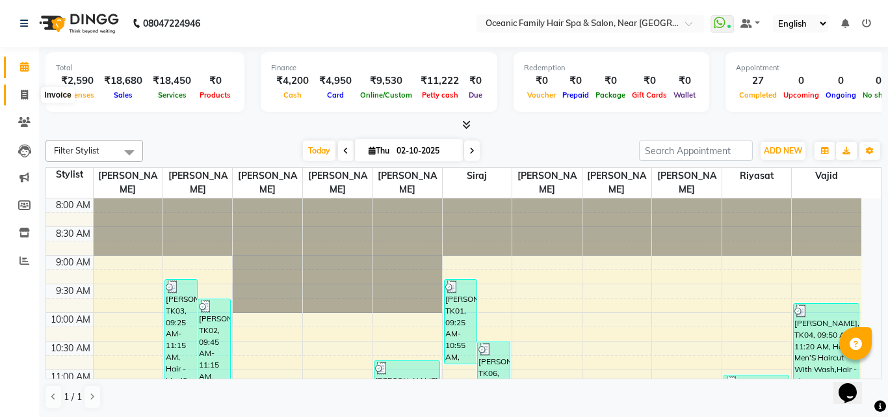
select select "4366"
select select "service"
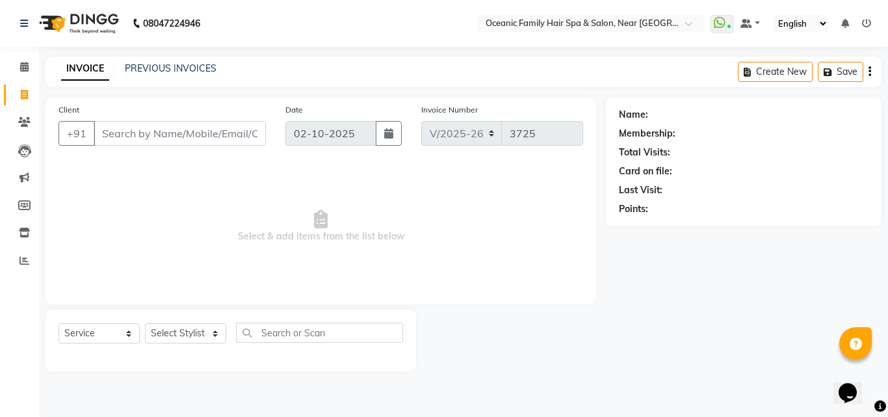
drag, startPoint x: 334, startPoint y: 20, endPoint x: 326, endPoint y: 21, distance: 8.5
click at [326, 21] on nav "08047224946 Select Location × Oceanic Family Hair Spa & Salon, Near [GEOGRAPHIC…" at bounding box center [444, 23] width 888 height 47
click at [305, 27] on nav "08047224946 Select Location × Oceanic Family Hair Spa & Salon, Near [GEOGRAPHIC…" at bounding box center [444, 23] width 888 height 47
click at [28, 65] on icon at bounding box center [24, 67] width 8 height 10
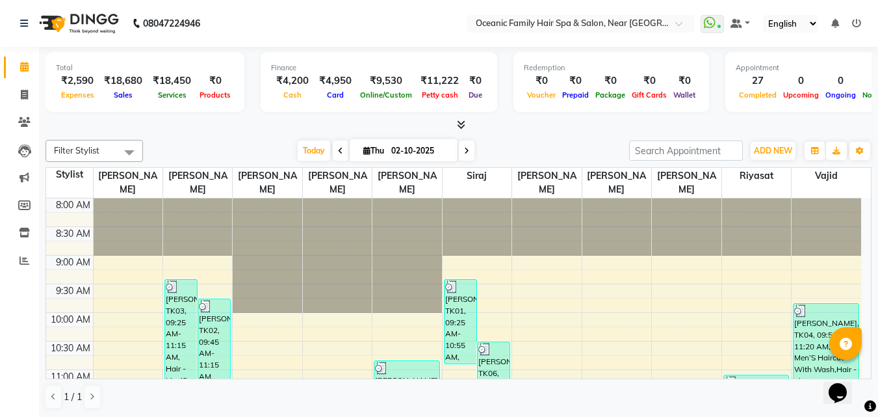
drag, startPoint x: 298, startPoint y: 21, endPoint x: 284, endPoint y: 21, distance: 13.7
click at [284, 21] on nav "08047224946 Select Location × Oceanic Family Hair Spa & Salon, Near [GEOGRAPHIC…" at bounding box center [439, 23] width 878 height 47
click at [18, 91] on span at bounding box center [24, 95] width 23 height 15
select select "service"
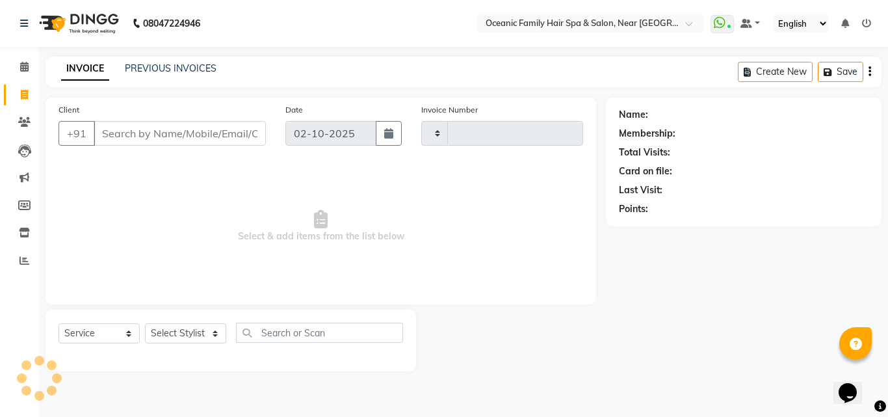
type input "3725"
select select "4366"
click at [22, 66] on icon at bounding box center [24, 67] width 8 height 10
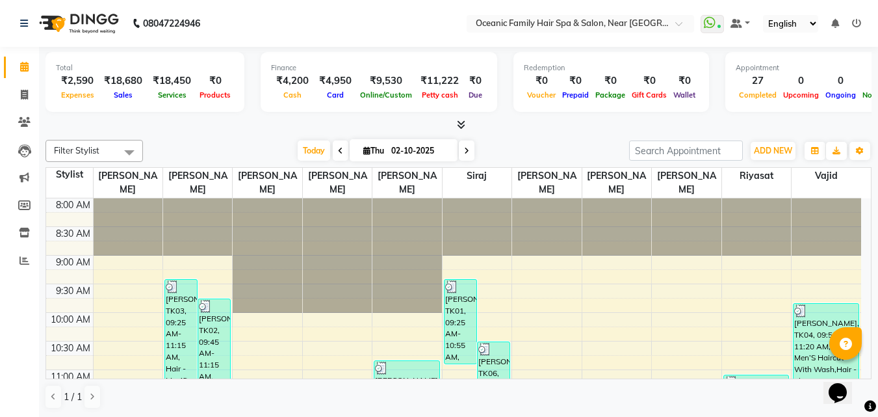
click at [272, 30] on nav "08047224946 Select Location × Oceanic Family Hair Spa & Salon, Near [GEOGRAPHIC…" at bounding box center [439, 23] width 878 height 47
click at [22, 92] on icon at bounding box center [24, 95] width 7 height 10
select select "service"
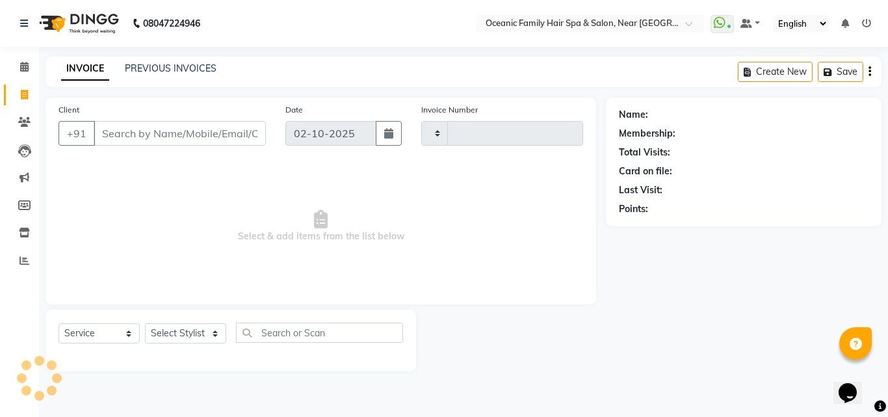
type input "3725"
select select "4366"
click at [27, 69] on icon at bounding box center [24, 67] width 8 height 10
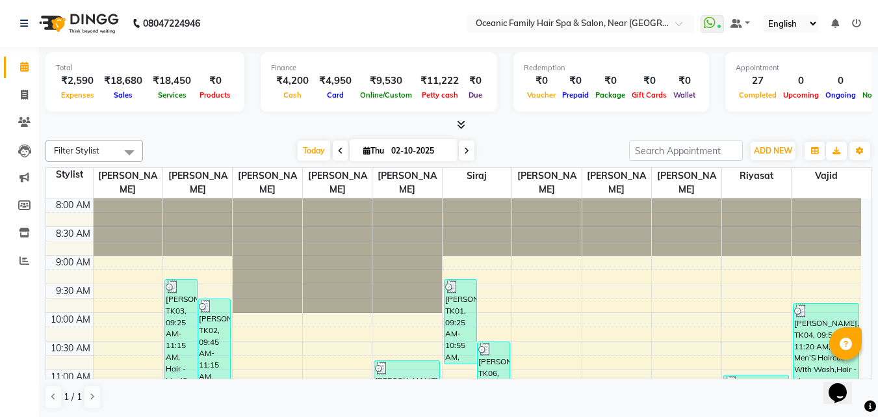
drag, startPoint x: 264, startPoint y: 33, endPoint x: 257, endPoint y: 25, distance: 11.1
click at [257, 25] on nav "08047224946 Select Location × Oceanic Family Hair Spa & Salon, Near [GEOGRAPHIC…" at bounding box center [439, 23] width 878 height 47
drag, startPoint x: 323, startPoint y: 29, endPoint x: 308, endPoint y: 24, distance: 15.8
click at [308, 24] on nav "08047224946 Select Location × Oceanic Family Hair Spa & Salon, Near [GEOGRAPHIC…" at bounding box center [439, 23] width 878 height 47
click at [25, 94] on icon at bounding box center [24, 95] width 7 height 10
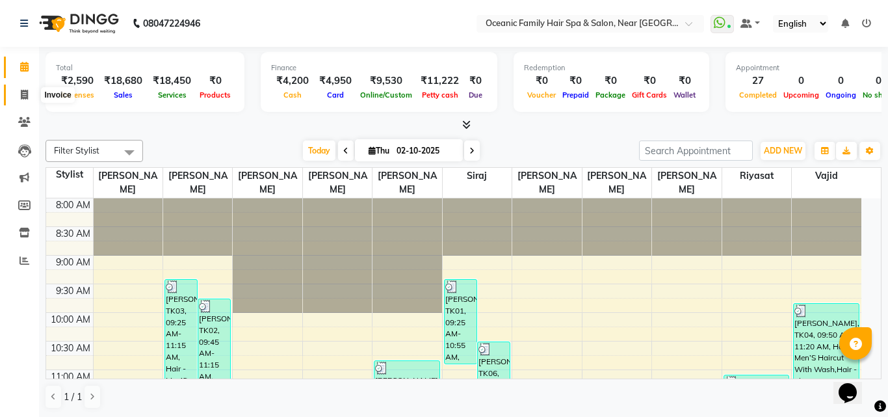
select select "4366"
select select "service"
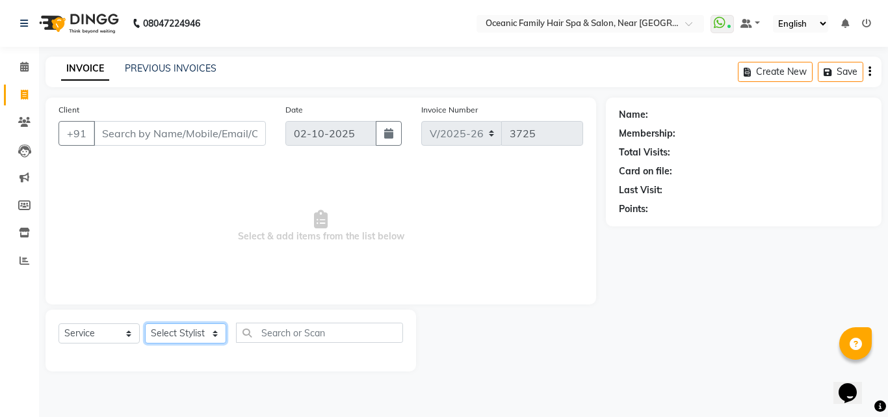
click at [184, 329] on select "Select Stylist [PERSON_NAME] [PERSON_NAME] [PERSON_NAME] Riyasat [PERSON_NAME] …" at bounding box center [185, 333] width 81 height 20
select select "23957"
click at [145, 323] on select "Select Stylist [PERSON_NAME] [PERSON_NAME] [PERSON_NAME] Riyasat [PERSON_NAME] …" at bounding box center [185, 333] width 81 height 20
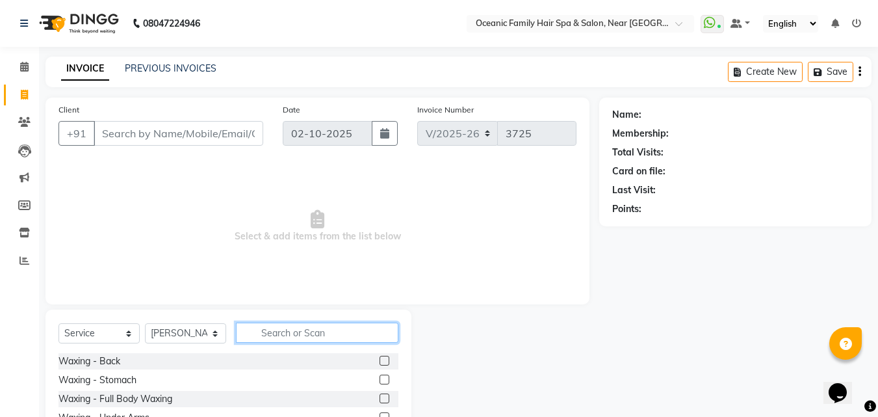
click at [287, 337] on input "text" at bounding box center [317, 332] width 162 height 20
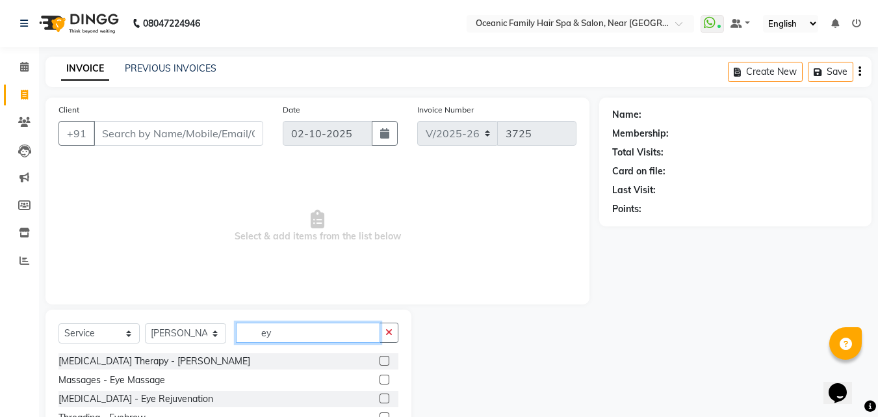
scroll to position [49, 0]
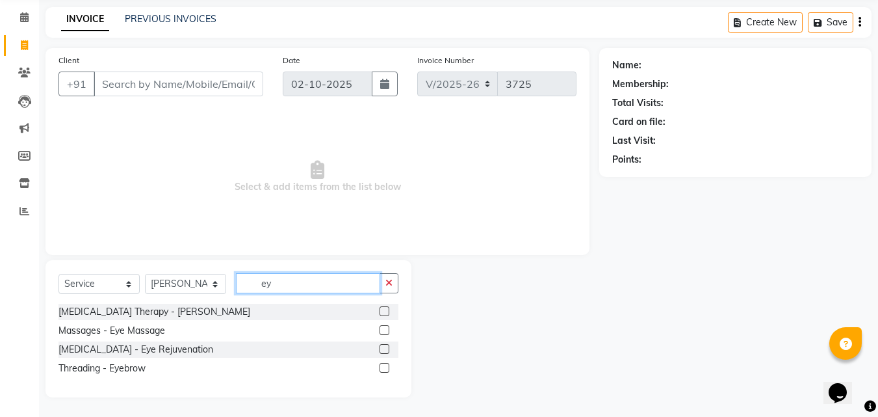
type input "ey"
click at [386, 366] on label at bounding box center [385, 368] width 10 height 10
click at [386, 366] on input "checkbox" at bounding box center [384, 368] width 8 height 8
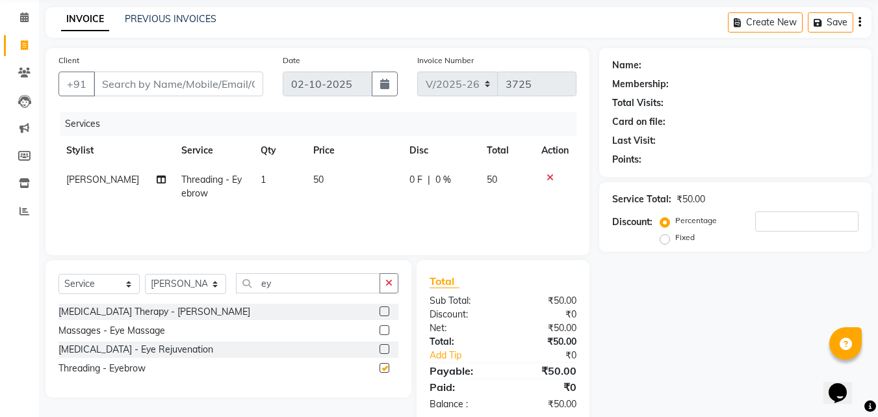
checkbox input "false"
click at [310, 279] on input "ey" at bounding box center [308, 283] width 144 height 20
type input "e"
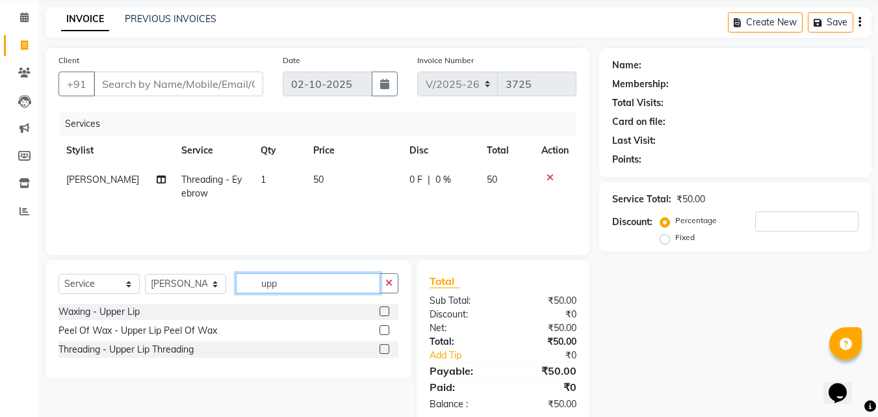
type input "upp"
click at [384, 350] on label at bounding box center [385, 349] width 10 height 10
click at [384, 350] on input "checkbox" at bounding box center [384, 349] width 8 height 8
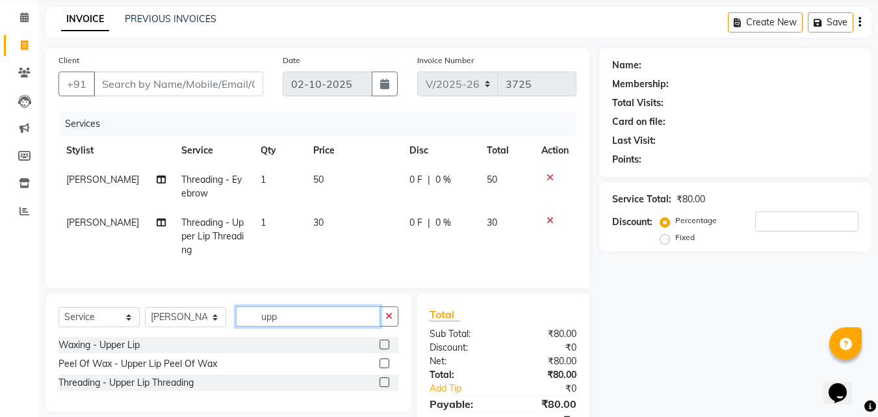
checkbox input "false"
click at [318, 325] on input "upp" at bounding box center [308, 316] width 144 height 20
type input "u"
type input "cut"
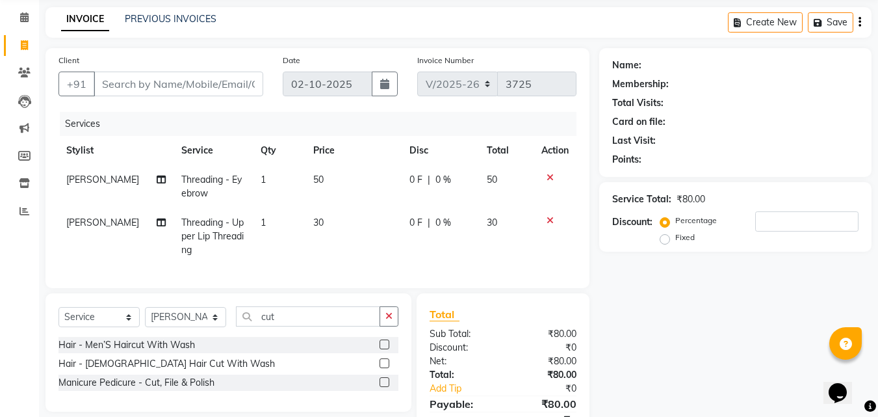
click at [385, 387] on label at bounding box center [385, 382] width 10 height 10
click at [385, 387] on input "checkbox" at bounding box center [384, 382] width 8 height 8
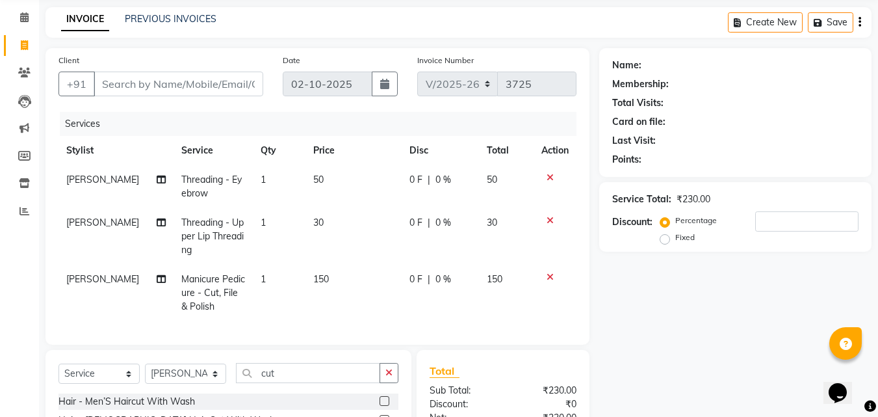
checkbox input "false"
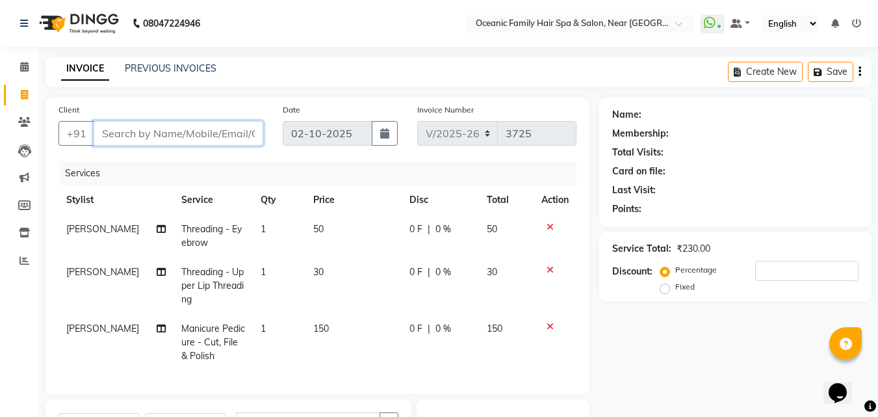
click at [117, 131] on input "Client" at bounding box center [179, 133] width 170 height 25
type input "7"
type input "0"
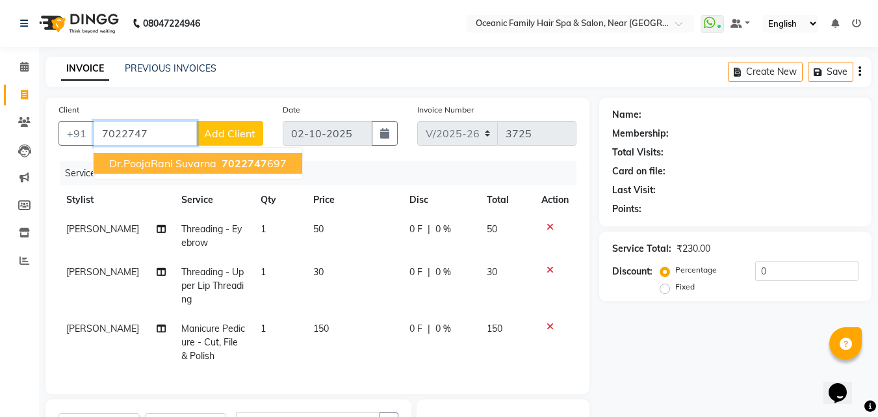
click at [191, 161] on span "Dr.PoojaRani Suvarna" at bounding box center [162, 163] width 107 height 13
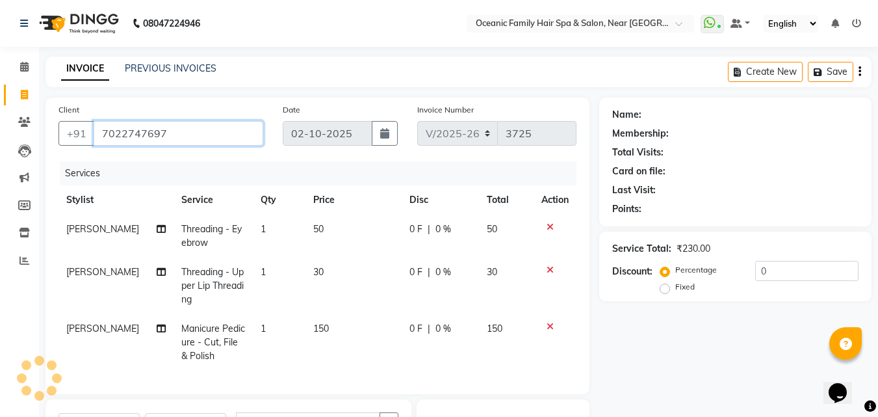
type input "7022747697"
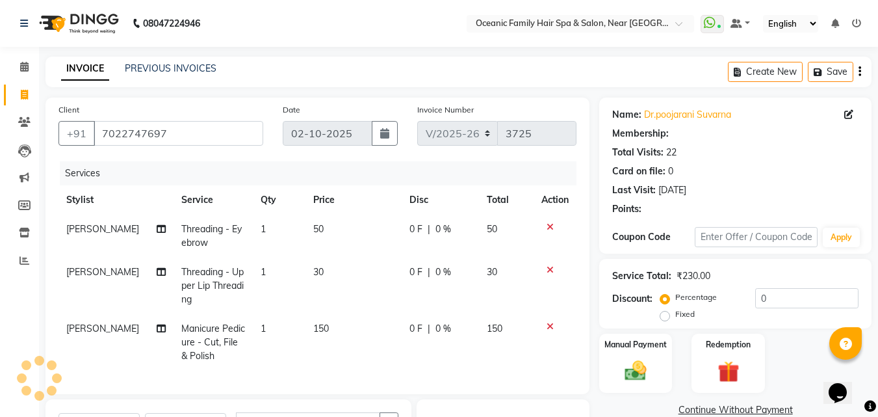
select select "1: Object"
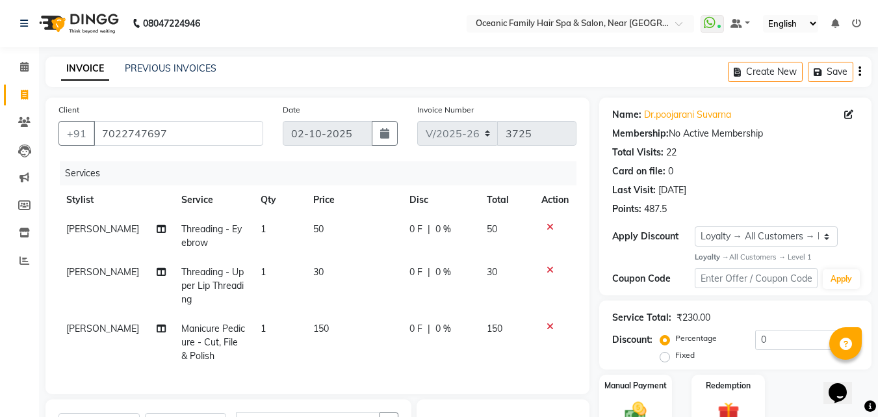
click at [404, 359] on td "0 F | 0 %" at bounding box center [440, 342] width 77 height 57
select select "23957"
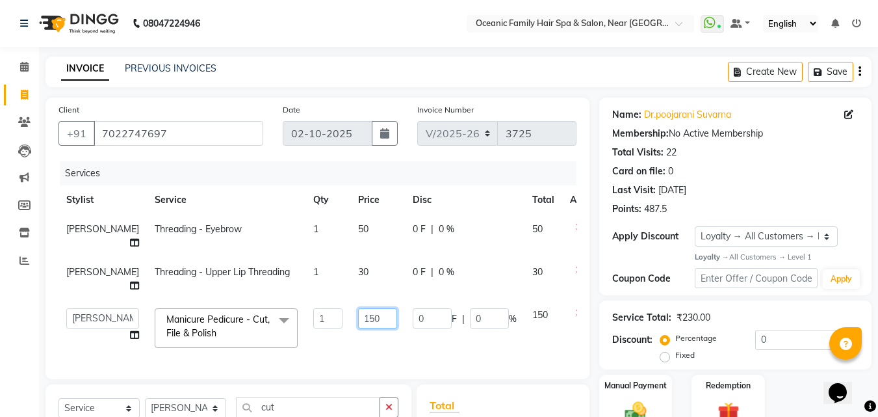
click at [358, 316] on input "150" at bounding box center [377, 318] width 39 height 20
type input "100"
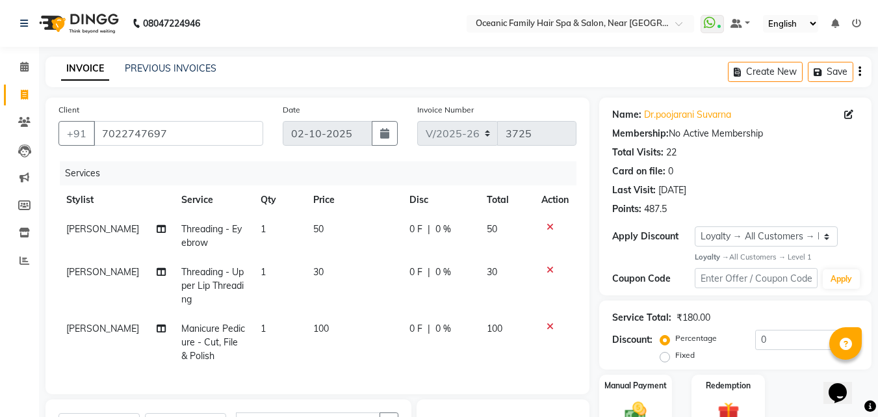
click at [423, 349] on td "0 F | 0 %" at bounding box center [440, 342] width 77 height 57
select select "23957"
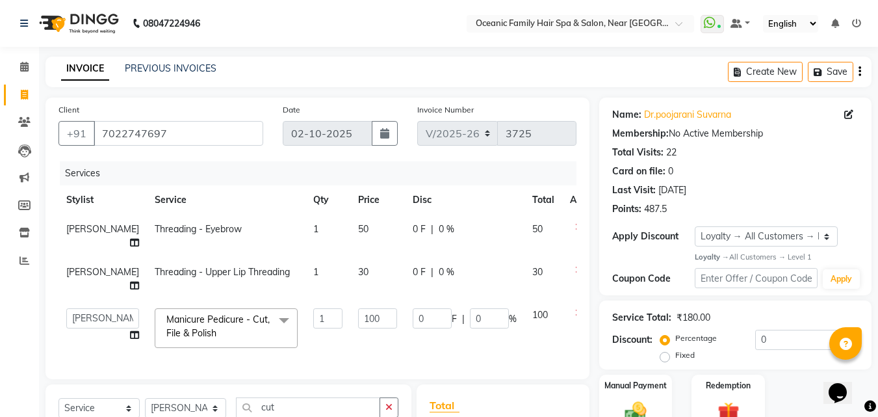
scroll to position [161, 0]
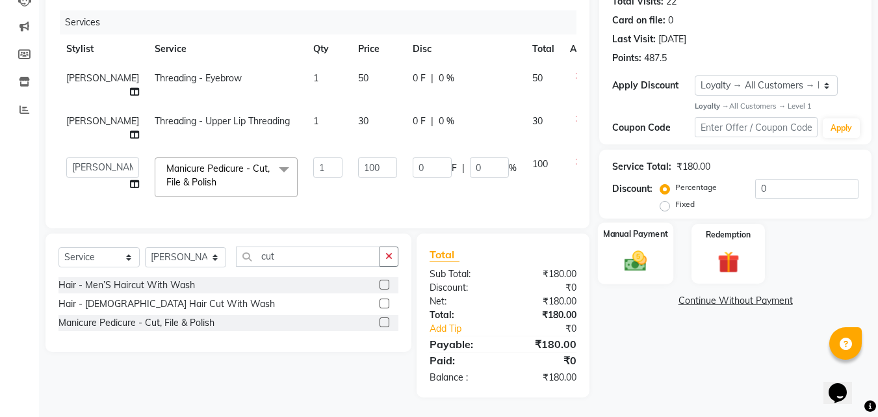
click at [638, 248] on img at bounding box center [635, 261] width 36 height 26
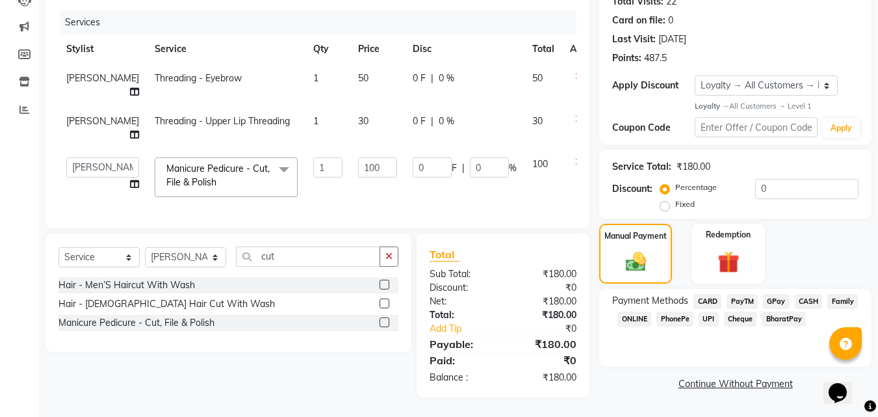
click at [740, 294] on span "PayTM" at bounding box center [742, 301] width 31 height 15
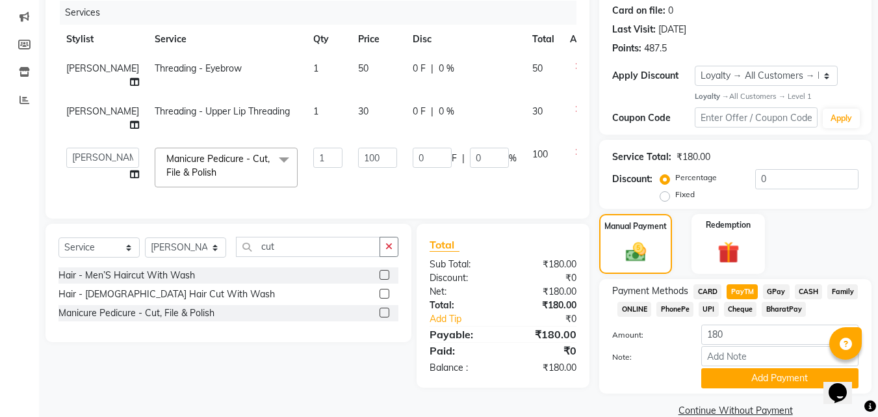
scroll to position [183, 0]
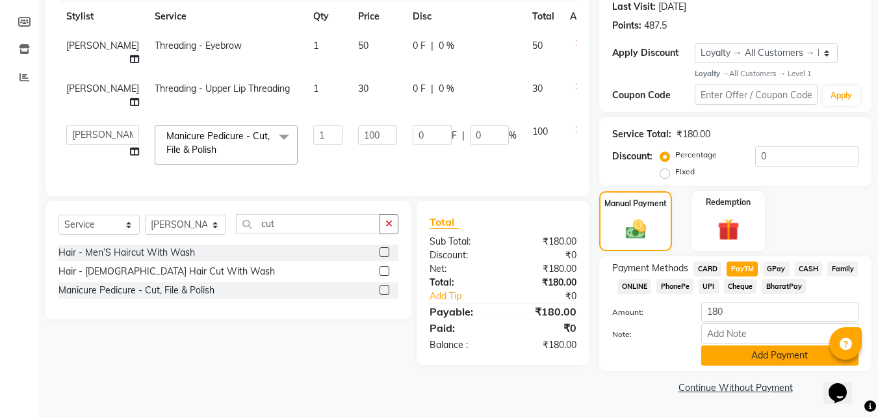
click at [766, 357] on button "Add Payment" at bounding box center [779, 355] width 157 height 20
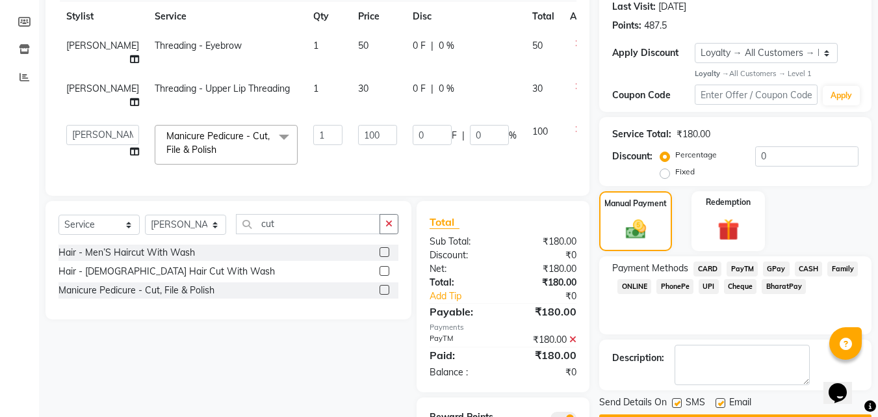
scroll to position [252, 0]
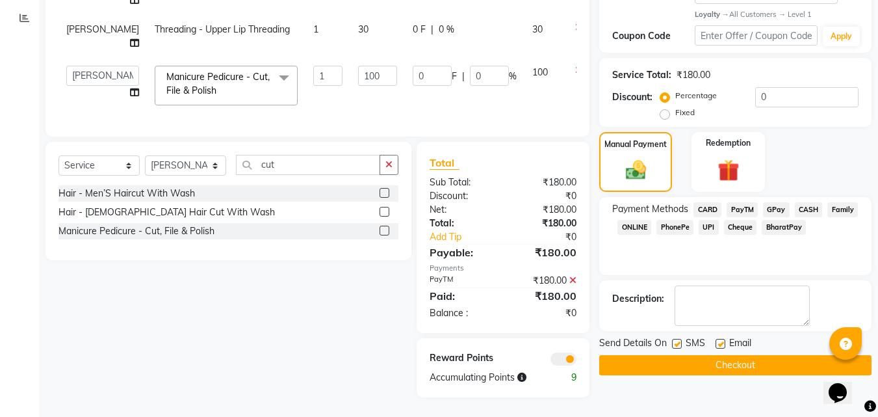
click at [791, 359] on button "Checkout" at bounding box center [735, 365] width 272 height 20
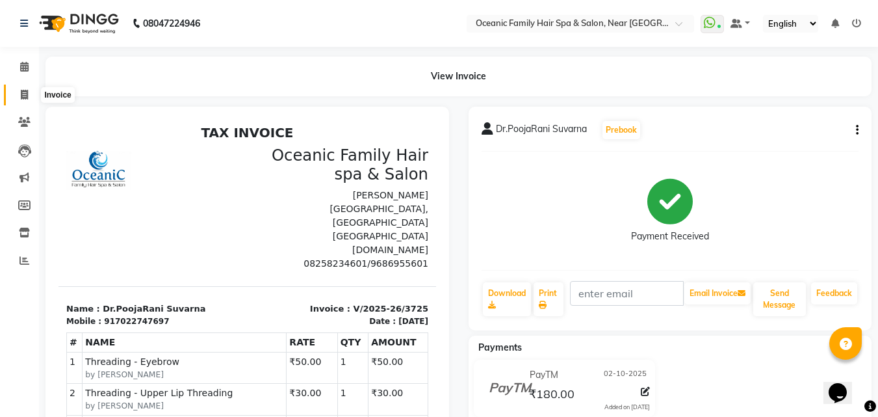
click at [16, 93] on span at bounding box center [24, 95] width 23 height 15
select select "service"
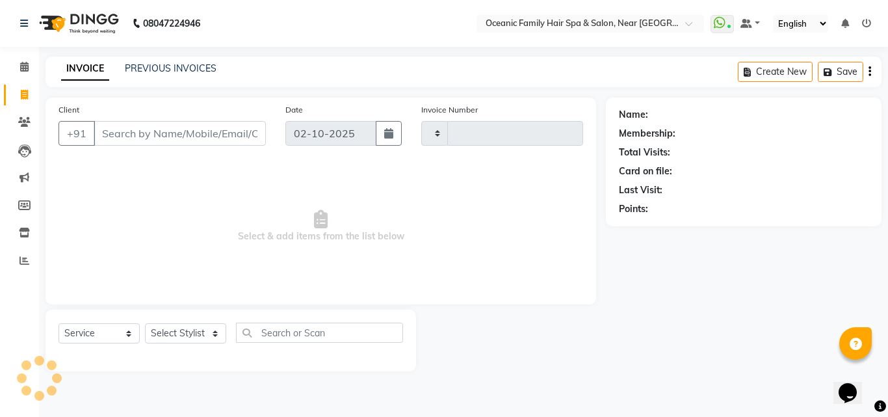
type input "3726"
select select "4366"
click at [193, 333] on select "Select Stylist" at bounding box center [185, 333] width 81 height 20
select select "23958"
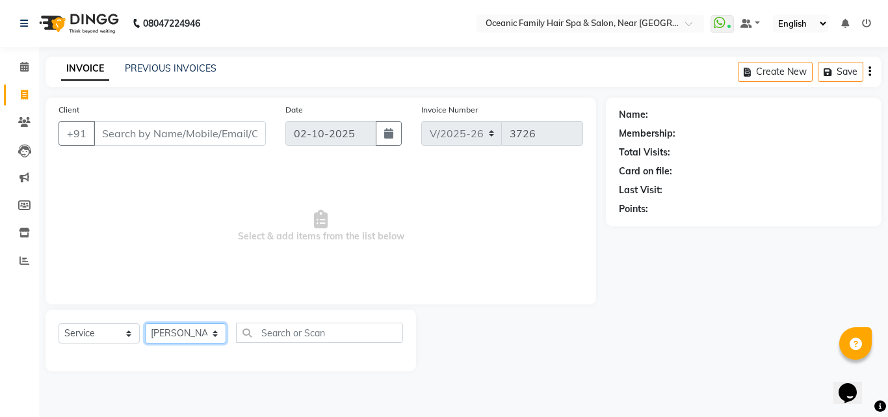
click at [145, 323] on select "Select Stylist [PERSON_NAME] [PERSON_NAME] [PERSON_NAME] Riyasat [PERSON_NAME] …" at bounding box center [185, 333] width 81 height 20
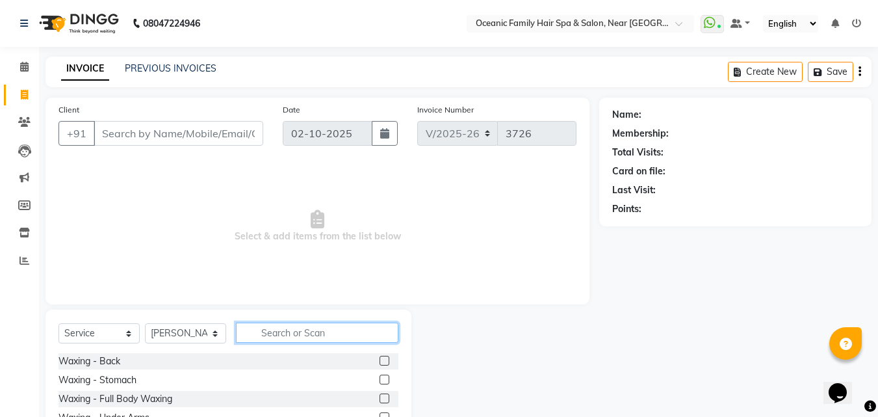
click at [287, 331] on input "text" at bounding box center [317, 332] width 162 height 20
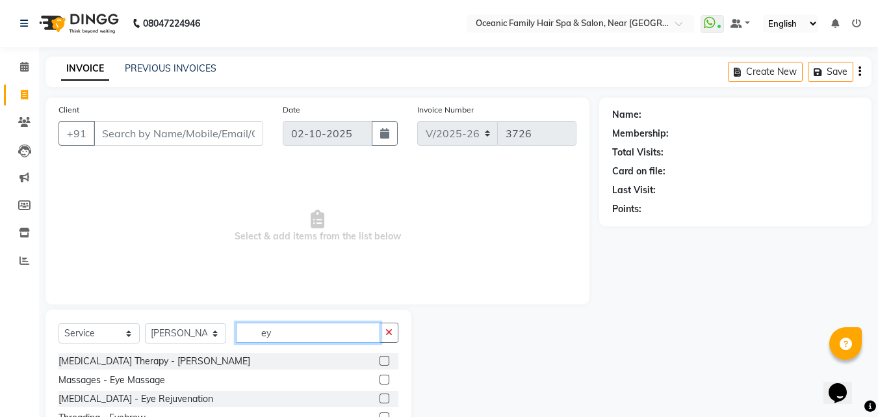
scroll to position [49, 0]
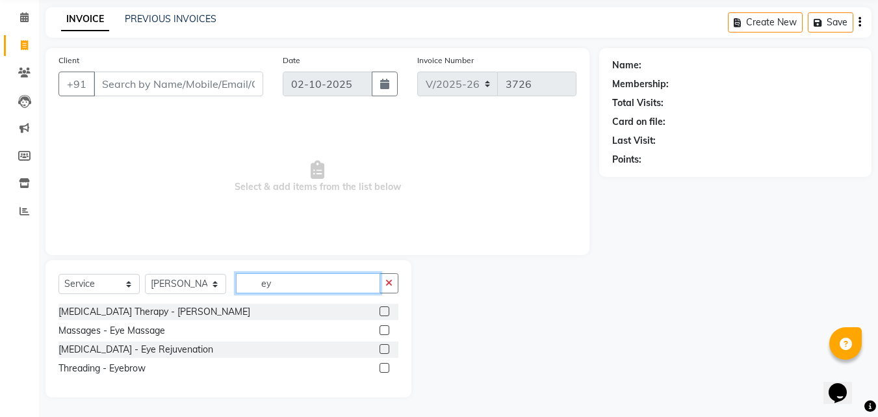
type input "ey"
click at [386, 367] on label at bounding box center [385, 368] width 10 height 10
click at [386, 367] on input "checkbox" at bounding box center [384, 368] width 8 height 8
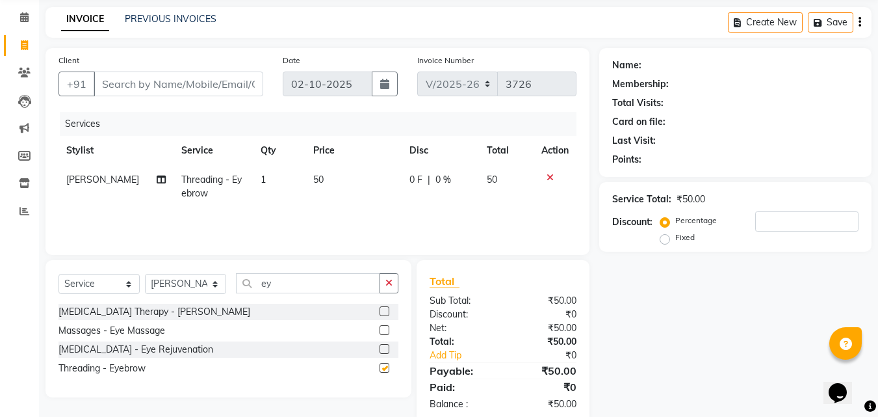
checkbox input "false"
drag, startPoint x: 295, startPoint y: 294, endPoint x: 296, endPoint y: 287, distance: 6.5
click at [296, 287] on div "Select Service Product Membership Package Voucher Prepaid Gift Card Select Styl…" at bounding box center [228, 288] width 340 height 31
click at [296, 287] on input "ey" at bounding box center [308, 283] width 144 height 20
type input "e"
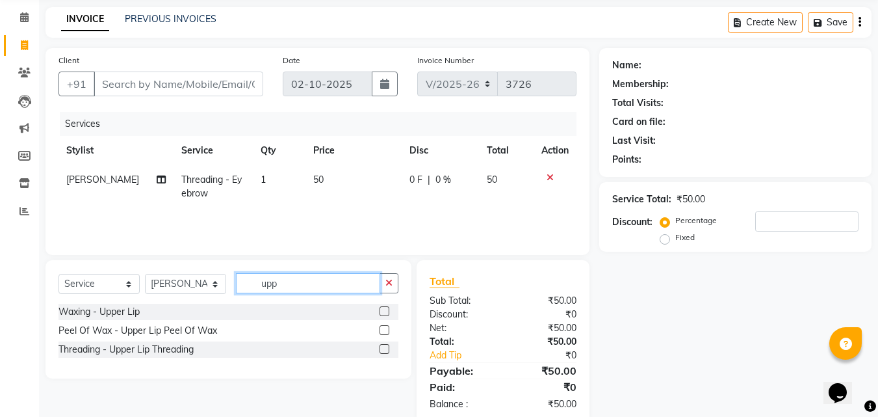
type input "upp"
click at [385, 348] on label at bounding box center [385, 349] width 10 height 10
click at [385, 348] on input "checkbox" at bounding box center [384, 349] width 8 height 8
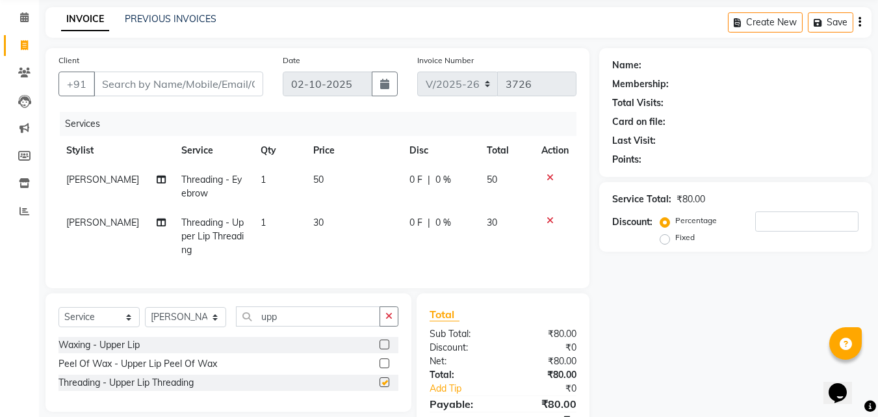
checkbox input "false"
click at [174, 323] on select "Select Stylist [PERSON_NAME] [PERSON_NAME] [PERSON_NAME] Riyasat [PERSON_NAME] …" at bounding box center [185, 317] width 81 height 20
select select "23948"
click at [145, 316] on select "Select Stylist [PERSON_NAME] [PERSON_NAME] [PERSON_NAME] Riyasat [PERSON_NAME] …" at bounding box center [185, 317] width 81 height 20
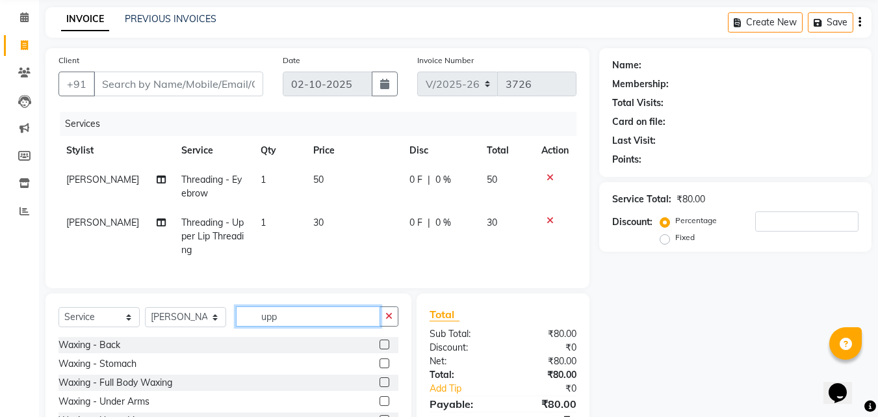
click at [333, 325] on input "upp" at bounding box center [308, 316] width 144 height 20
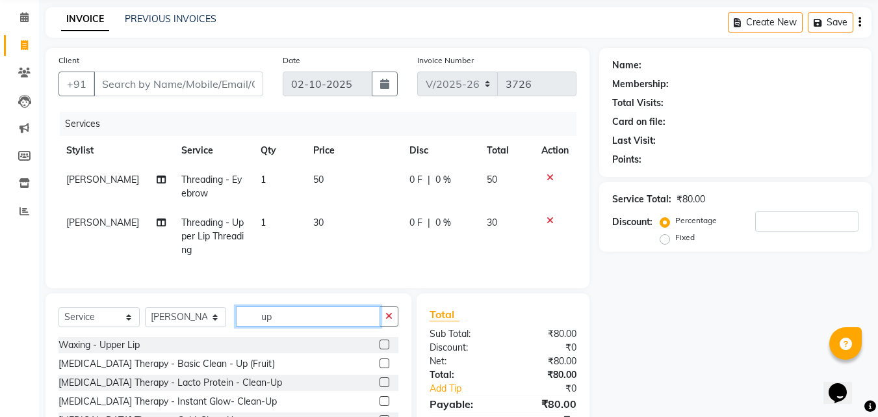
type input "u"
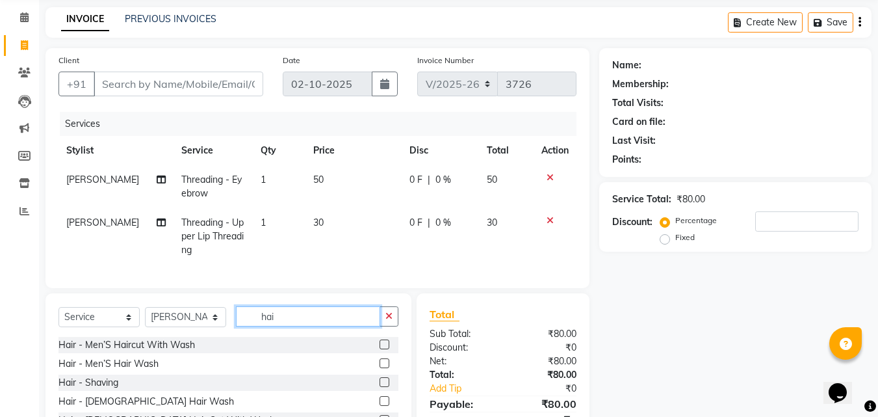
scroll to position [147, 0]
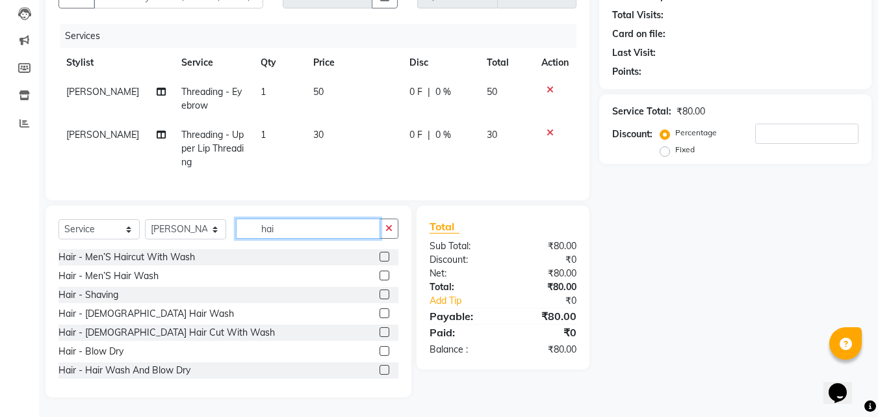
type input "hai"
click at [380, 329] on label at bounding box center [385, 332] width 10 height 10
click at [380, 329] on input "checkbox" at bounding box center [384, 332] width 8 height 8
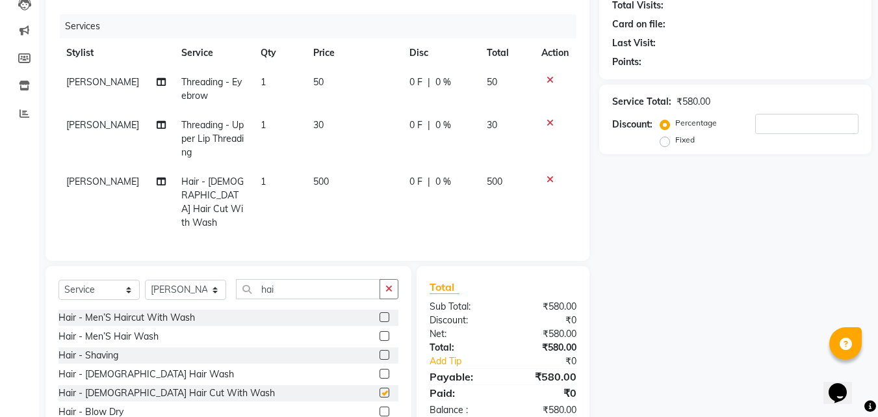
checkbox input "false"
click at [342, 215] on td "500" at bounding box center [353, 202] width 96 height 70
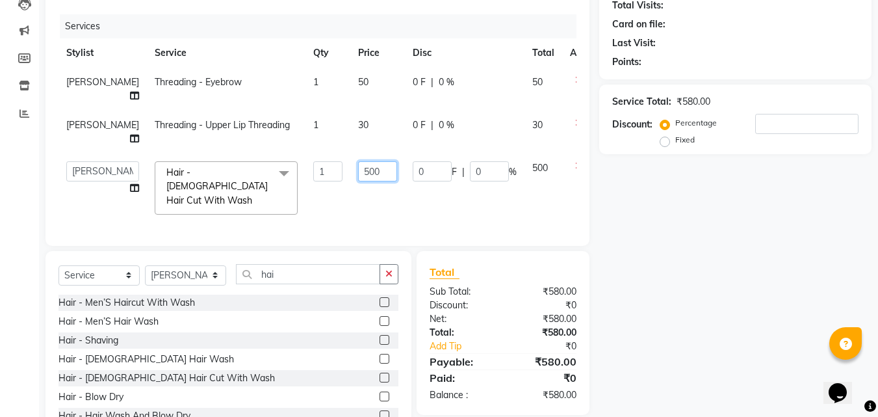
click at [358, 164] on input "500" at bounding box center [377, 171] width 39 height 20
type input "100"
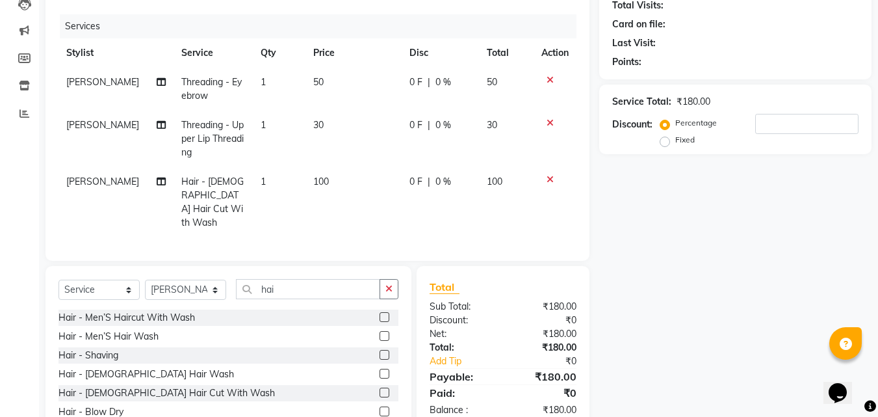
click at [406, 192] on td "0 F | 0 %" at bounding box center [440, 202] width 77 height 70
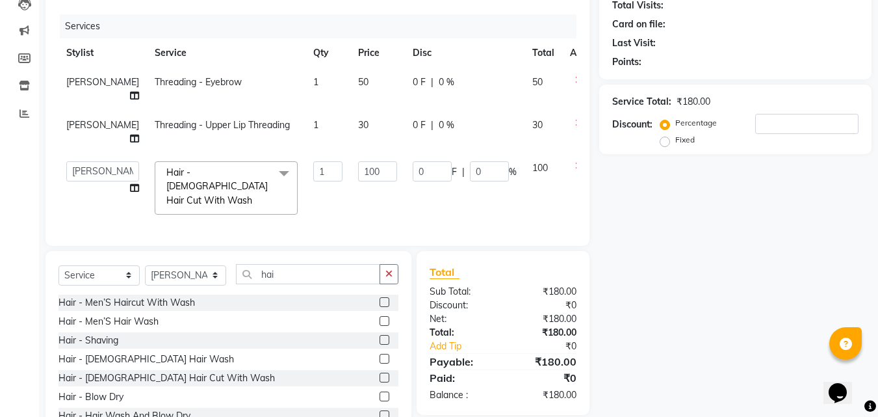
click at [562, 200] on td at bounding box center [583, 187] width 43 height 69
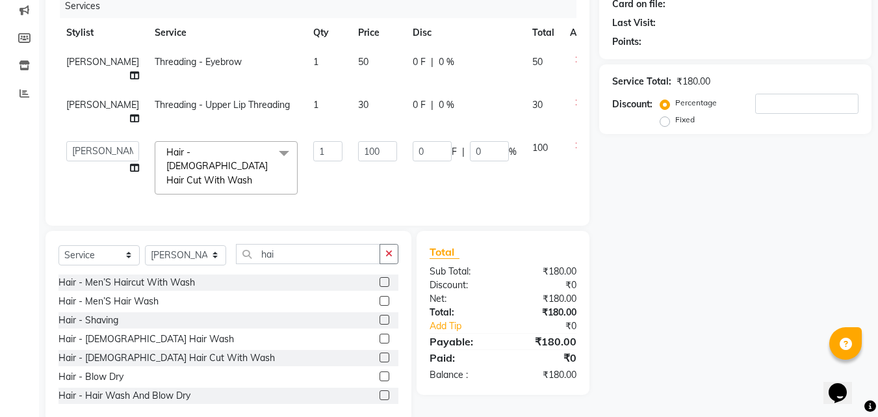
scroll to position [37, 0]
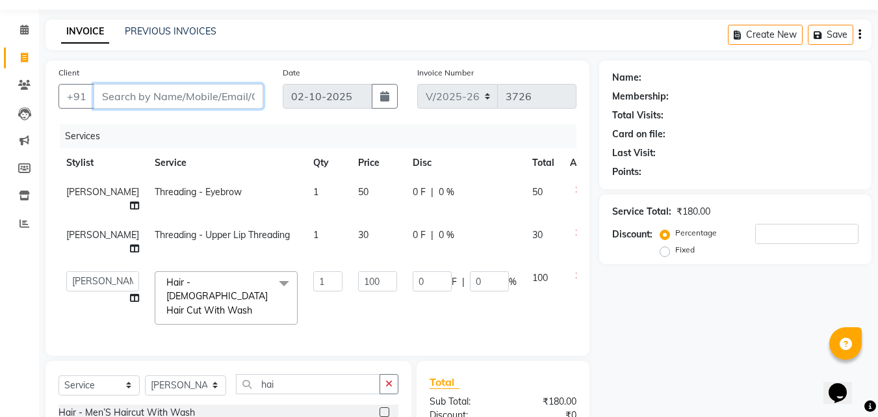
click at [177, 97] on input "Client" at bounding box center [179, 96] width 170 height 25
type input "9"
type input "0"
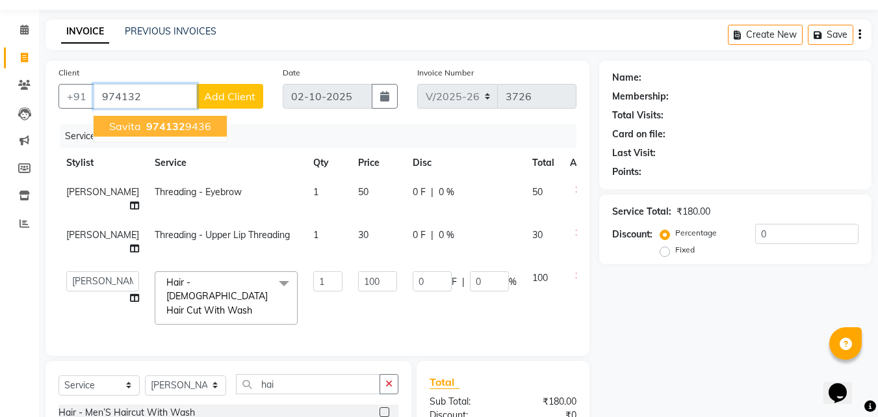
click at [204, 124] on ngb-highlight "974132 9436" at bounding box center [178, 126] width 68 height 13
type input "9741329436"
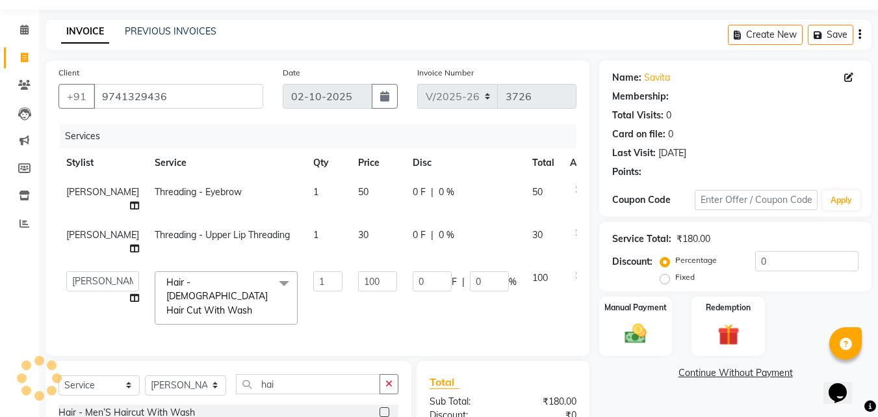
select select "1: Object"
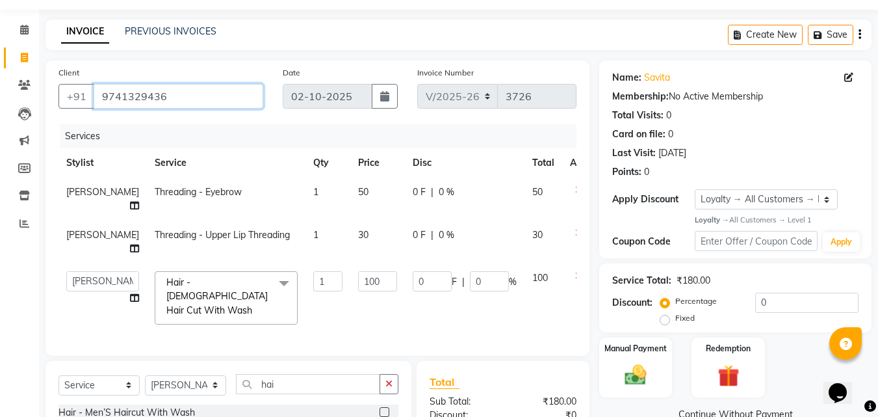
click at [185, 96] on input "9741329436" at bounding box center [179, 96] width 170 height 25
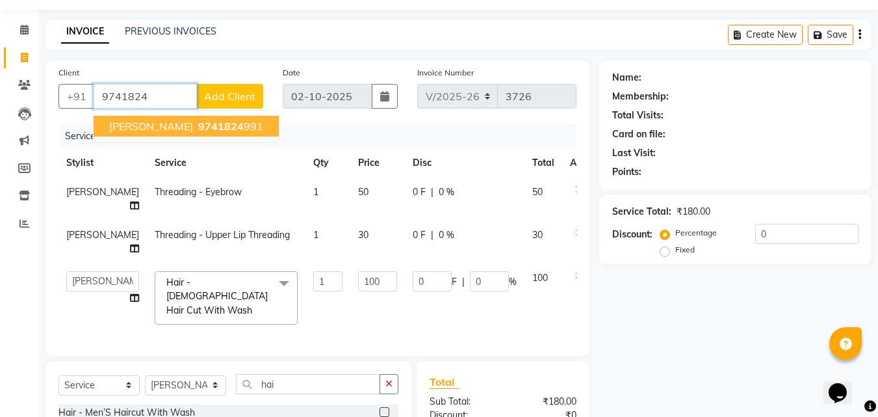
click at [209, 128] on ngb-highlight "9741824 991" at bounding box center [230, 126] width 68 height 13
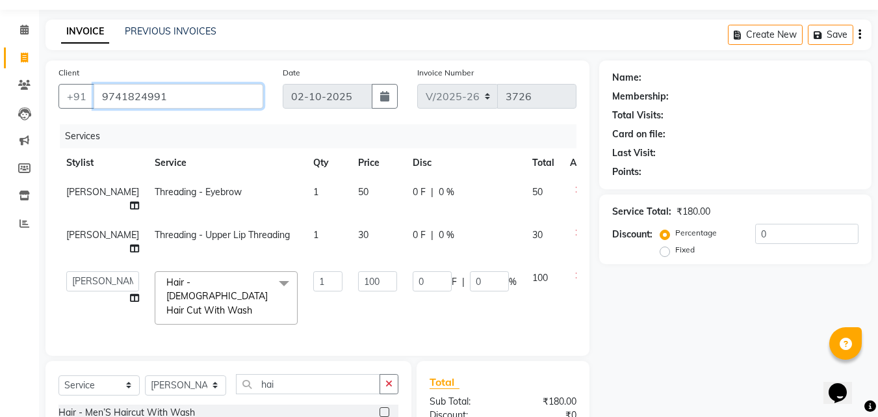
type input "9741824991"
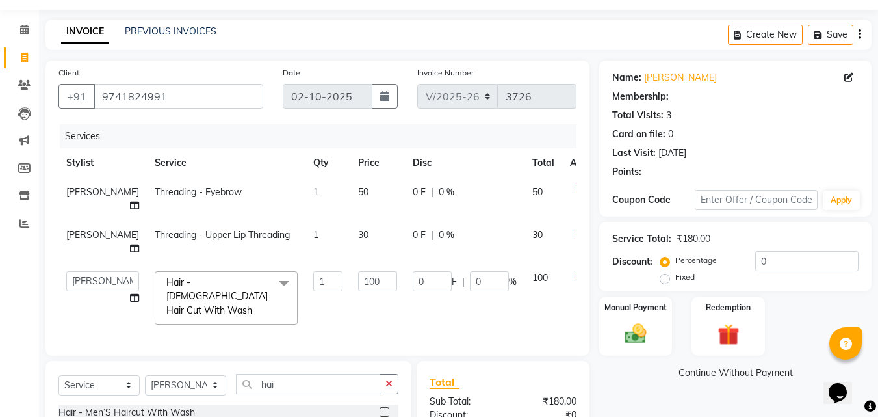
select select "1: Object"
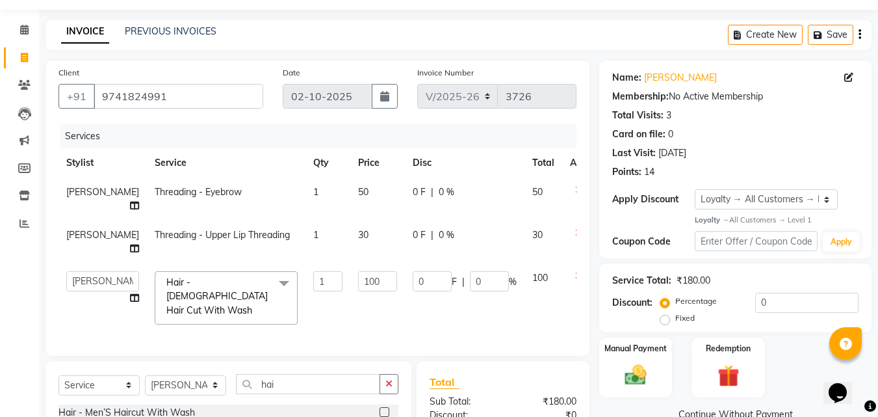
scroll to position [106, 0]
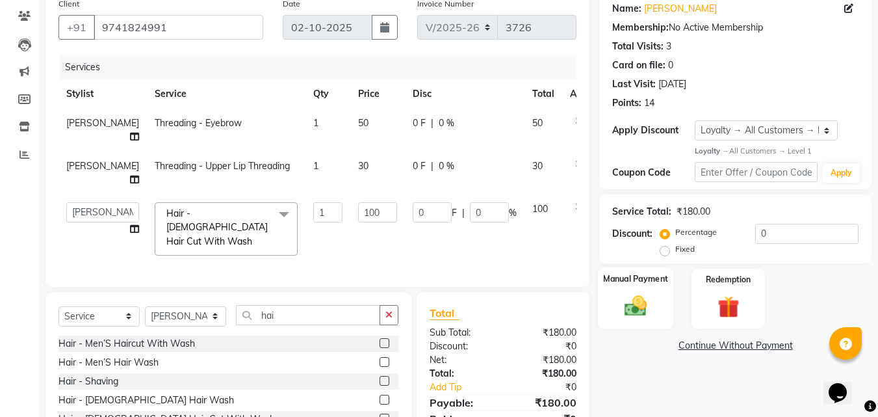
click at [645, 302] on img at bounding box center [635, 306] width 36 height 26
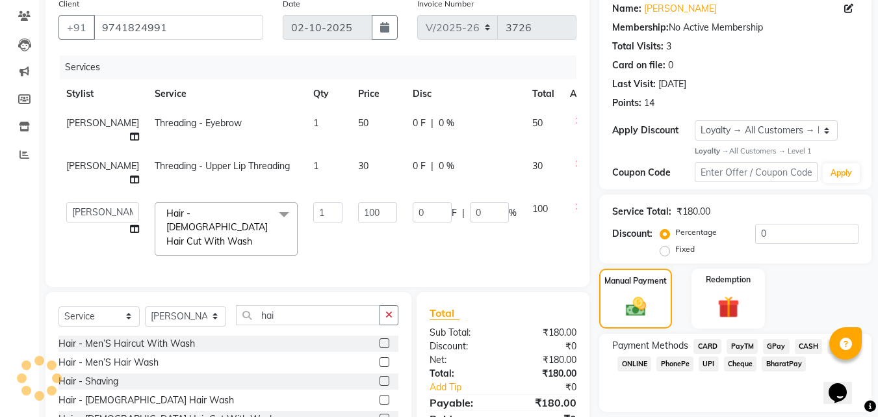
click at [803, 346] on span "CASH" at bounding box center [809, 346] width 28 height 15
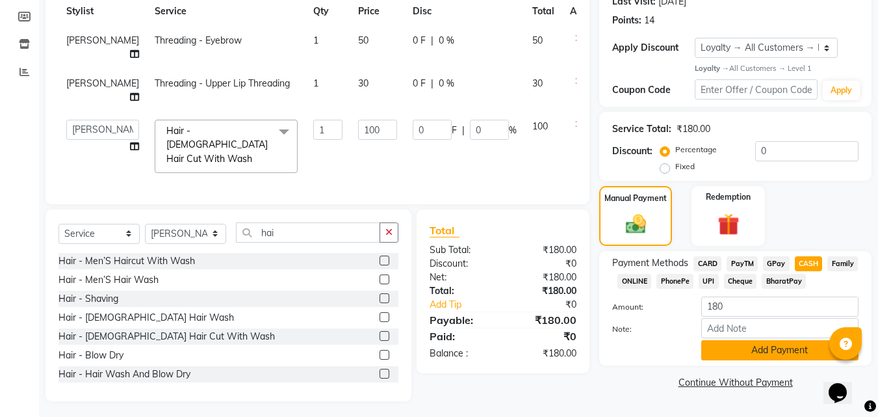
click at [731, 350] on button "Add Payment" at bounding box center [779, 350] width 157 height 20
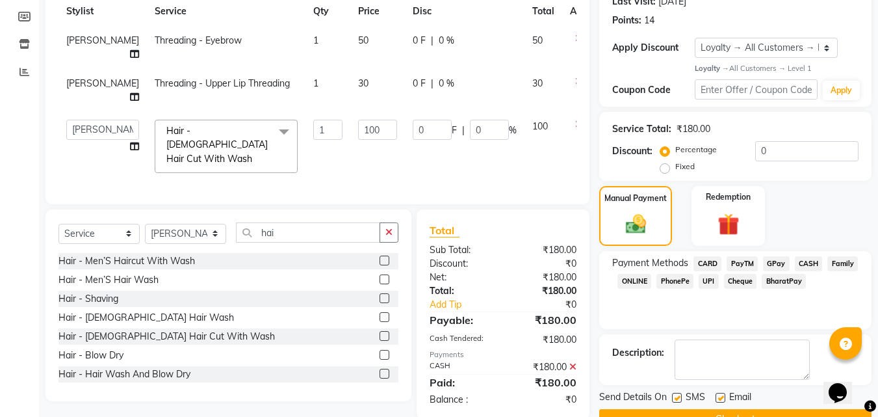
scroll to position [271, 0]
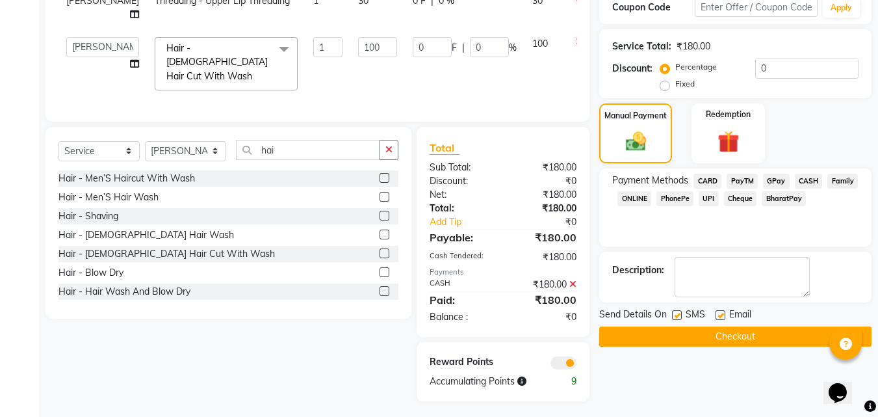
click at [739, 341] on button "Checkout" at bounding box center [735, 336] width 272 height 20
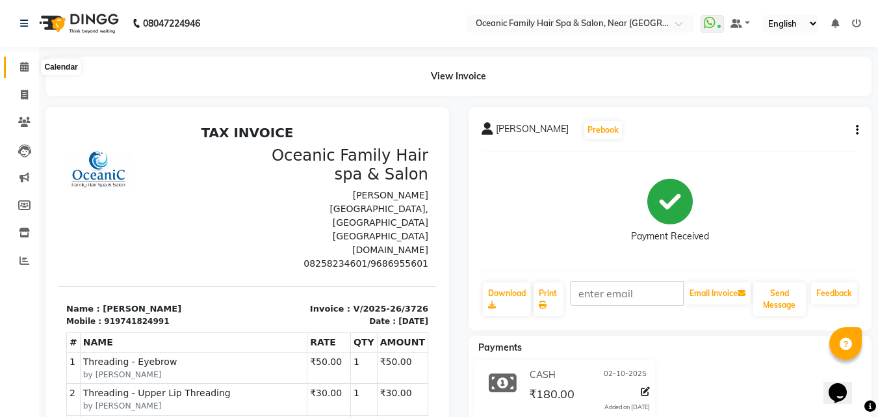
click at [25, 67] on icon at bounding box center [24, 67] width 8 height 10
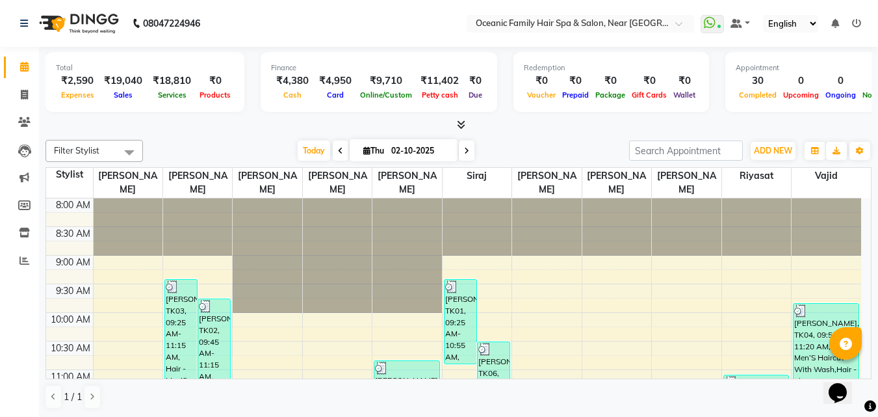
click at [286, 25] on nav "08047224946 Select Location × Oceanic Family Hair Spa & Salon, Near [GEOGRAPHIC…" at bounding box center [439, 23] width 878 height 47
click at [285, 25] on nav "08047224946 Select Location × Oceanic Family Hair Spa & Salon, Near [GEOGRAPHIC…" at bounding box center [439, 23] width 878 height 47
drag, startPoint x: 23, startPoint y: 94, endPoint x: 22, endPoint y: 79, distance: 15.0
click at [23, 94] on icon at bounding box center [24, 95] width 7 height 10
select select "service"
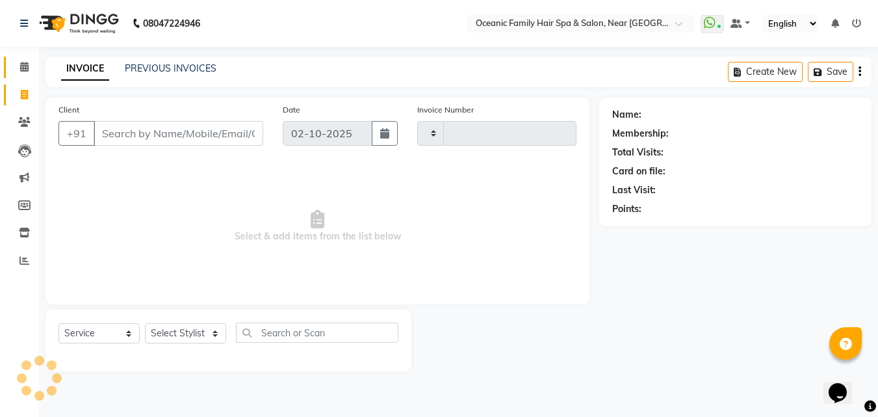
type input "3727"
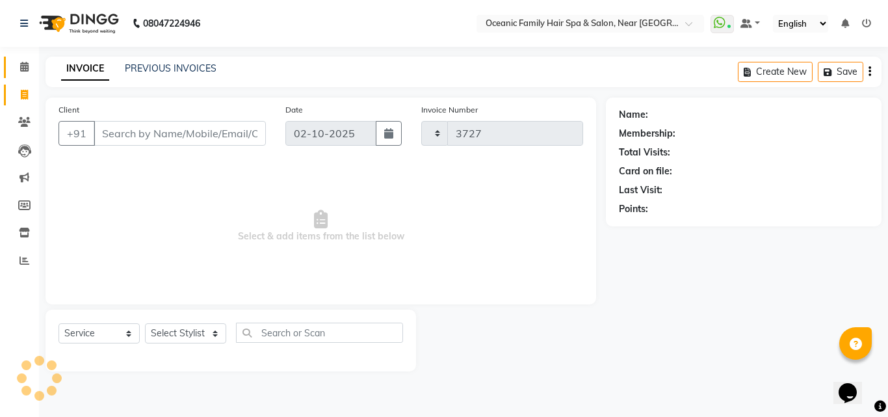
select select "4366"
click at [21, 67] on icon at bounding box center [24, 67] width 8 height 10
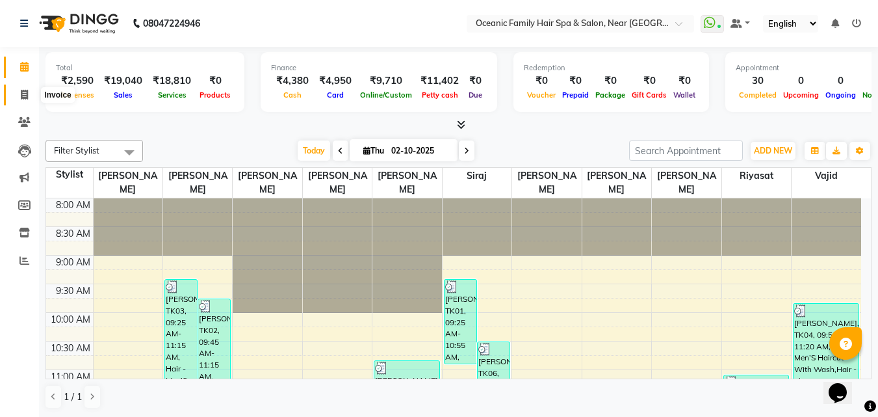
click at [23, 96] on icon at bounding box center [24, 95] width 7 height 10
select select "service"
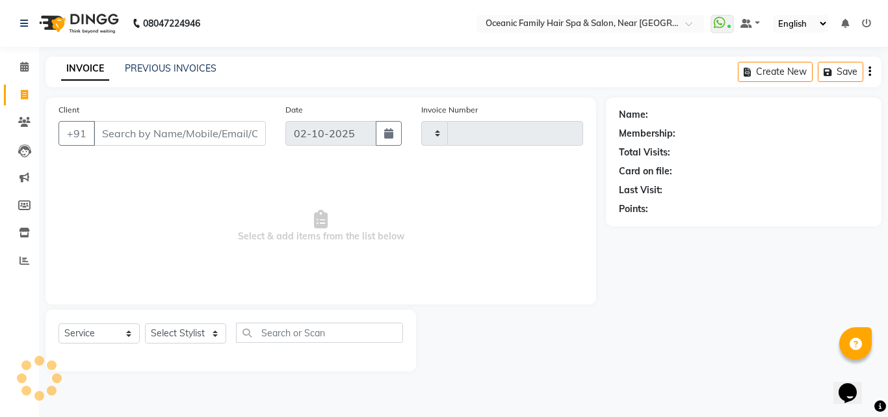
type input "3727"
select select "4366"
